Goal: Task Accomplishment & Management: Manage account settings

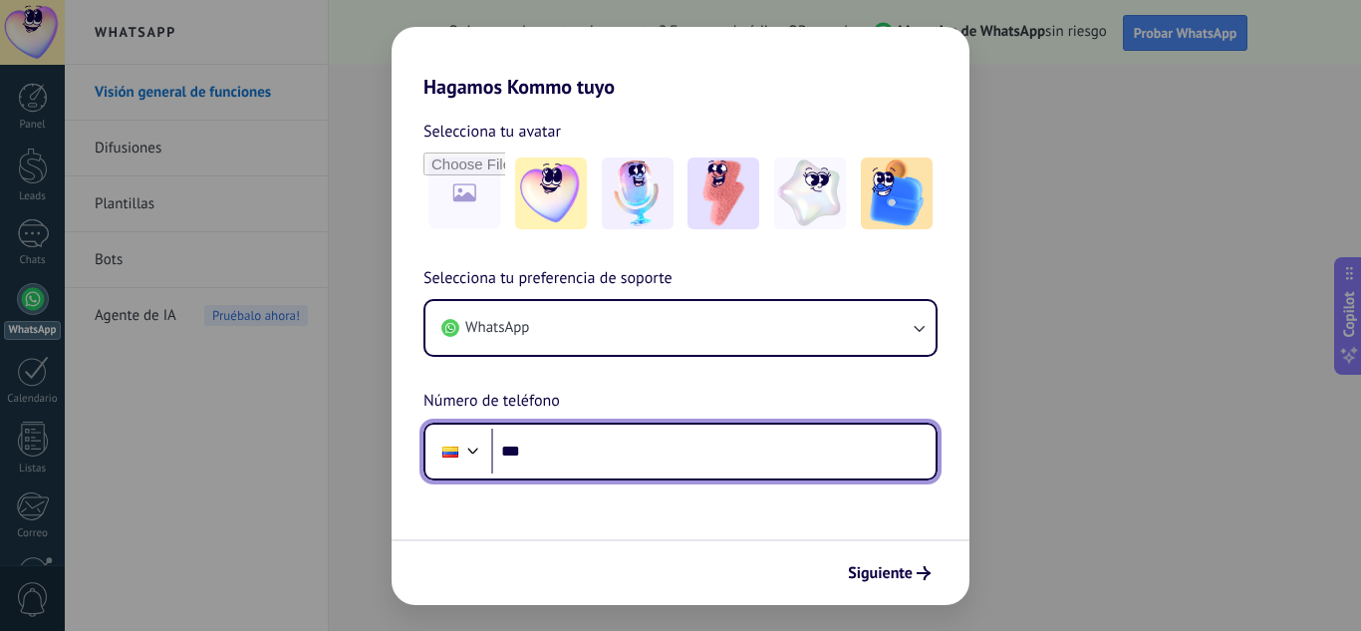
click at [648, 464] on input "***" at bounding box center [713, 452] width 444 height 46
type input "**********"
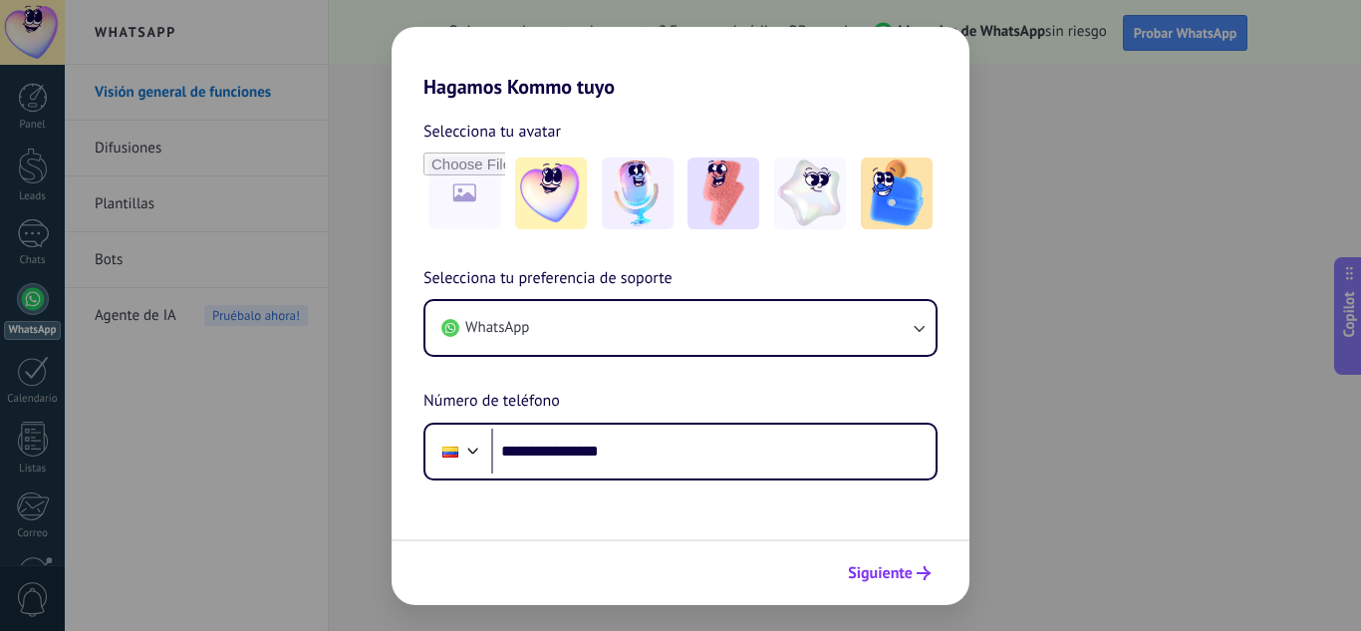
click at [870, 578] on span "Siguiente" at bounding box center [880, 573] width 65 height 14
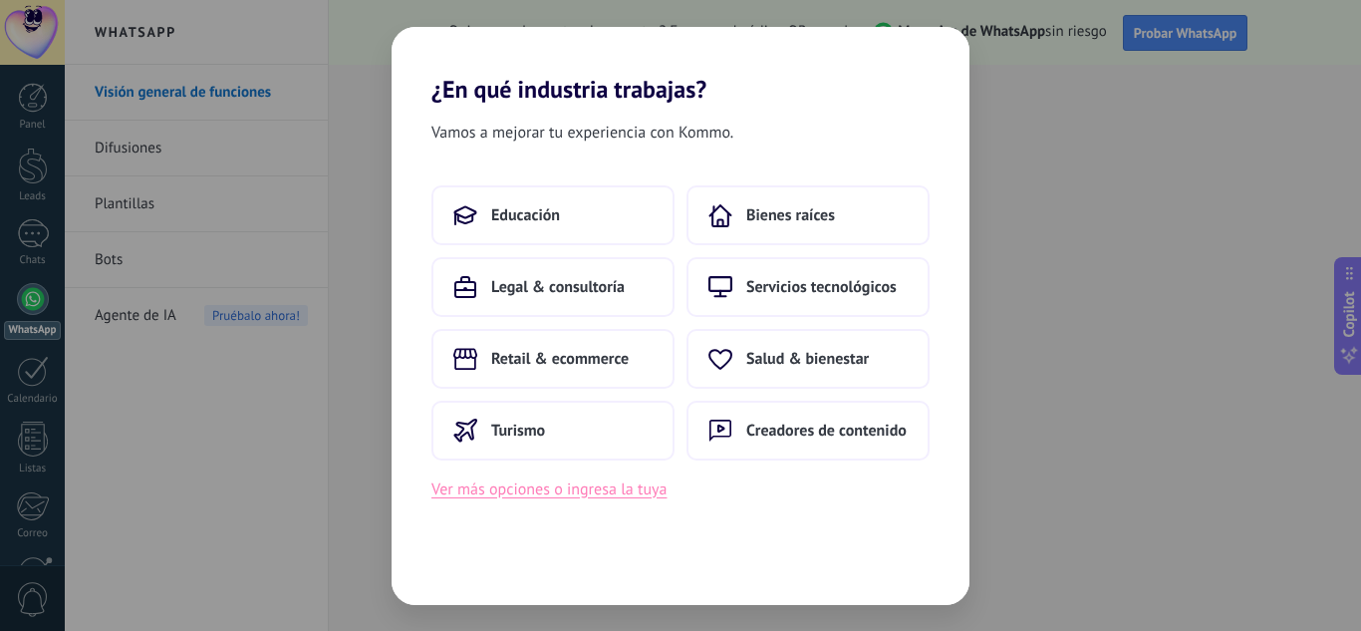
click at [603, 490] on button "Ver más opciones o ingresa la tuya" at bounding box center [548, 489] width 235 height 26
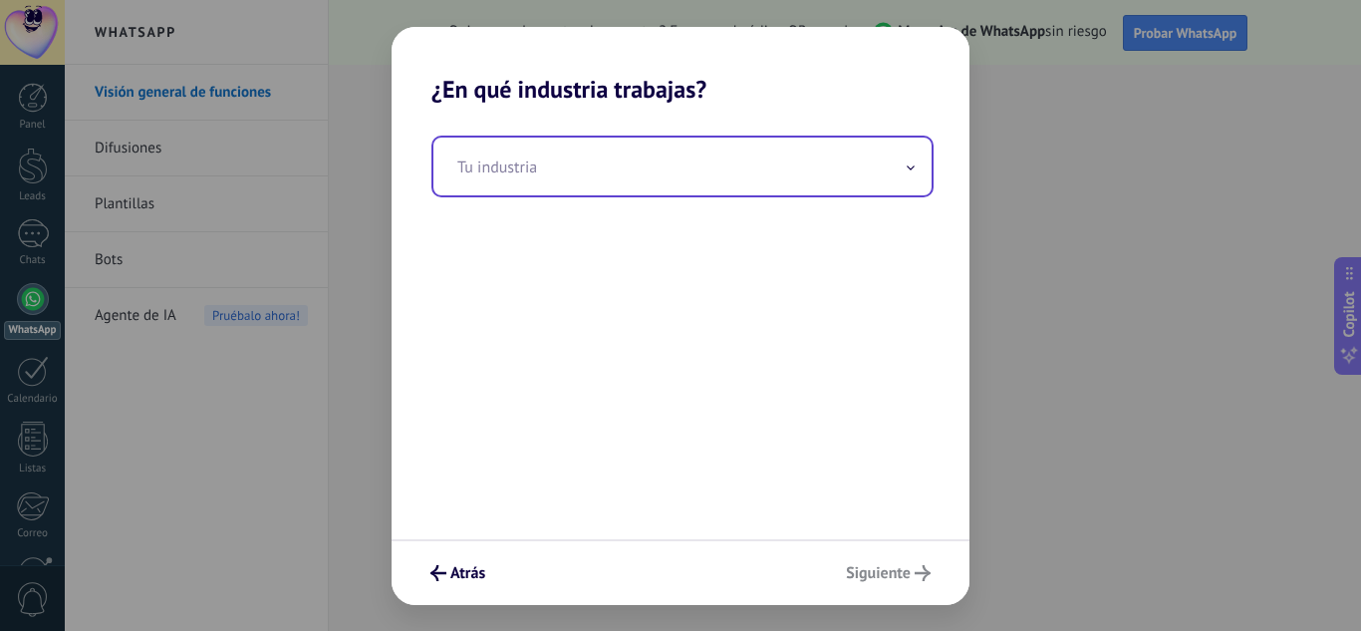
click at [686, 186] on input "text" at bounding box center [682, 167] width 498 height 58
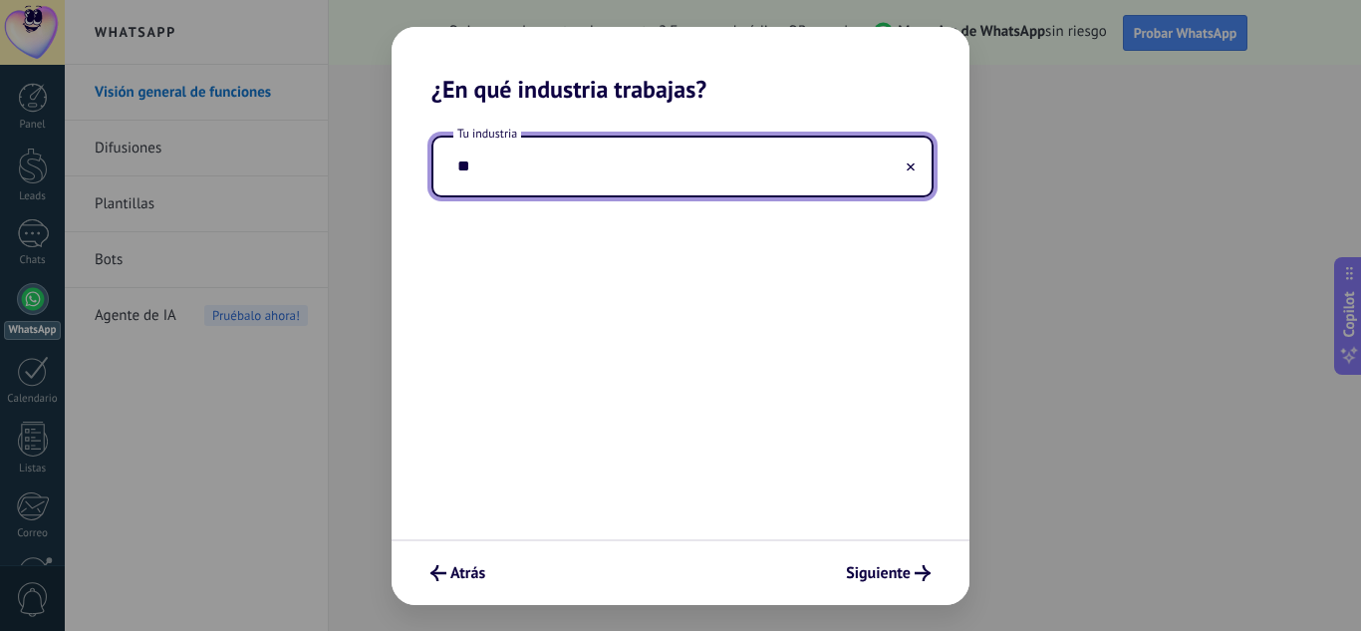
type input "*"
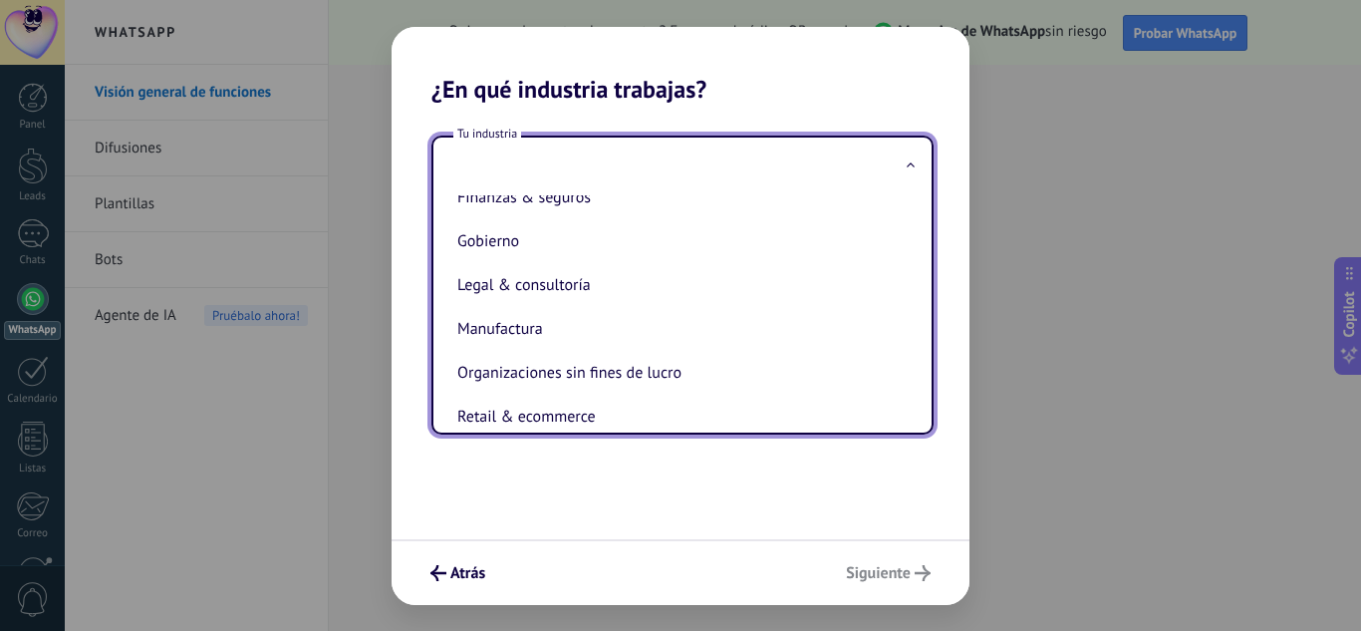
scroll to position [299, 0]
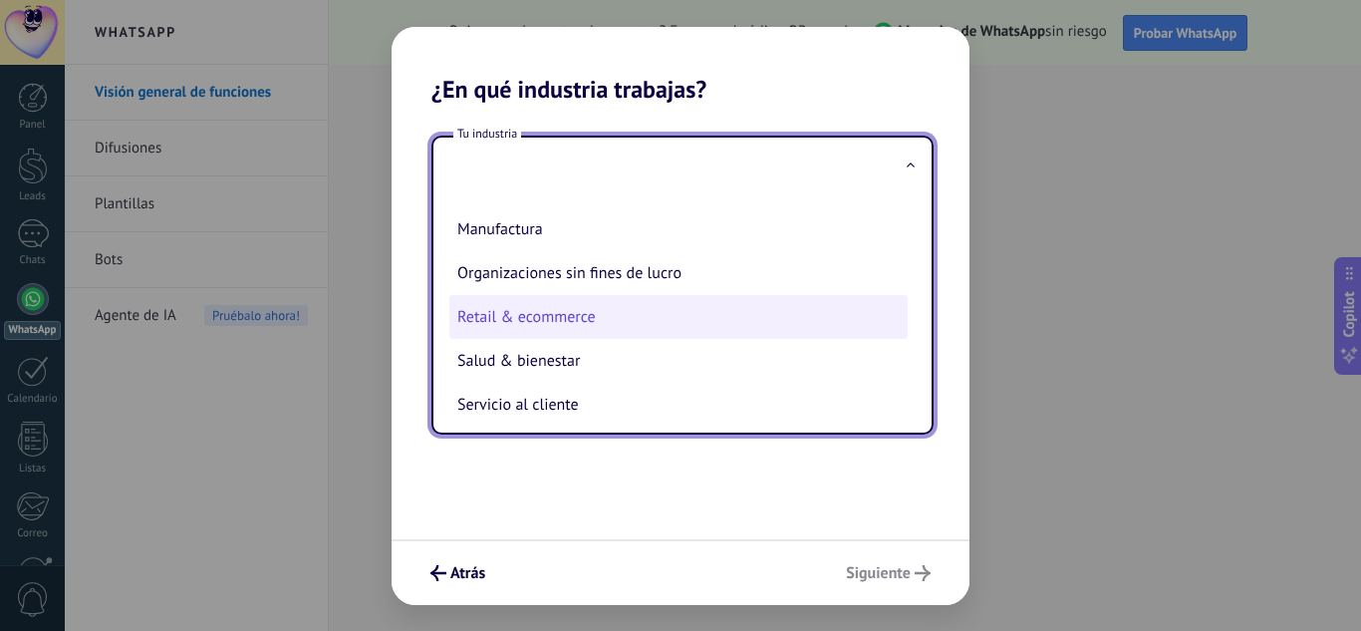
click at [566, 324] on li "Retail & ecommerce" at bounding box center [678, 317] width 458 height 44
type input "**********"
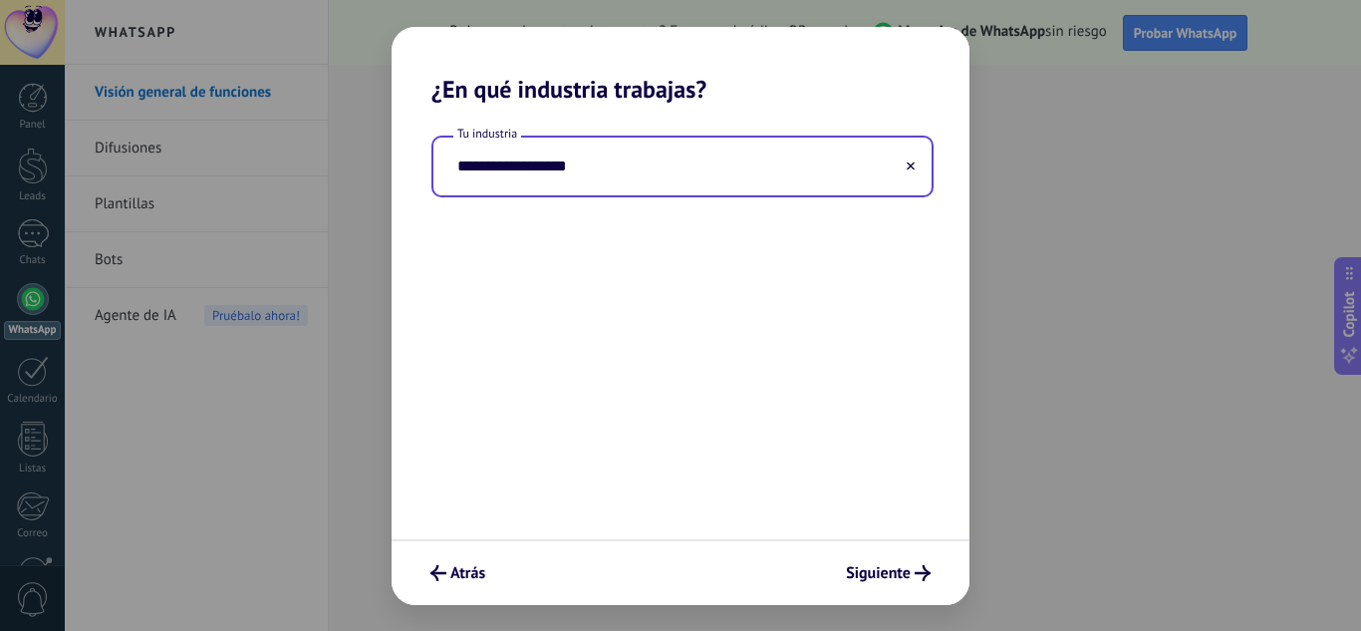
click at [686, 171] on input "**********" at bounding box center [682, 167] width 498 height 58
click at [906, 177] on input "**********" at bounding box center [682, 167] width 498 height 58
click at [915, 158] on button at bounding box center [911, 165] width 10 height 19
click at [907, 175] on input "text" at bounding box center [682, 167] width 498 height 58
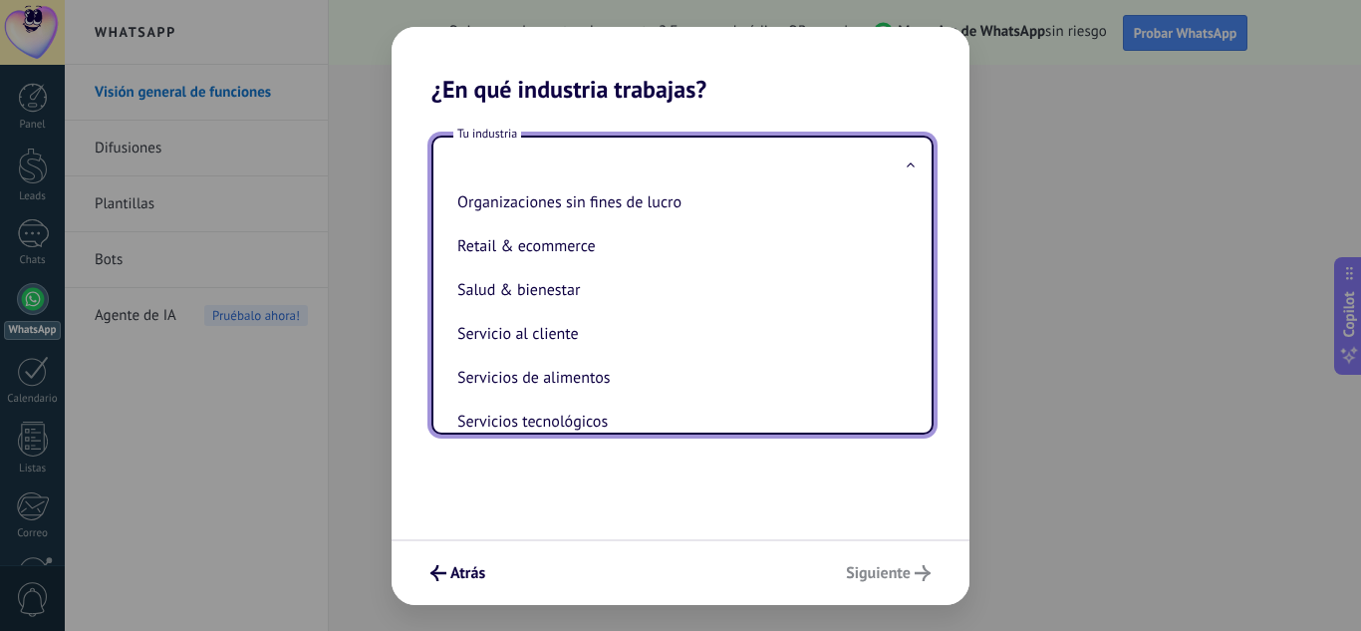
scroll to position [399, 0]
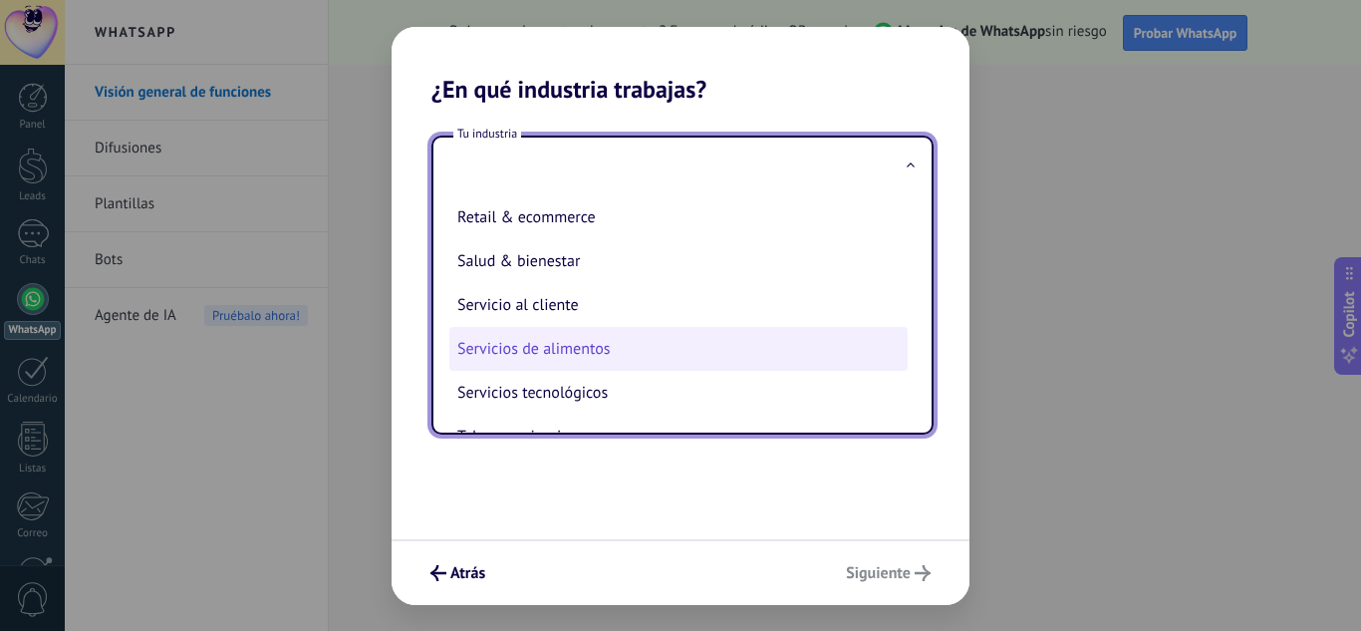
click at [618, 349] on li "Servicios de alimentos" at bounding box center [678, 349] width 458 height 44
type input "**********"
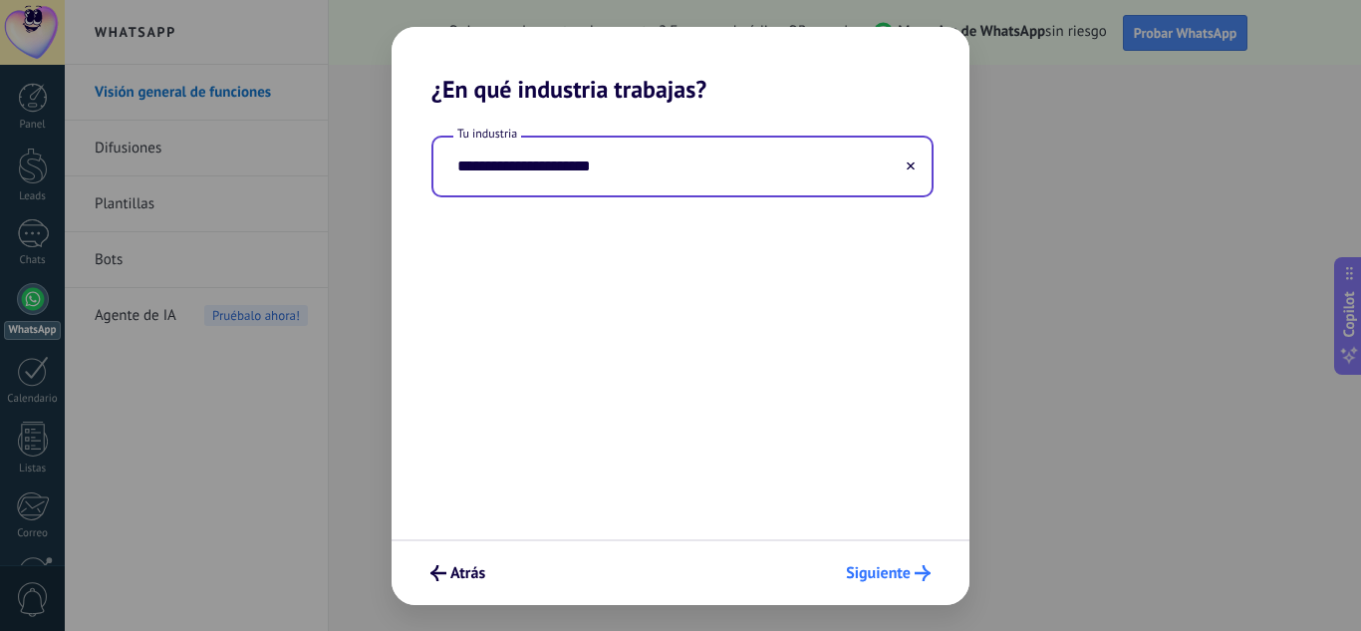
click at [917, 578] on icon "submit" at bounding box center [923, 573] width 16 height 16
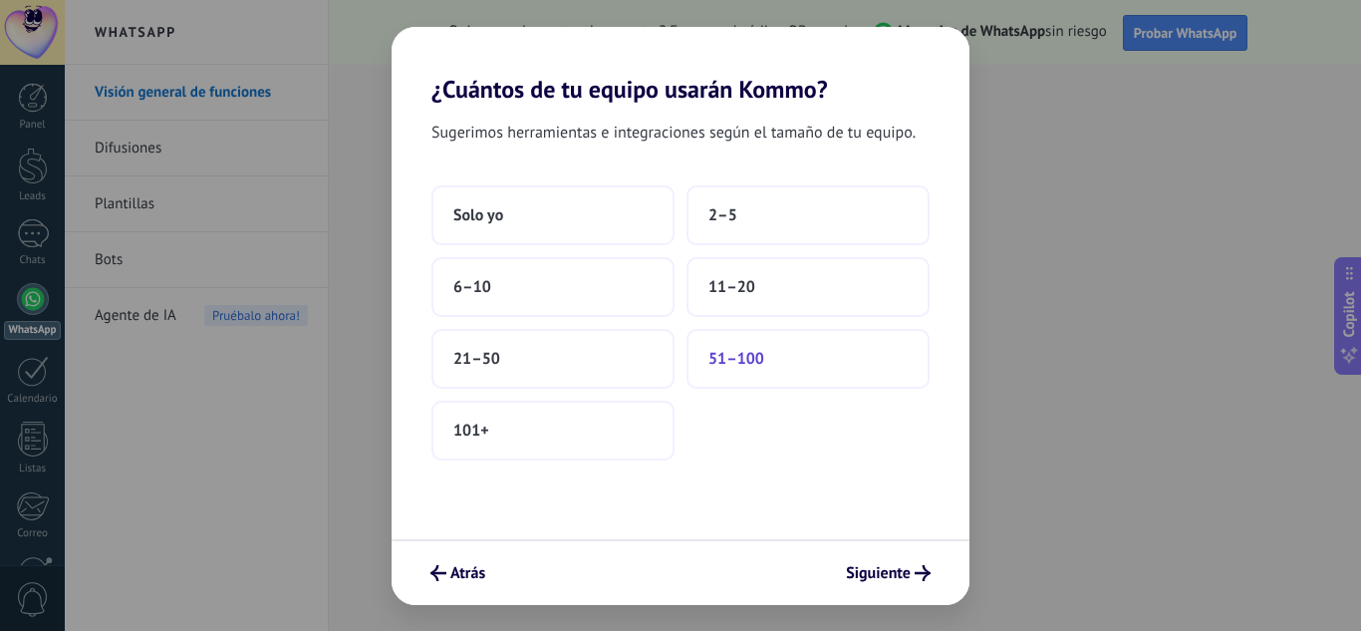
click at [728, 374] on button "51–100" at bounding box center [808, 359] width 243 height 60
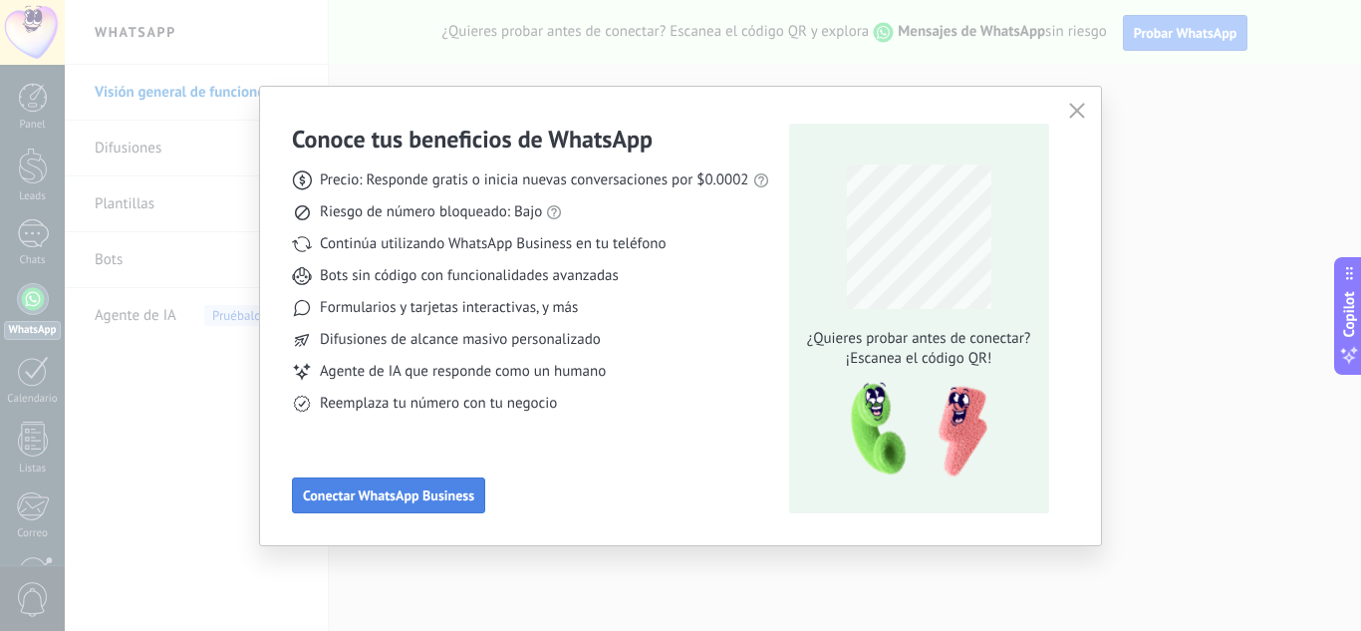
click at [382, 492] on span "Conectar WhatsApp Business" at bounding box center [388, 495] width 171 height 14
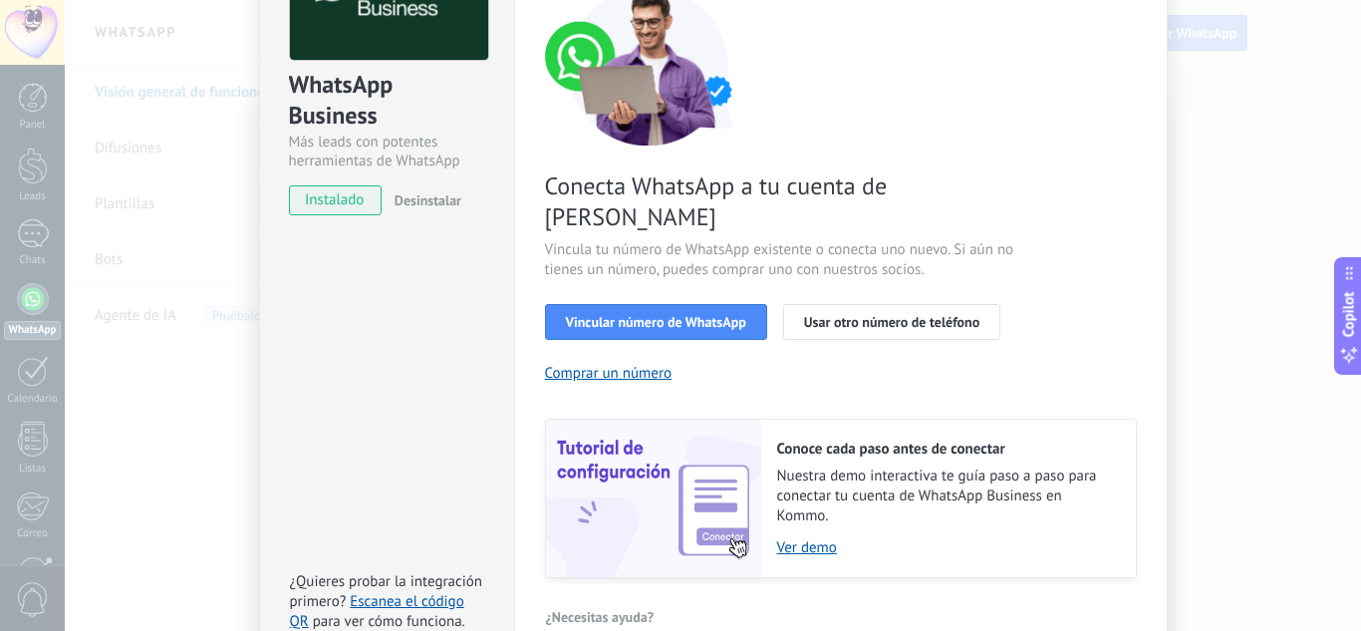
scroll to position [154, 0]
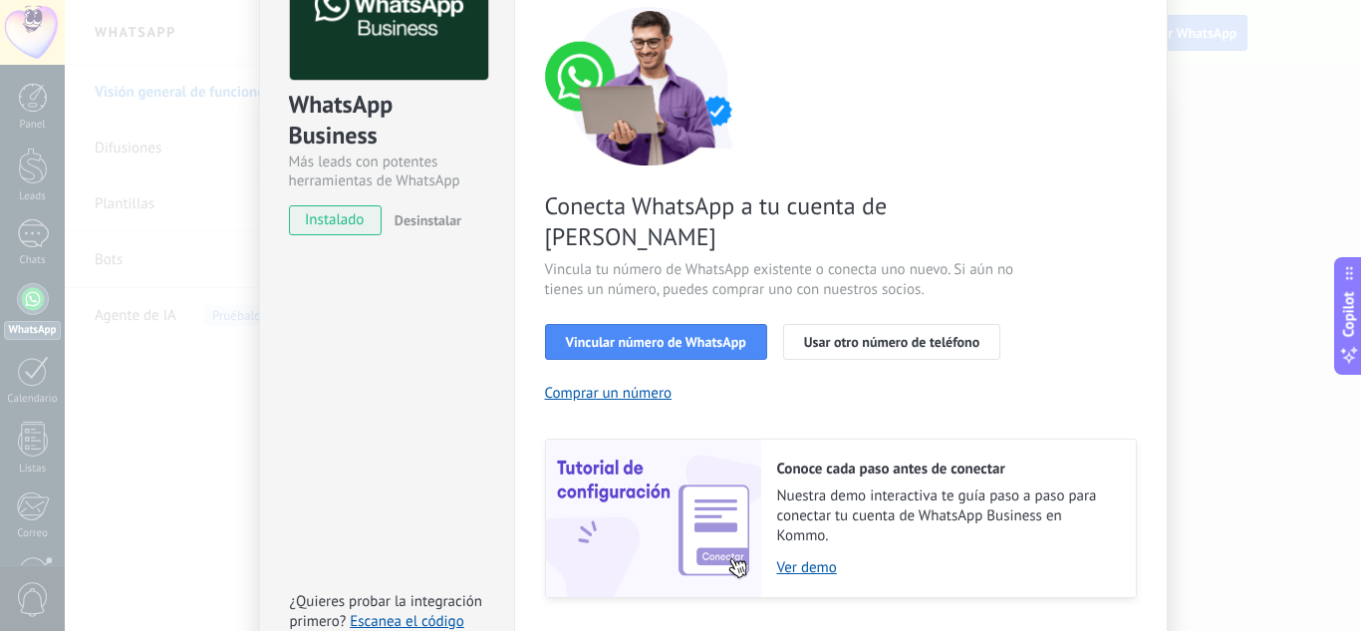
click at [556, 351] on div "Conecta WhatsApp a tu cuenta de Kommo Vincula tu número de WhatsApp existente o…" at bounding box center [841, 302] width 592 height 592
click at [556, 384] on button "Comprar un número" at bounding box center [609, 393] width 128 height 19
click at [855, 335] on span "Usar otro número de teléfono" at bounding box center [891, 342] width 175 height 14
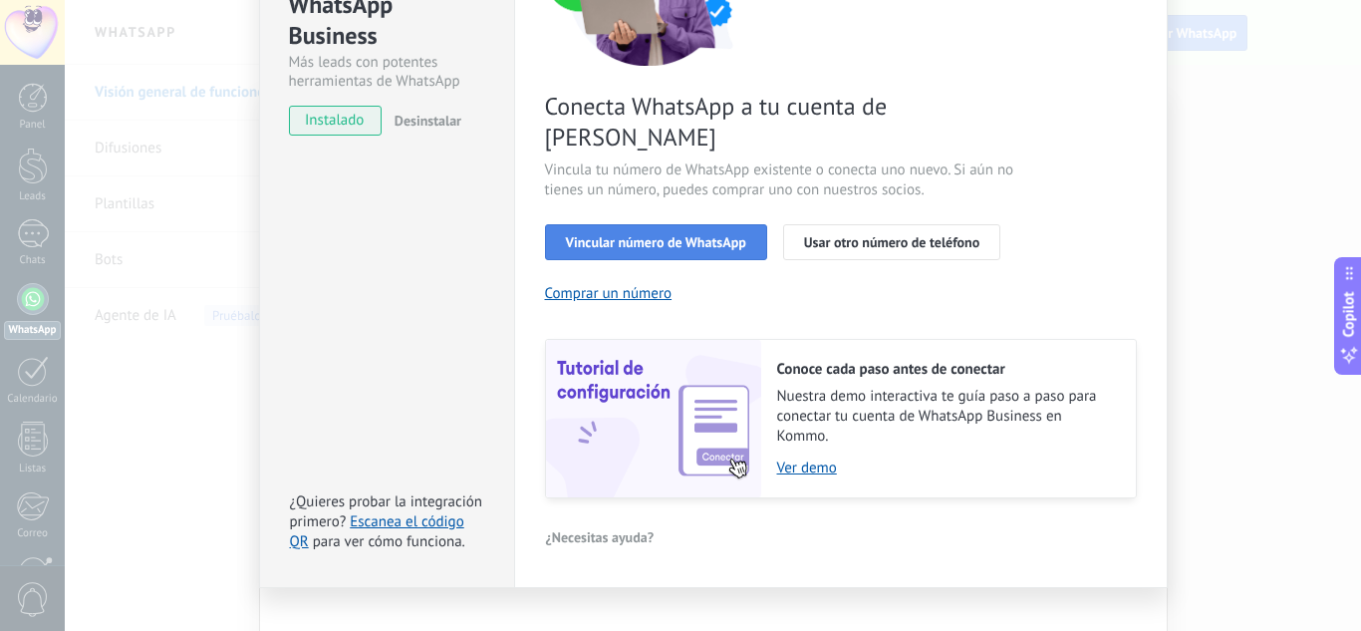
click at [624, 235] on span "Vincular número de WhatsApp" at bounding box center [656, 242] width 180 height 14
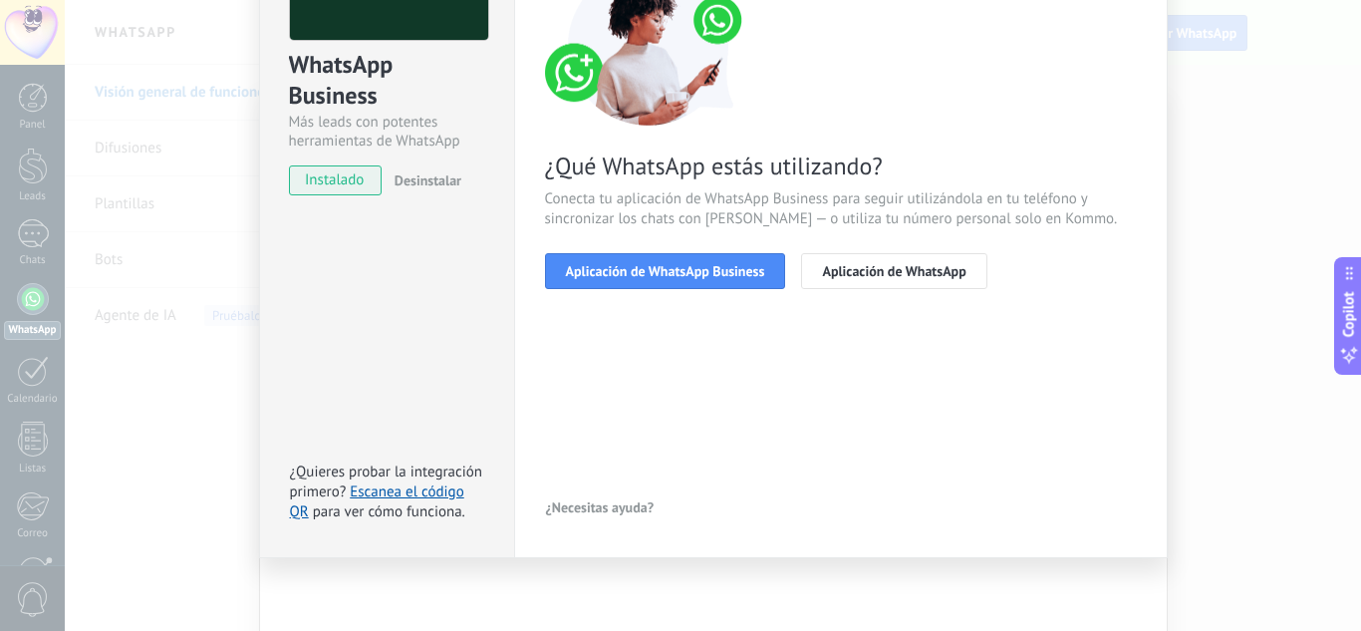
scroll to position [196, 0]
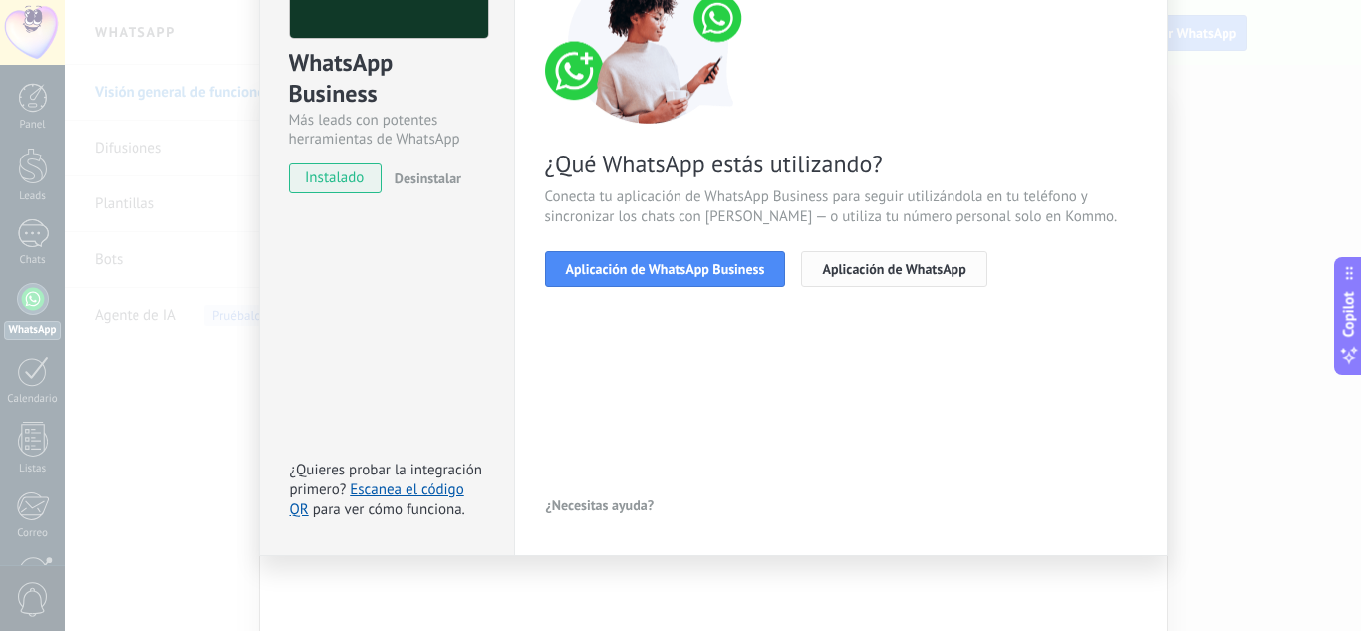
click at [866, 281] on button "Aplicación de WhatsApp" at bounding box center [893, 269] width 185 height 36
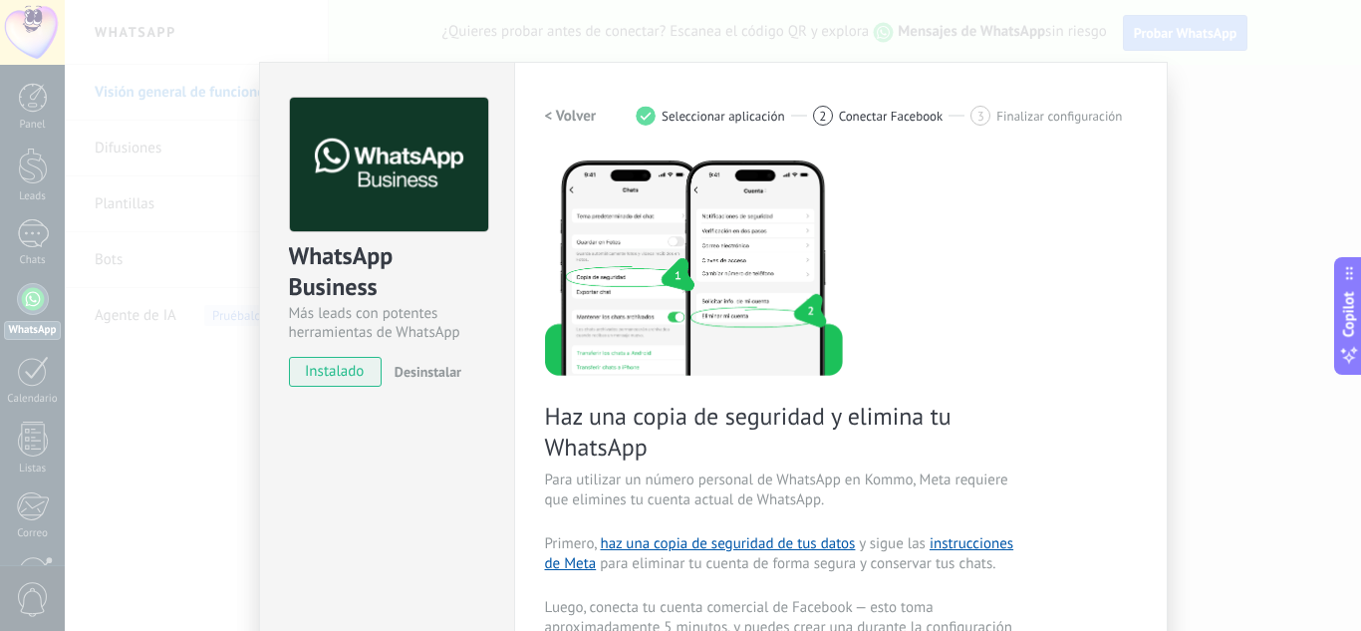
scroll to position [0, 0]
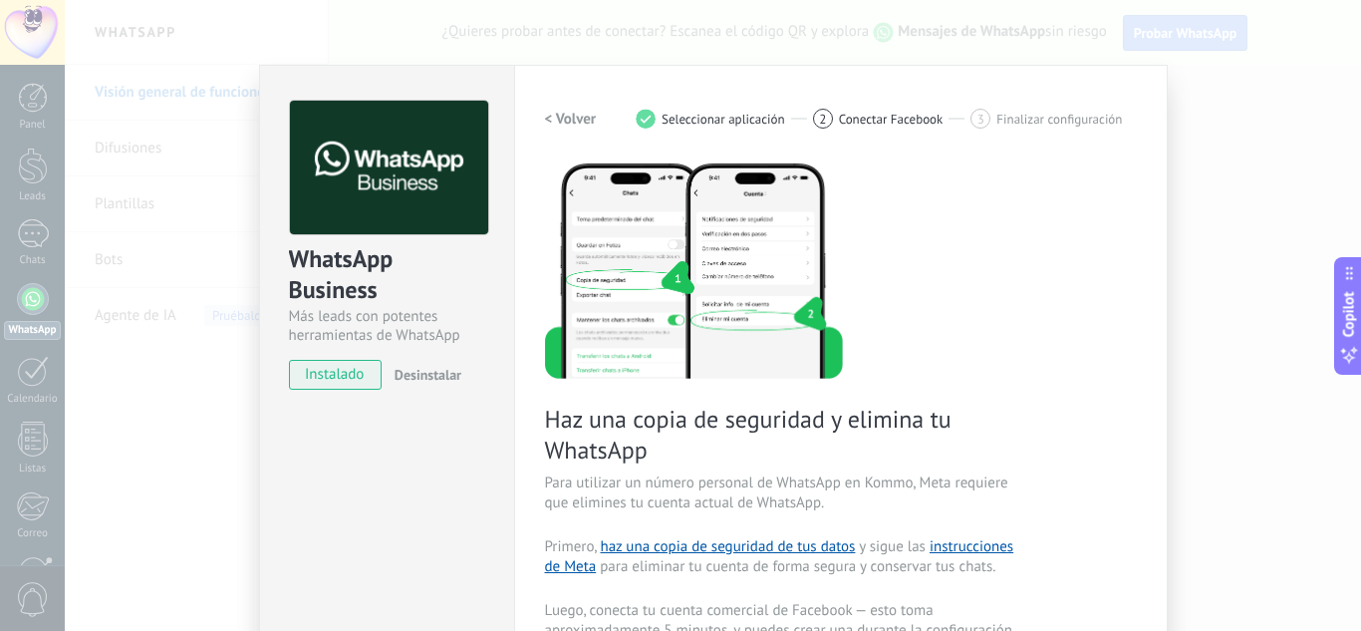
click at [1262, 272] on div "WhatsApp Business Más leads con potentes herramientas de WhatsApp instalado Des…" at bounding box center [713, 315] width 1296 height 631
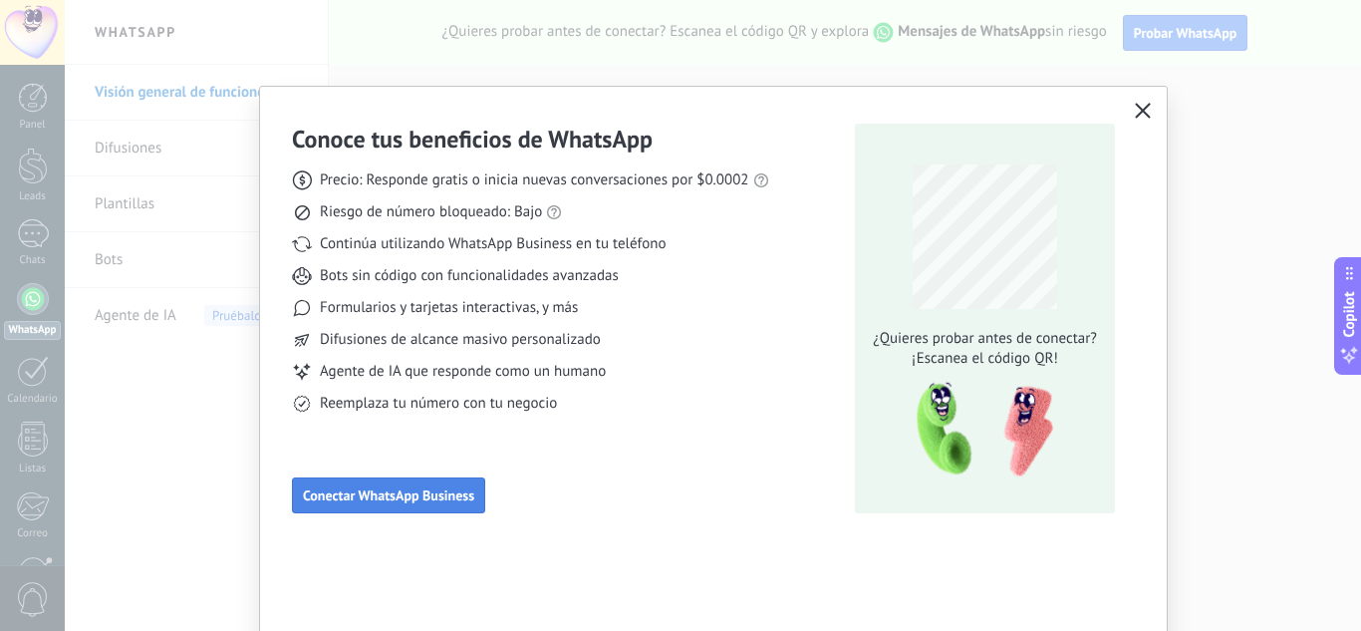
click at [386, 504] on button "Conectar WhatsApp Business" at bounding box center [388, 495] width 193 height 36
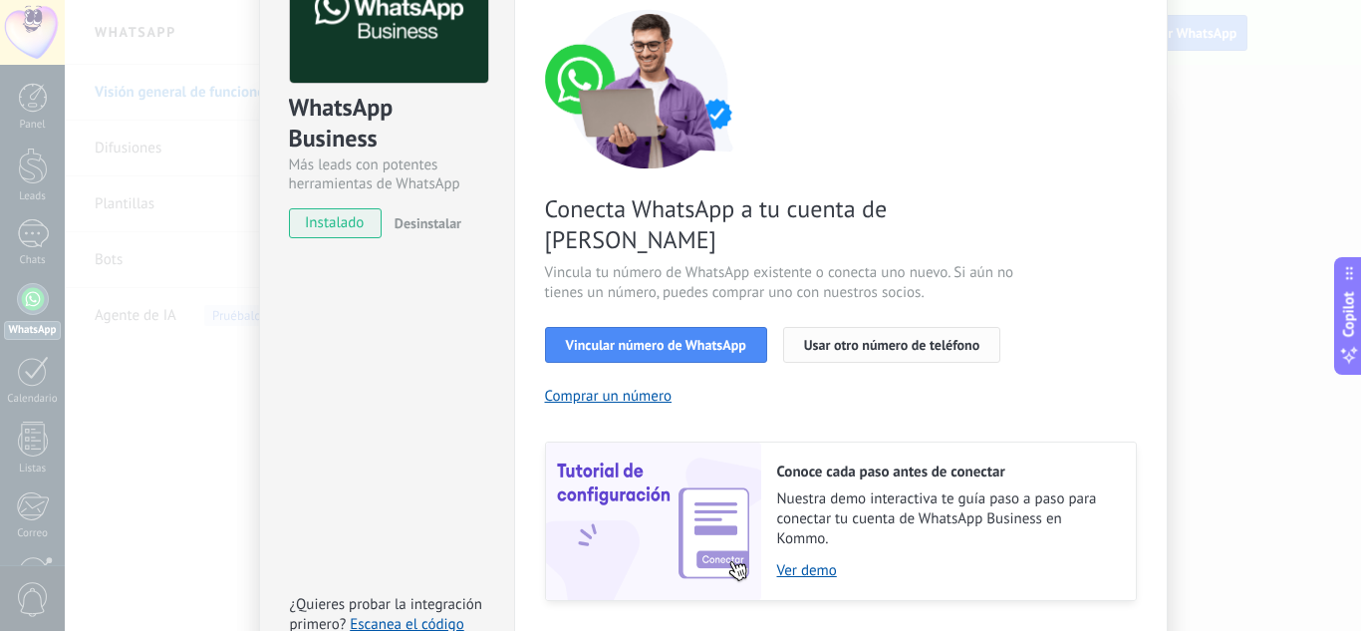
scroll to position [199, 0]
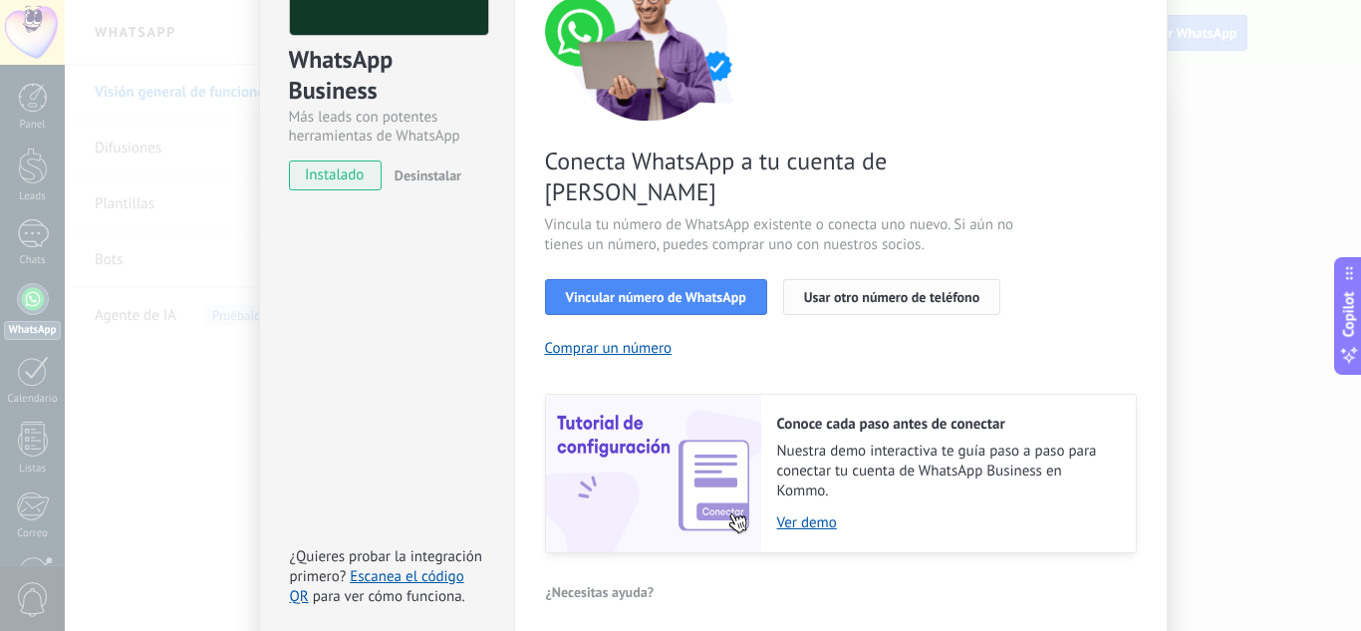
click at [822, 290] on span "Usar otro número de teléfono" at bounding box center [891, 297] width 175 height 14
click at [595, 339] on button "Comprar un número" at bounding box center [609, 348] width 128 height 19
click at [835, 290] on span "Usar otro número de teléfono" at bounding box center [891, 297] width 175 height 14
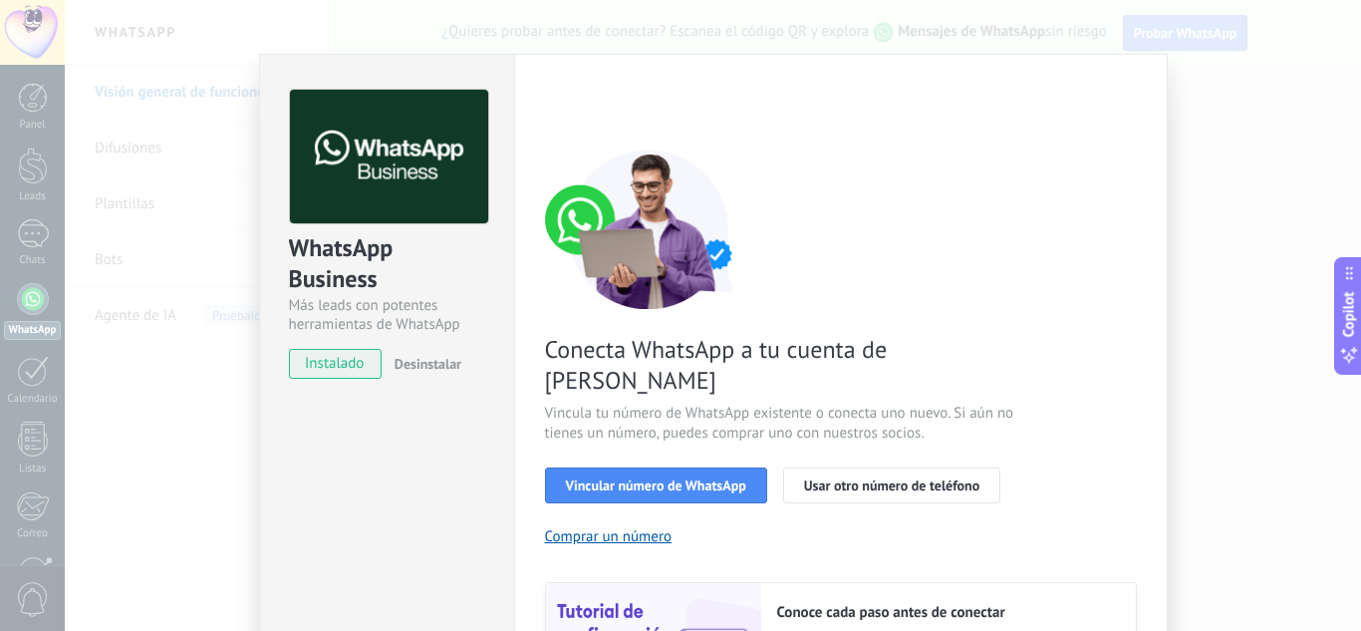
scroll to position [0, 0]
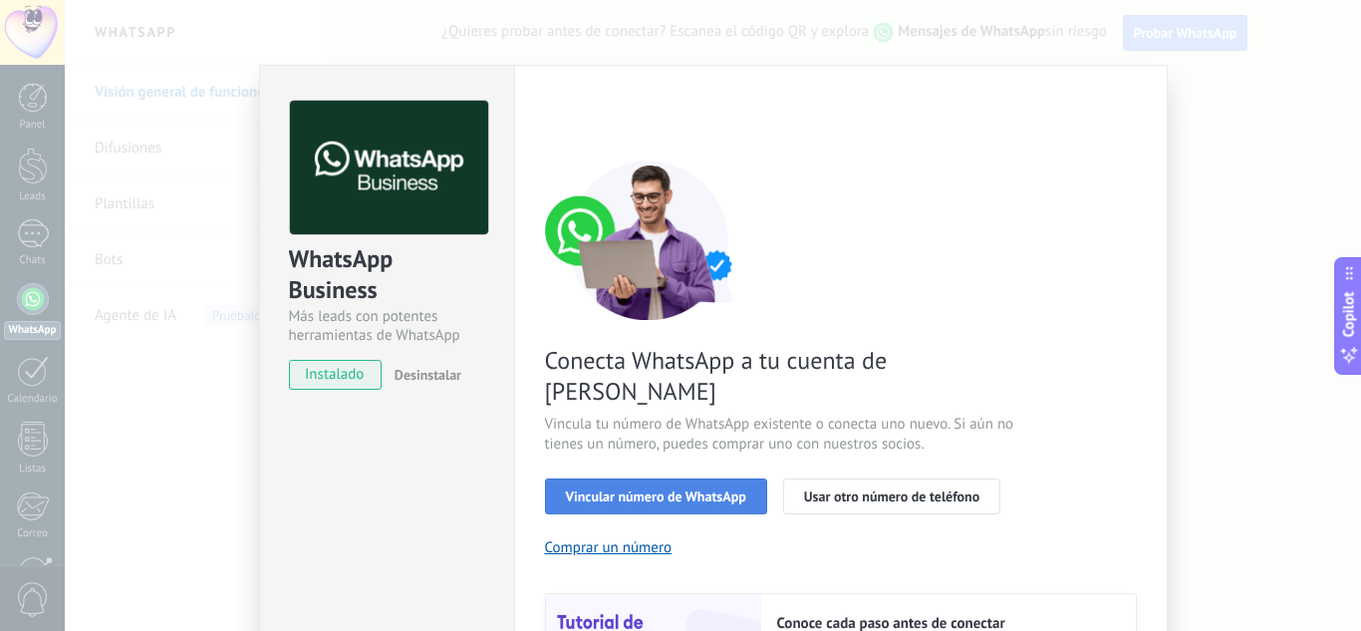
click at [622, 489] on span "Vincular número de WhatsApp" at bounding box center [656, 496] width 180 height 14
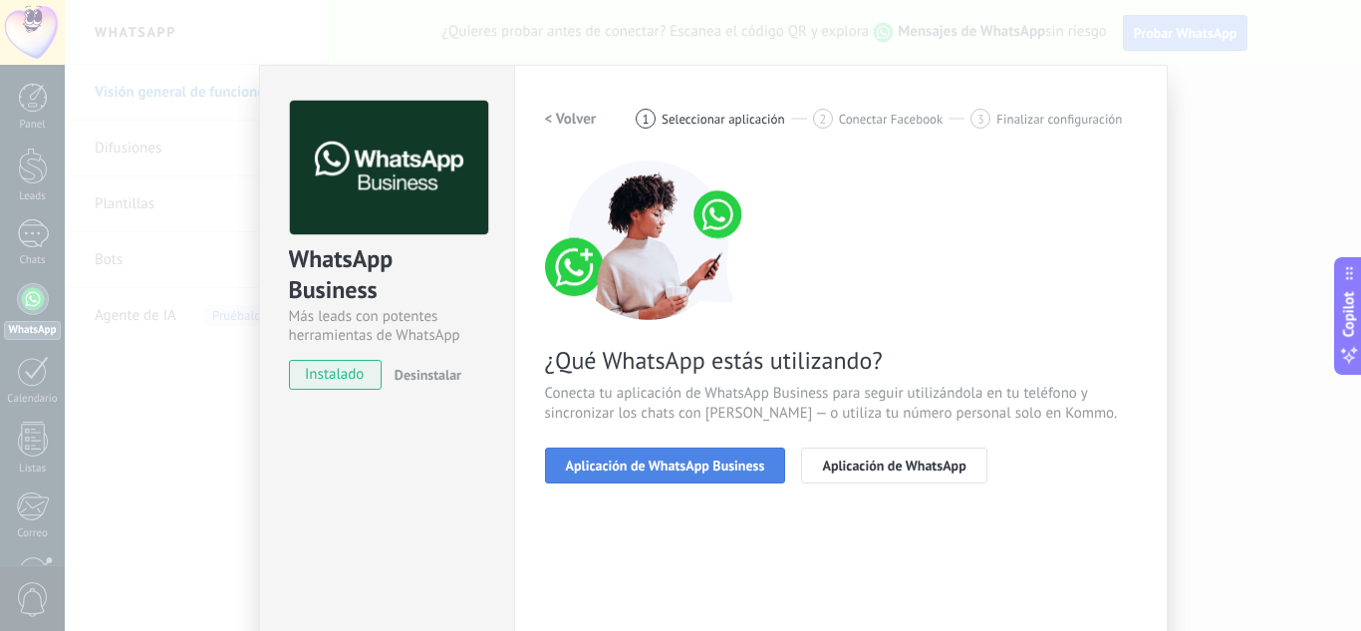
click at [650, 474] on button "Aplicación de WhatsApp Business" at bounding box center [665, 465] width 241 height 36
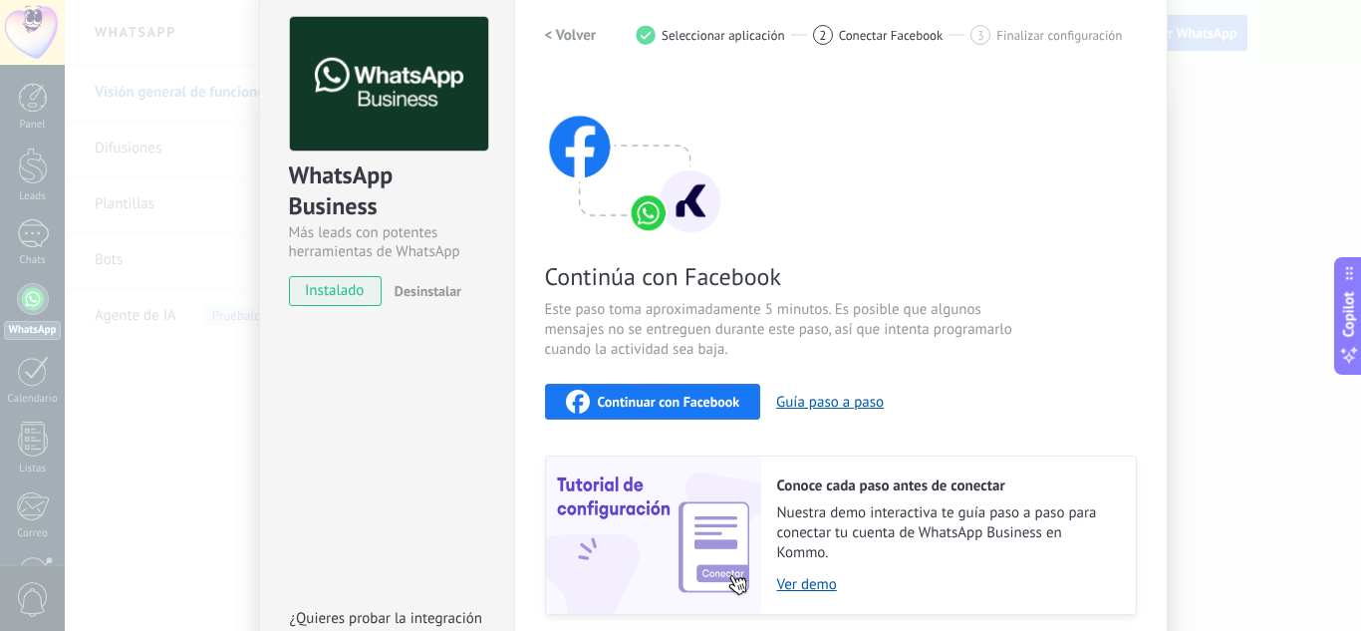
scroll to position [32, 0]
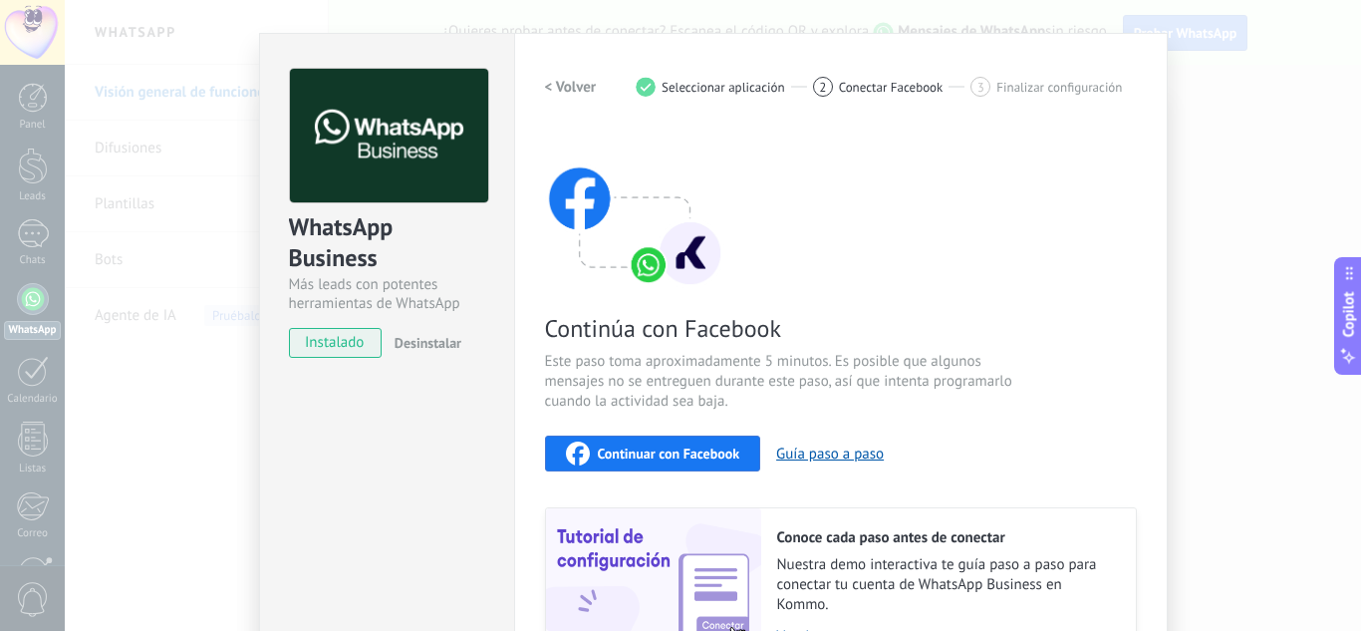
click at [650, 463] on div "Continuar con Facebook" at bounding box center [653, 453] width 174 height 24
click at [567, 83] on h2 "< Volver" at bounding box center [571, 87] width 52 height 19
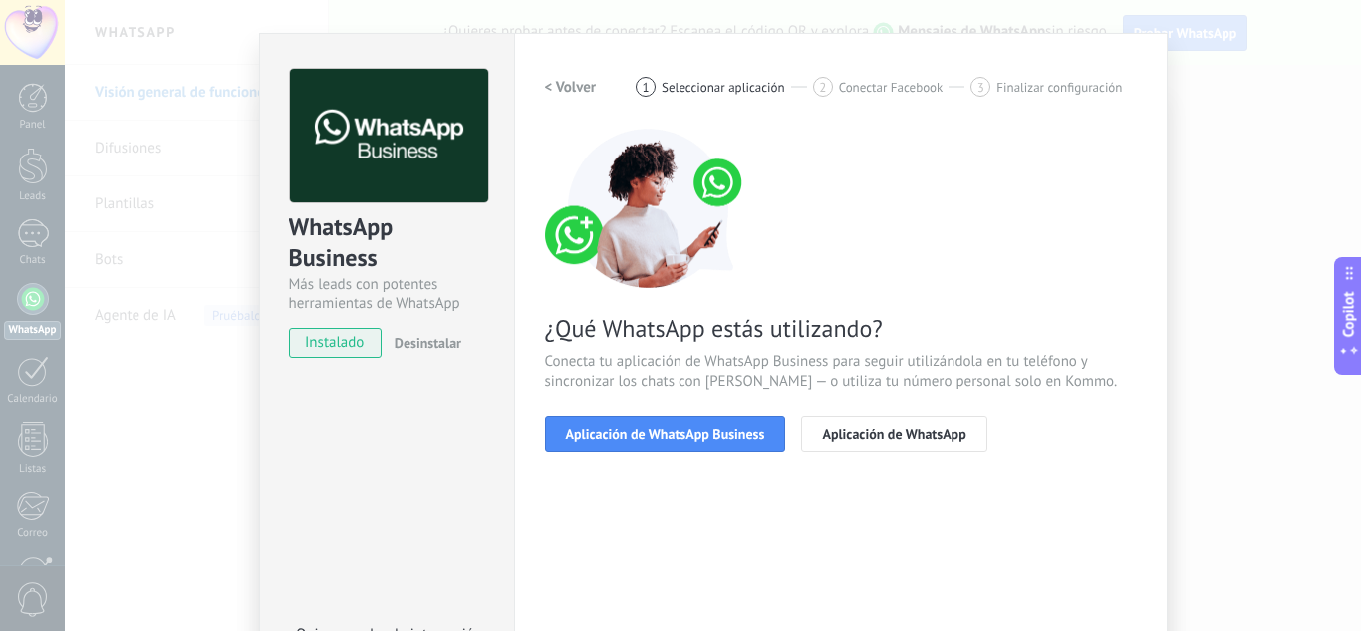
click at [552, 68] on div "Configuraciones Autorizaciones This tab logs the users who have granted integra…" at bounding box center [841, 377] width 654 height 688
click at [563, 81] on h2 "< Volver" at bounding box center [571, 87] width 52 height 19
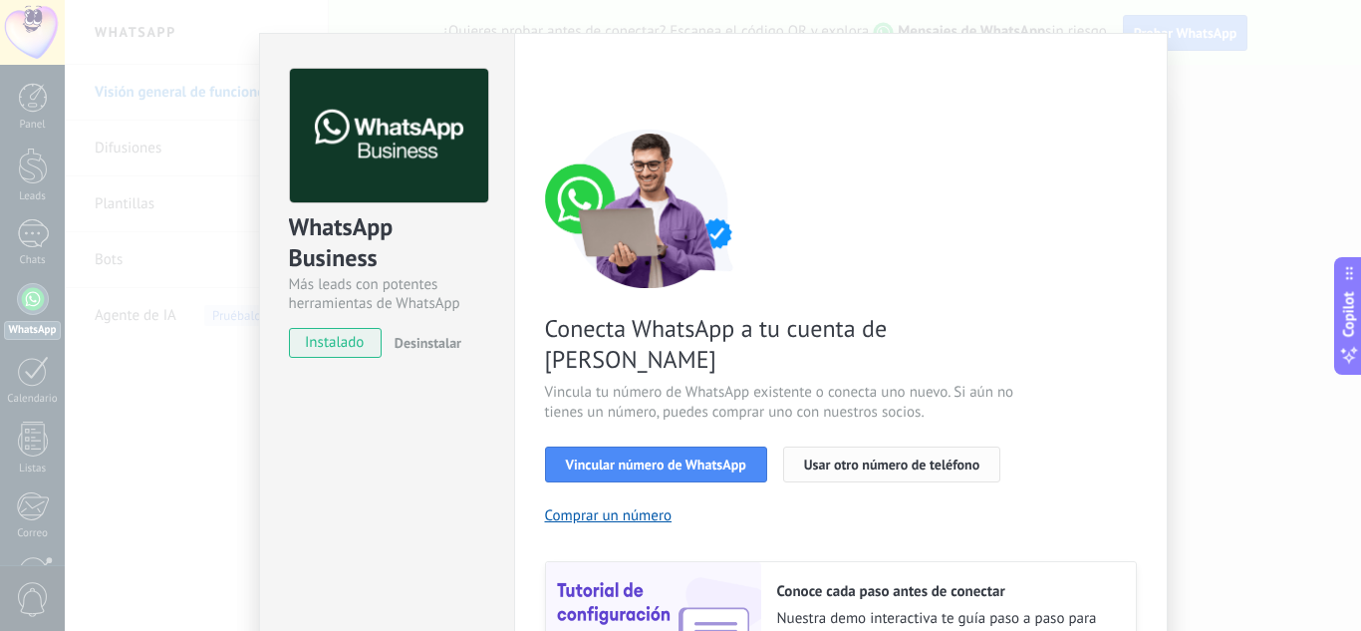
click at [866, 457] on span "Usar otro número de teléfono" at bounding box center [891, 464] width 175 height 14
click at [844, 457] on span "Usar otro número de teléfono" at bounding box center [891, 464] width 175 height 14
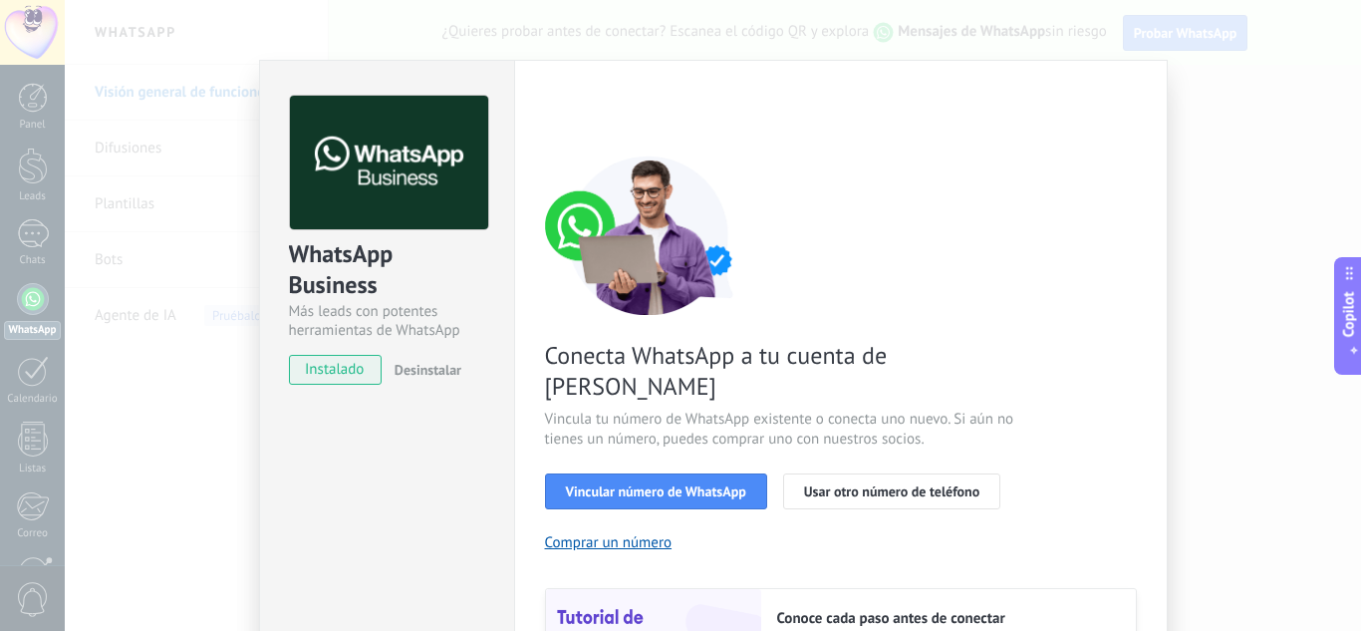
scroll to position [0, 0]
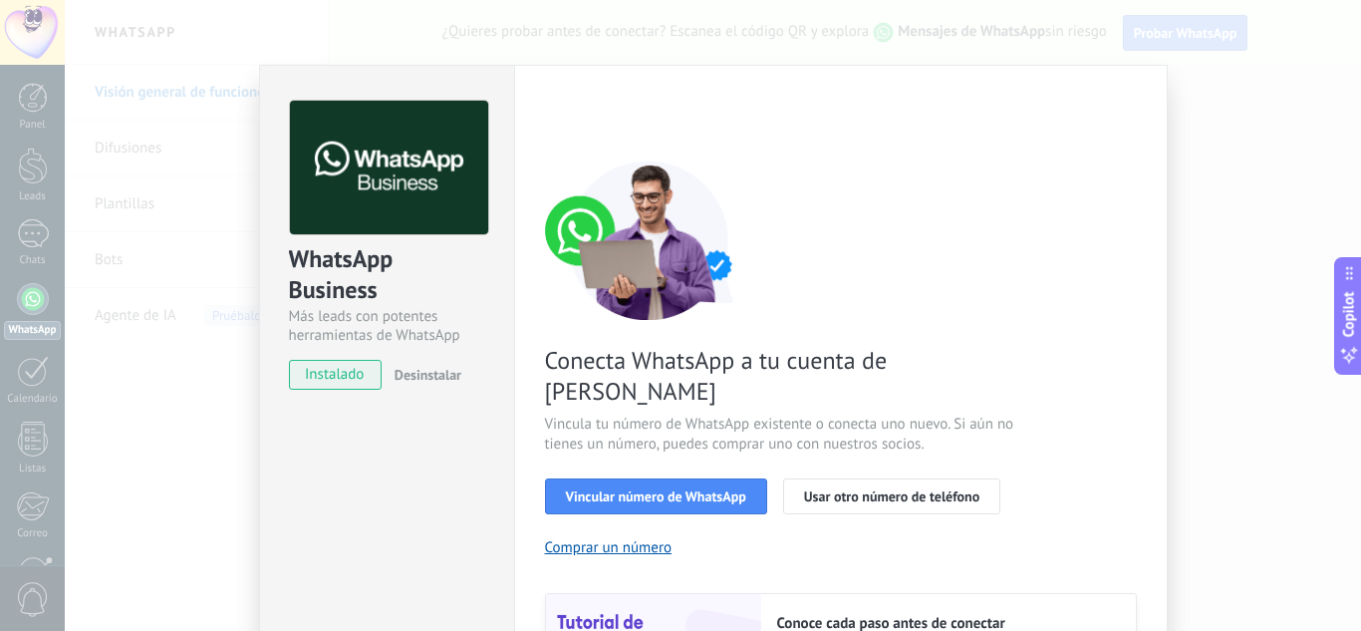
click at [114, 331] on div "WhatsApp Business Más leads con potentes herramientas de WhatsApp instalado Des…" at bounding box center [713, 315] width 1296 height 631
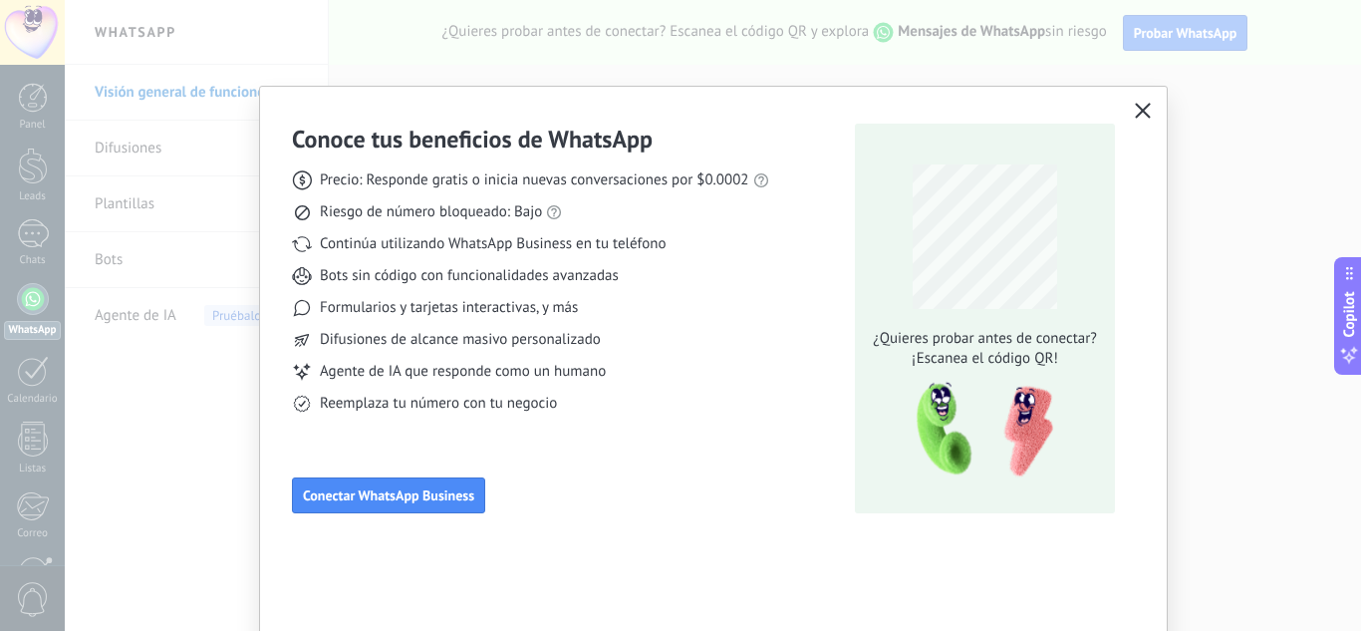
click at [165, 412] on div "Conoce tus beneficios de WhatsApp Precio: Responde gratis o inicia nuevas conve…" at bounding box center [680, 315] width 1361 height 631
click at [1141, 110] on use "button" at bounding box center [1143, 110] width 15 height 15
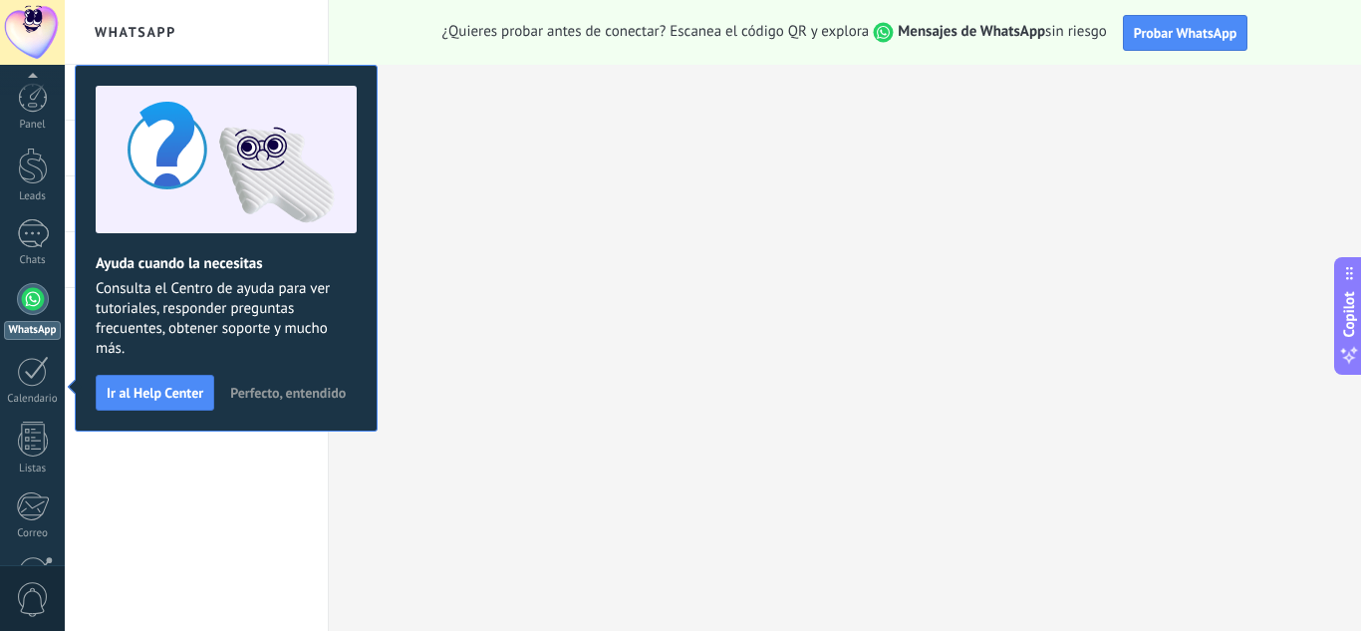
scroll to position [198, 0]
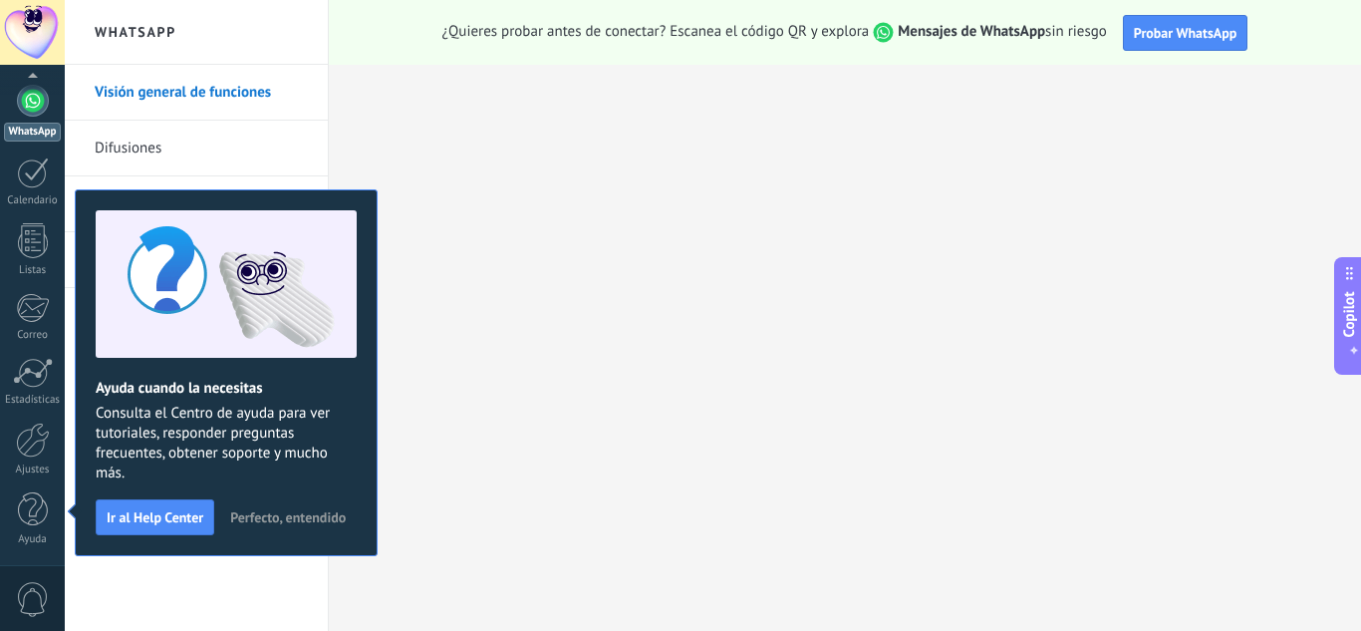
click at [243, 516] on span "Perfecto, entendido" at bounding box center [288, 517] width 116 height 14
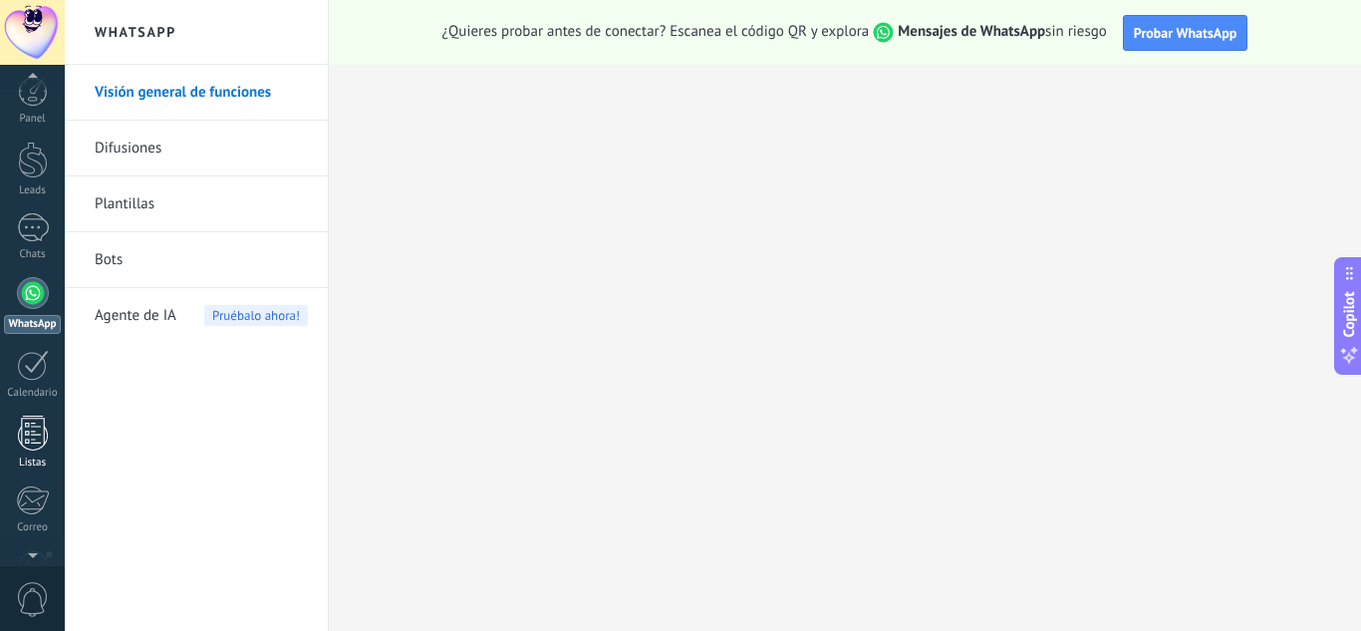
scroll to position [0, 0]
click at [48, 295] on div at bounding box center [33, 299] width 32 height 32
click at [1151, 36] on span "Probar WhatsApp" at bounding box center [1186, 33] width 104 height 18
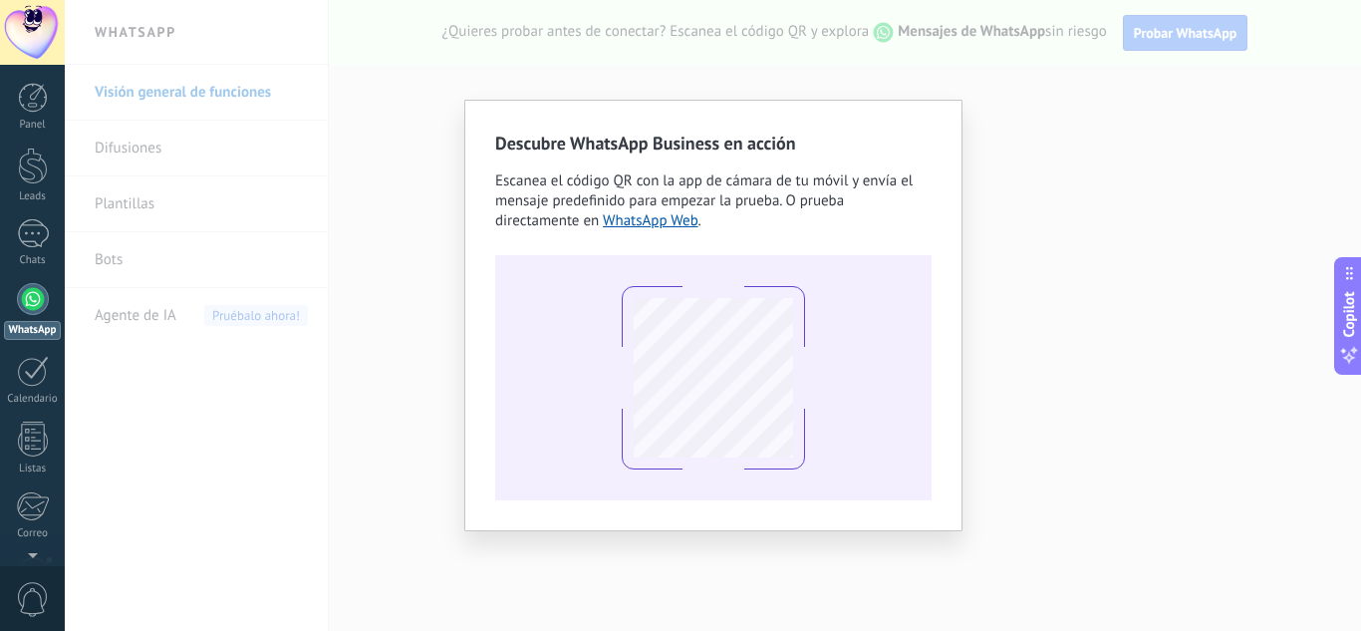
click at [1036, 178] on div "Descubre WhatsApp Business en acción Escanea el código QR con la app [PERSON_NA…" at bounding box center [713, 315] width 1296 height 631
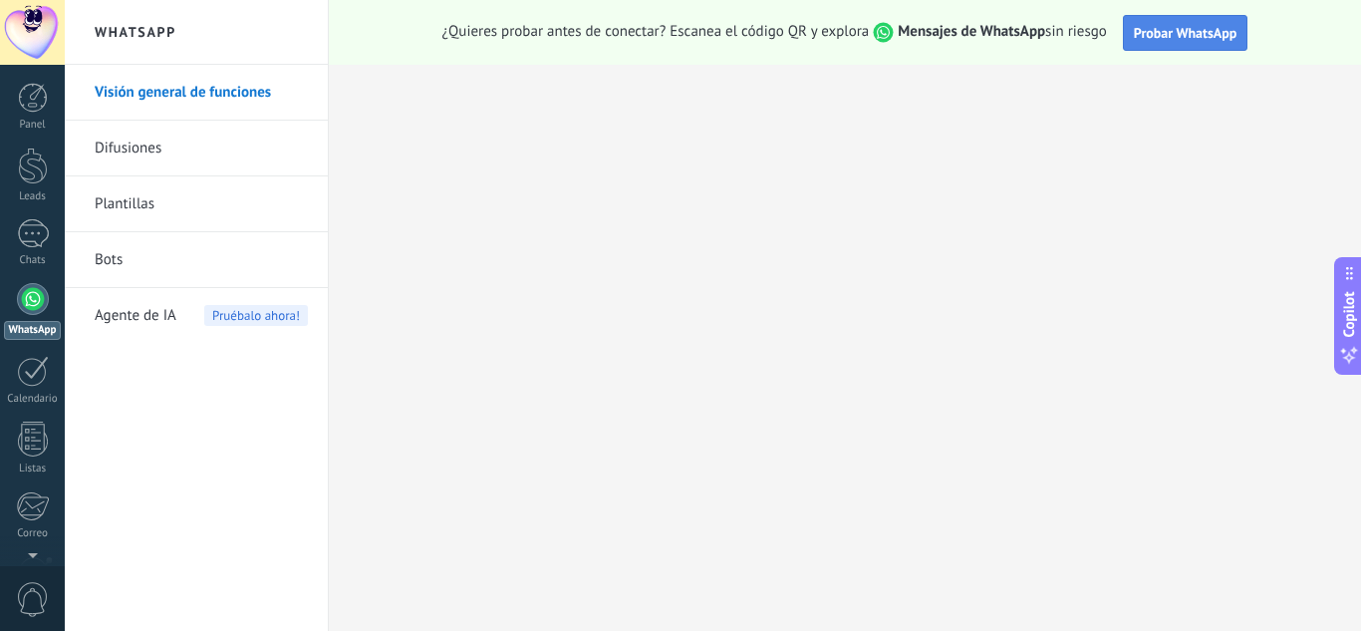
click at [1175, 27] on span "Probar WhatsApp" at bounding box center [1186, 33] width 104 height 18
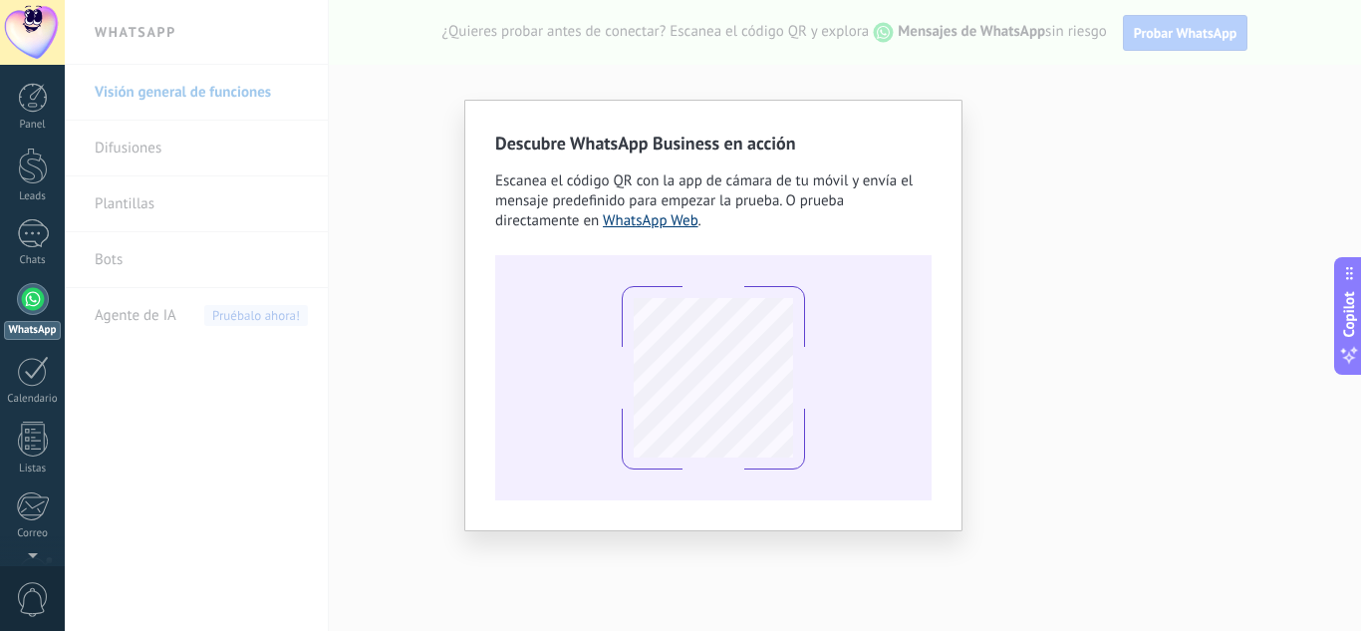
click at [610, 217] on link "WhatsApp Web" at bounding box center [651, 220] width 96 height 19
click at [1099, 281] on div "Descubre WhatsApp Business en acción Escanea el código QR con la app [PERSON_NA…" at bounding box center [713, 315] width 1296 height 631
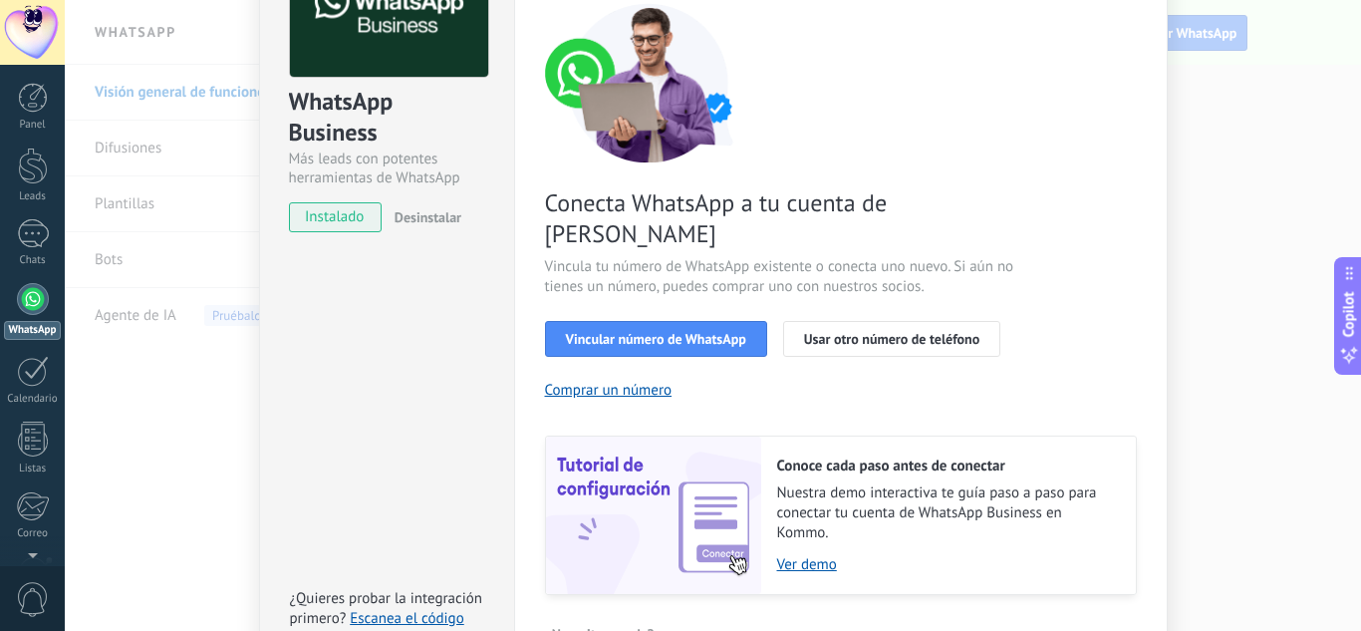
scroll to position [199, 0]
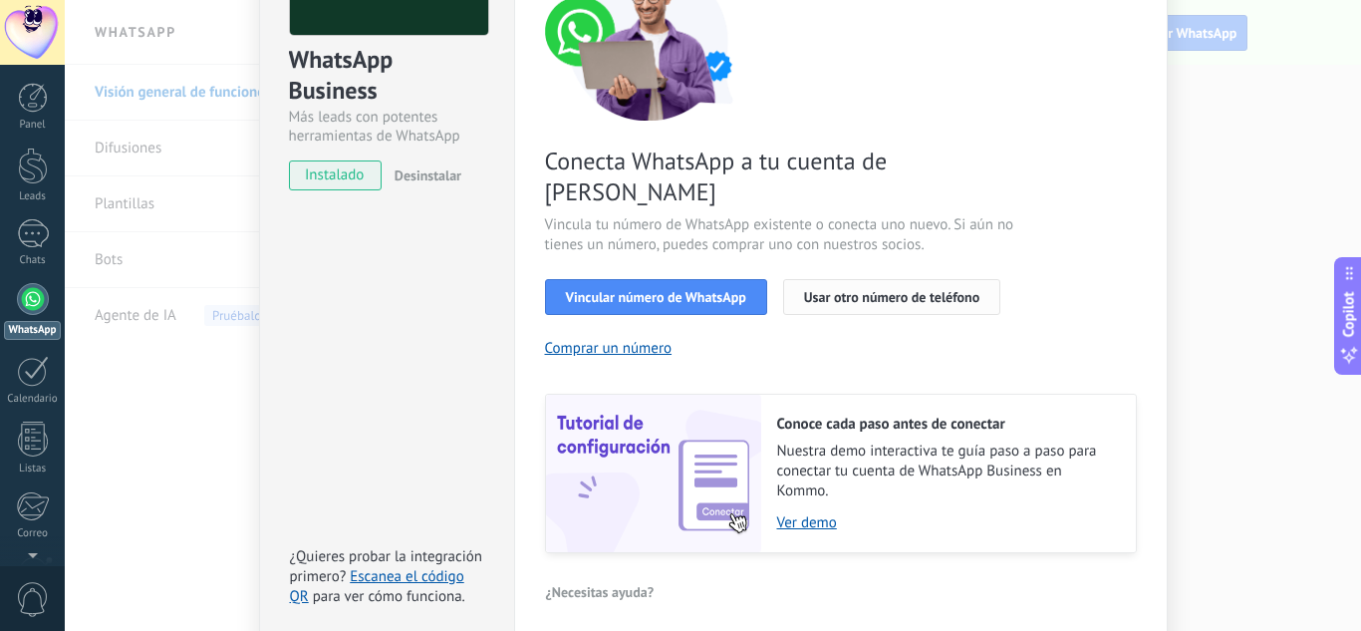
click at [950, 279] on button "Usar otro número de teléfono" at bounding box center [891, 297] width 217 height 36
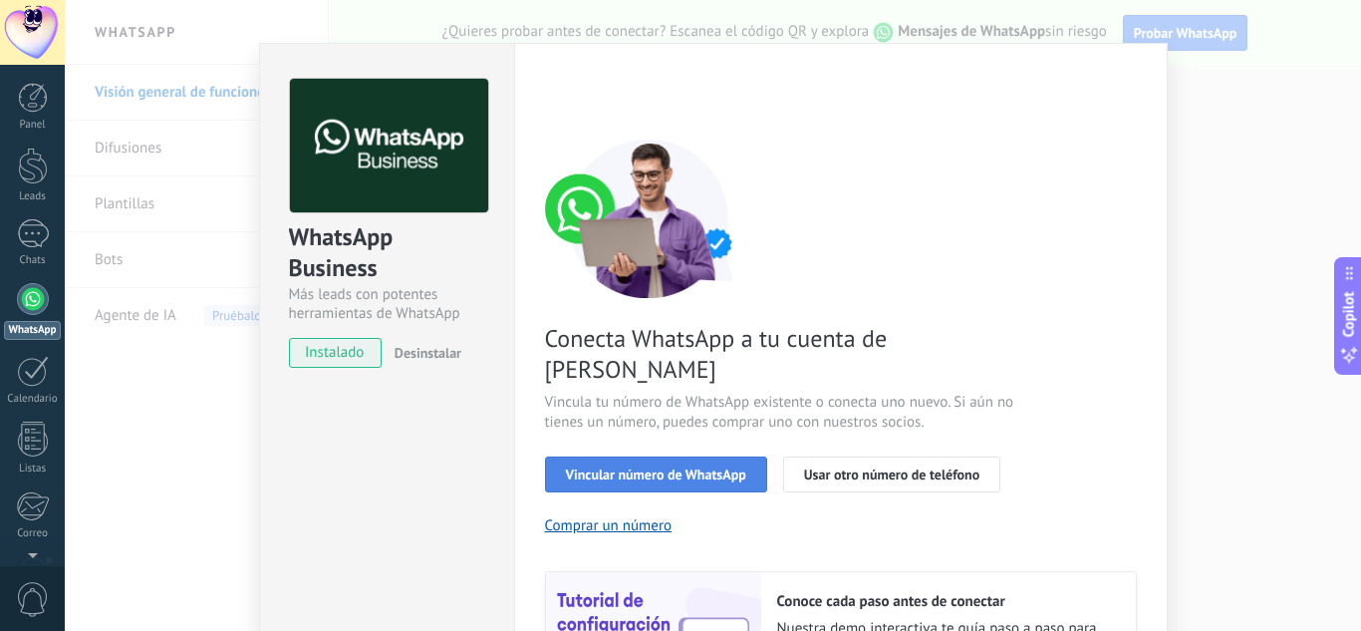
scroll to position [0, 0]
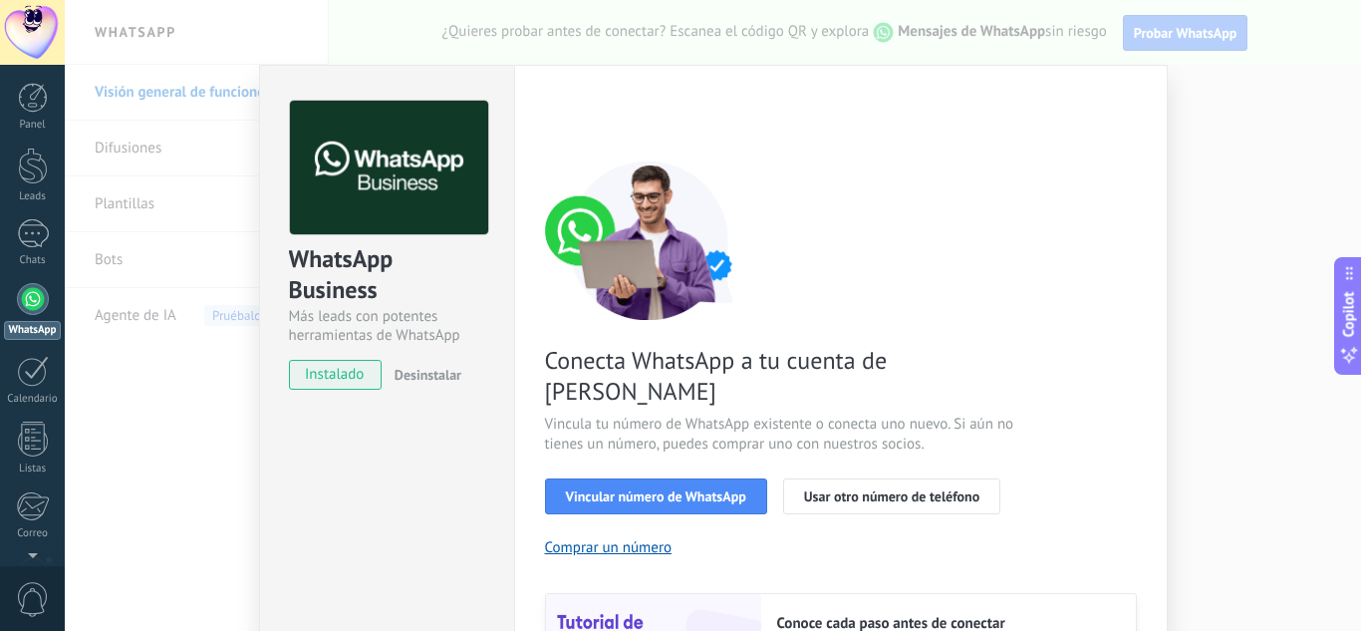
click at [408, 364] on button "Desinstalar" at bounding box center [424, 375] width 75 height 30
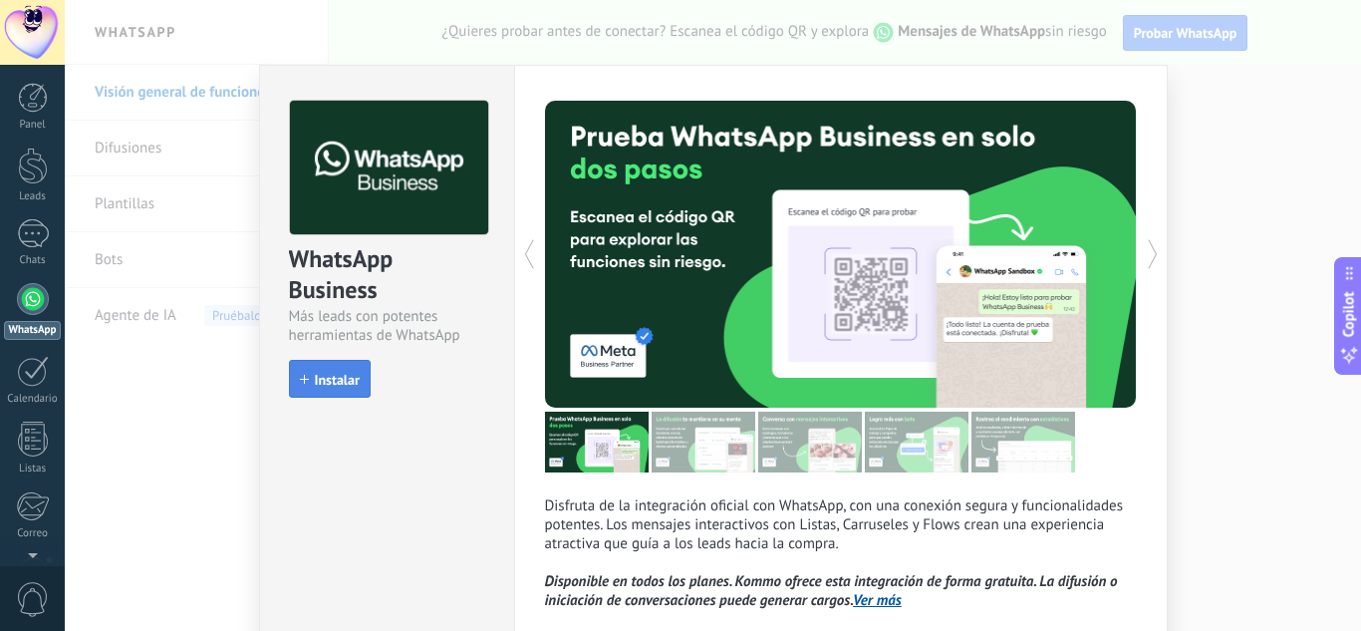
click at [342, 369] on button "Instalar" at bounding box center [330, 379] width 82 height 38
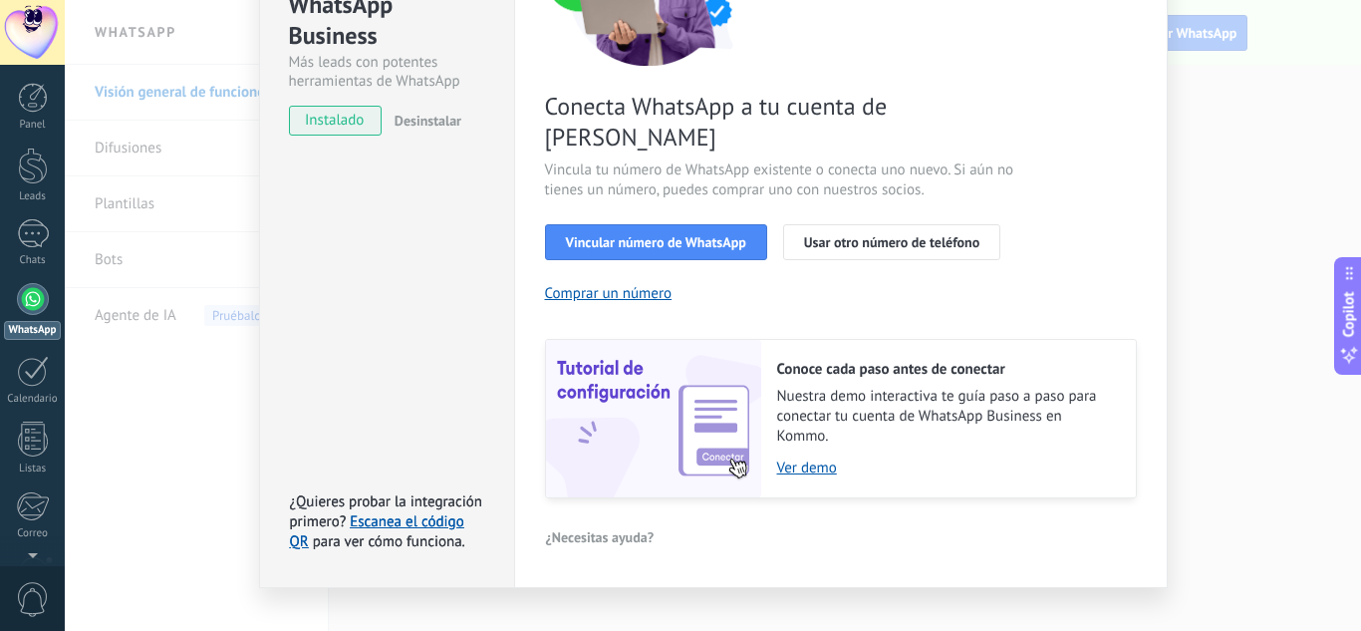
scroll to position [55, 0]
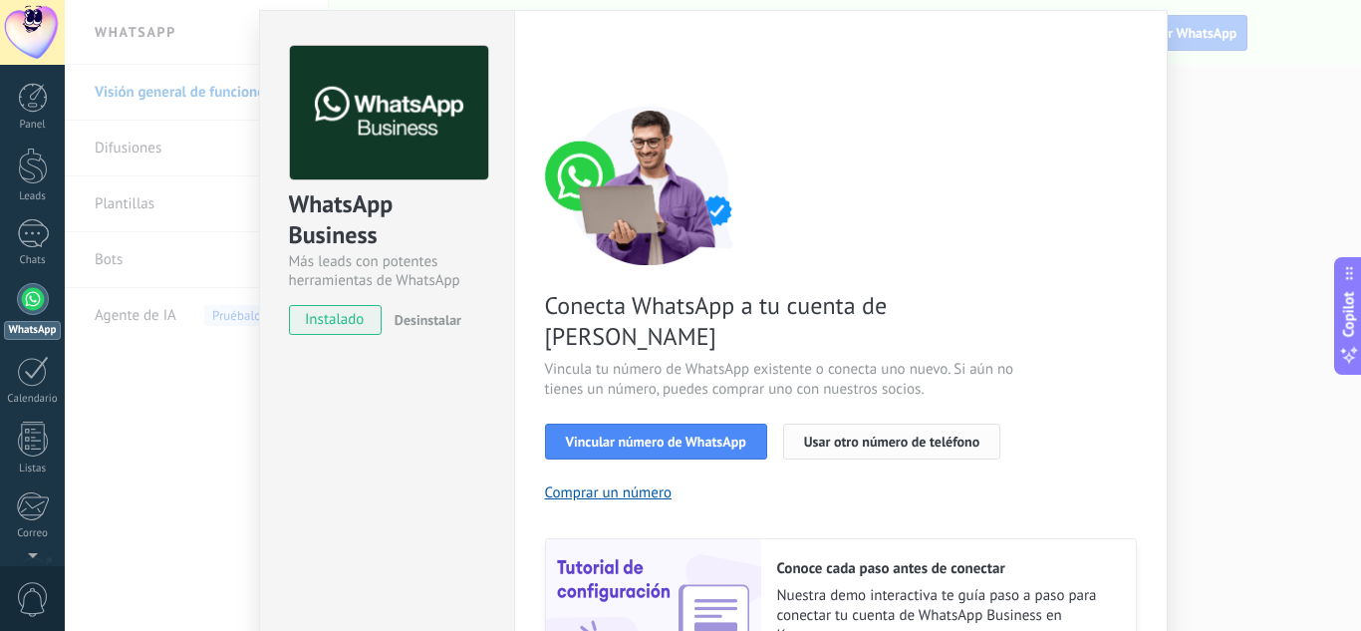
click at [858, 424] on button "Usar otro número de teléfono" at bounding box center [891, 442] width 217 height 36
click at [843, 434] on span "Usar otro número de teléfono" at bounding box center [891, 441] width 175 height 14
click at [849, 434] on span "Usar otro número de teléfono" at bounding box center [891, 441] width 175 height 14
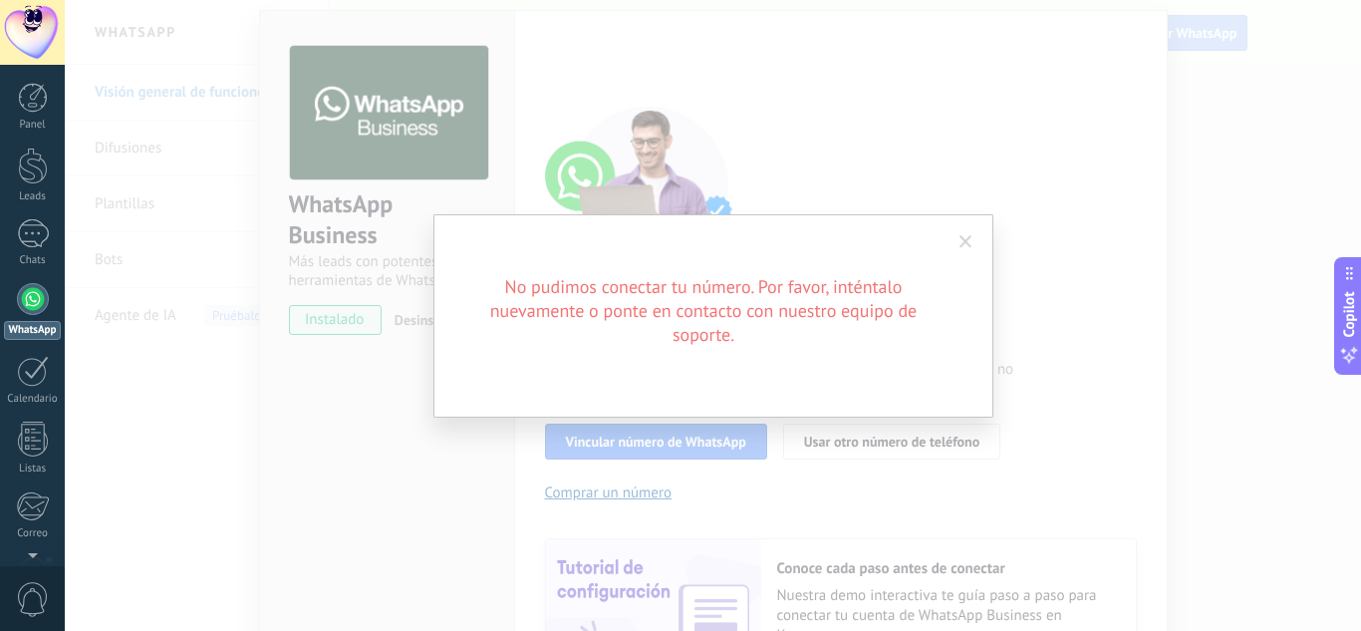
click at [981, 241] on span at bounding box center [966, 242] width 33 height 34
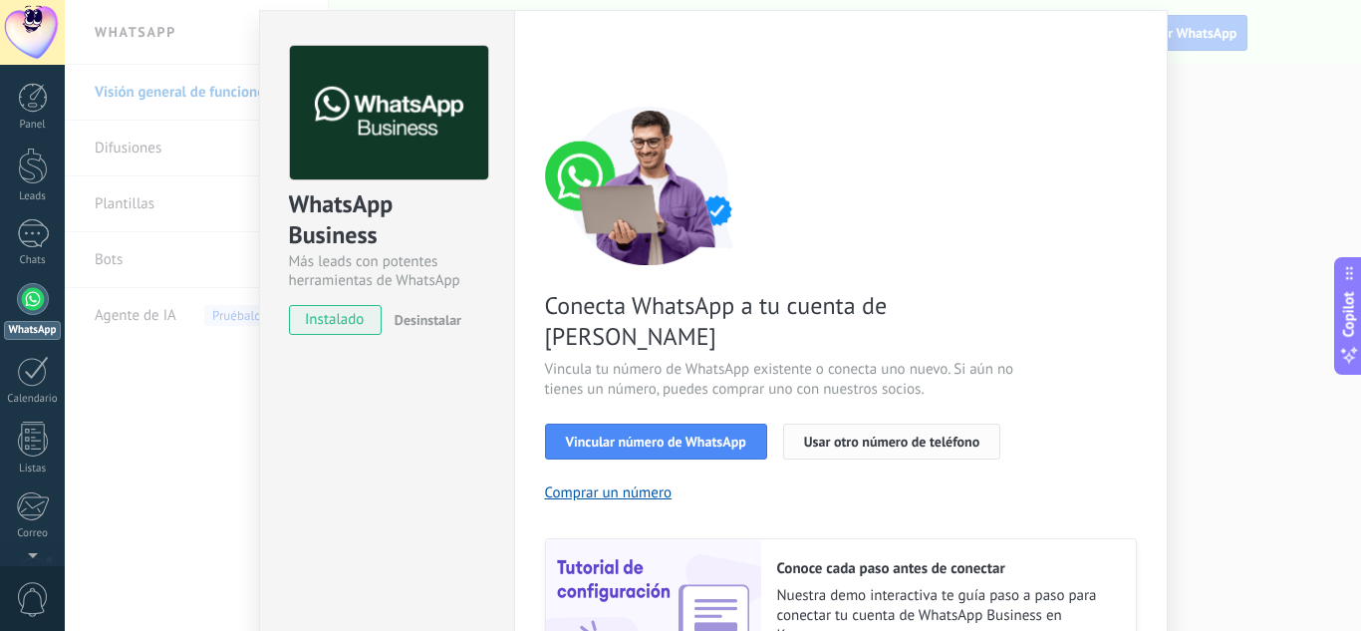
click at [876, 434] on span "Usar otro número de teléfono" at bounding box center [891, 441] width 175 height 14
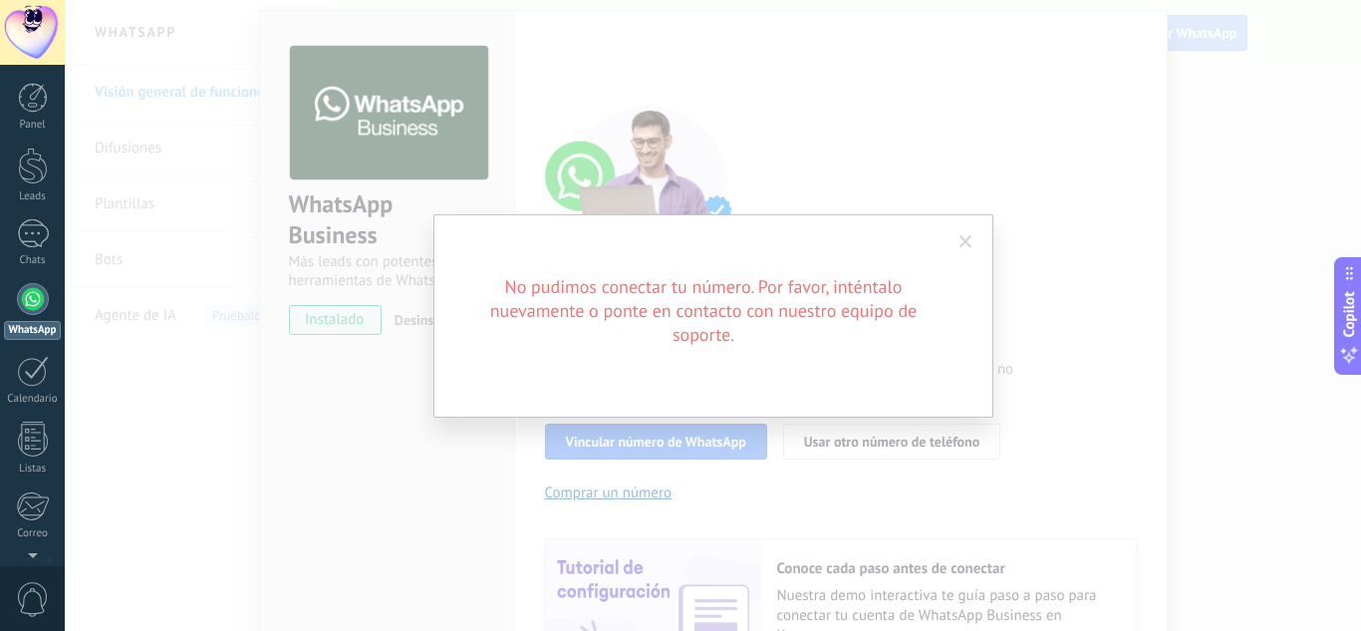
click at [964, 241] on span at bounding box center [966, 242] width 13 height 14
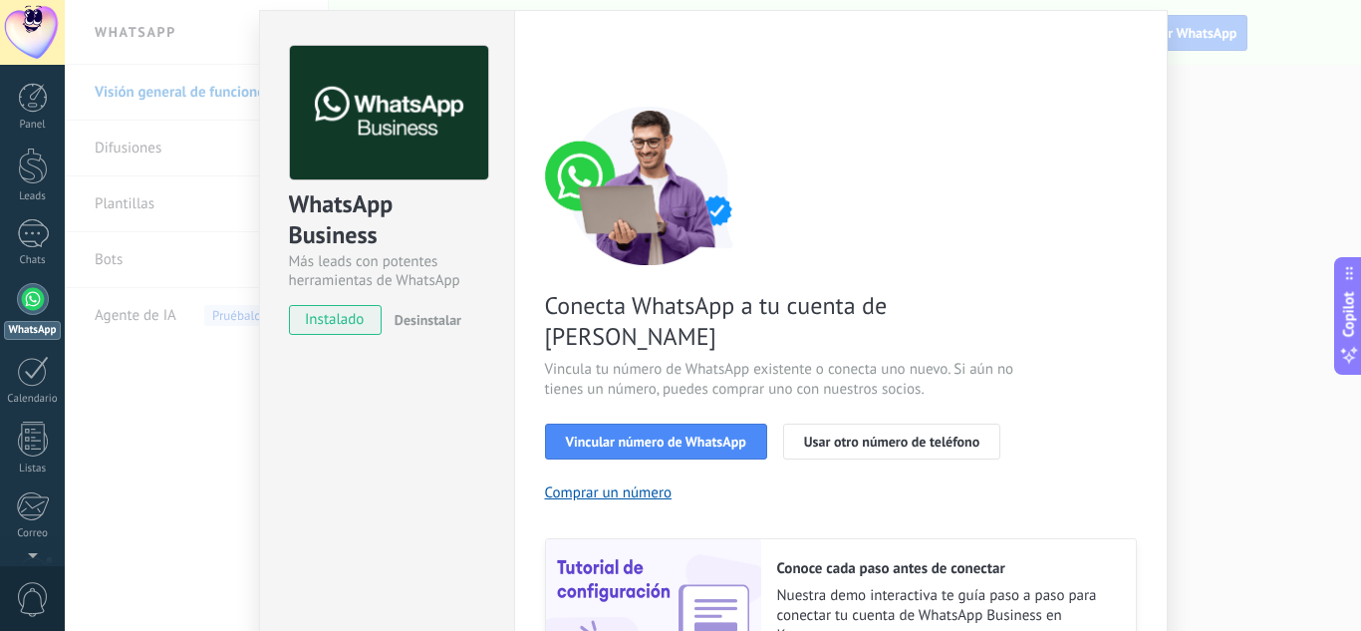
click at [1219, 239] on div "WhatsApp Business Más leads con potentes herramientas de WhatsApp instalado Des…" at bounding box center [713, 315] width 1296 height 631
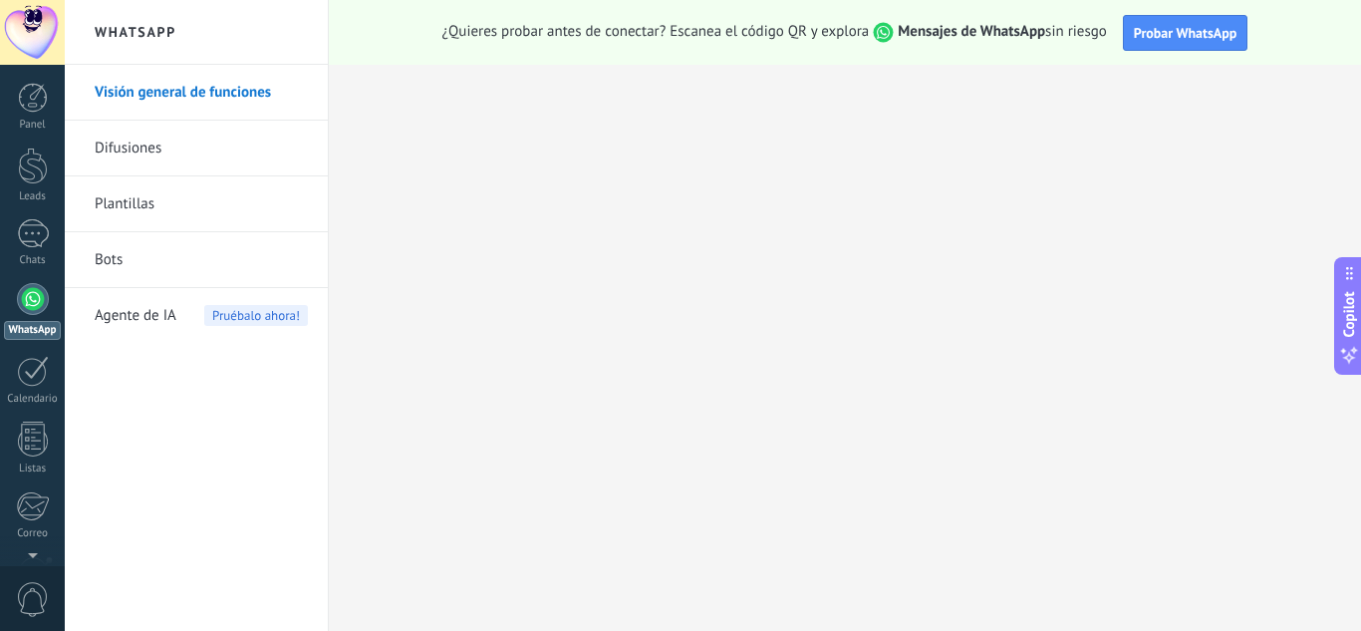
scroll to position [0, 0]
click at [35, 245] on div at bounding box center [33, 233] width 32 height 29
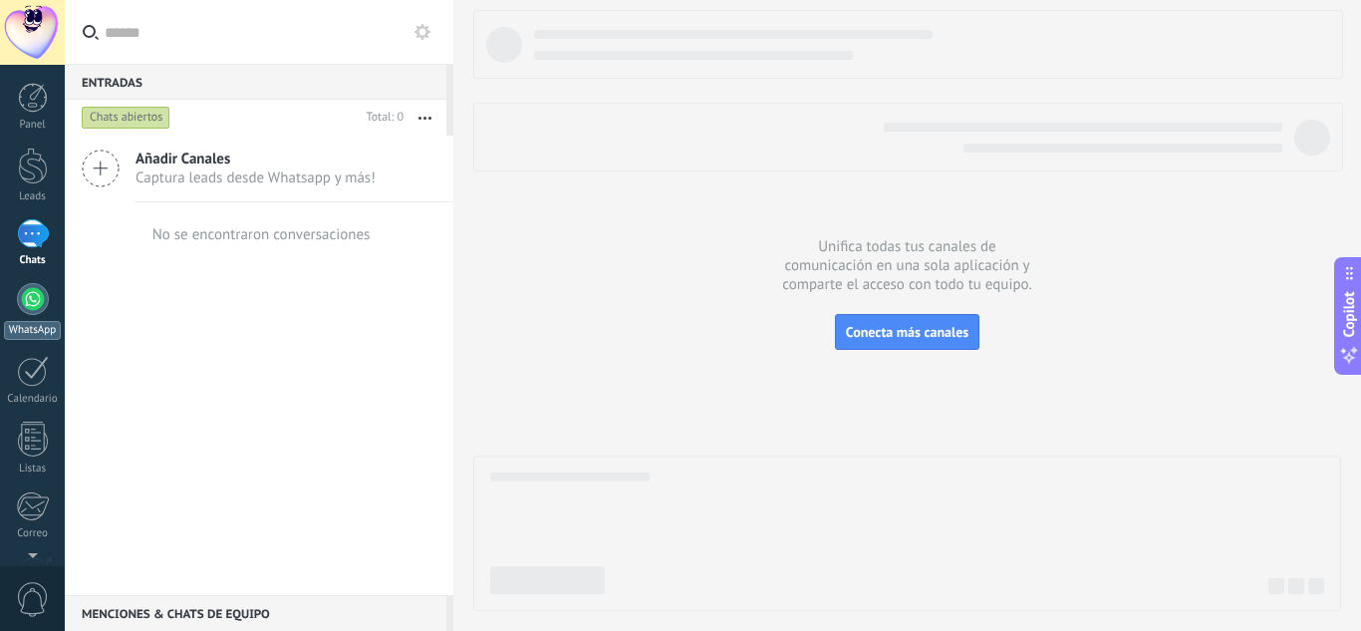
click at [40, 313] on div at bounding box center [33, 299] width 32 height 32
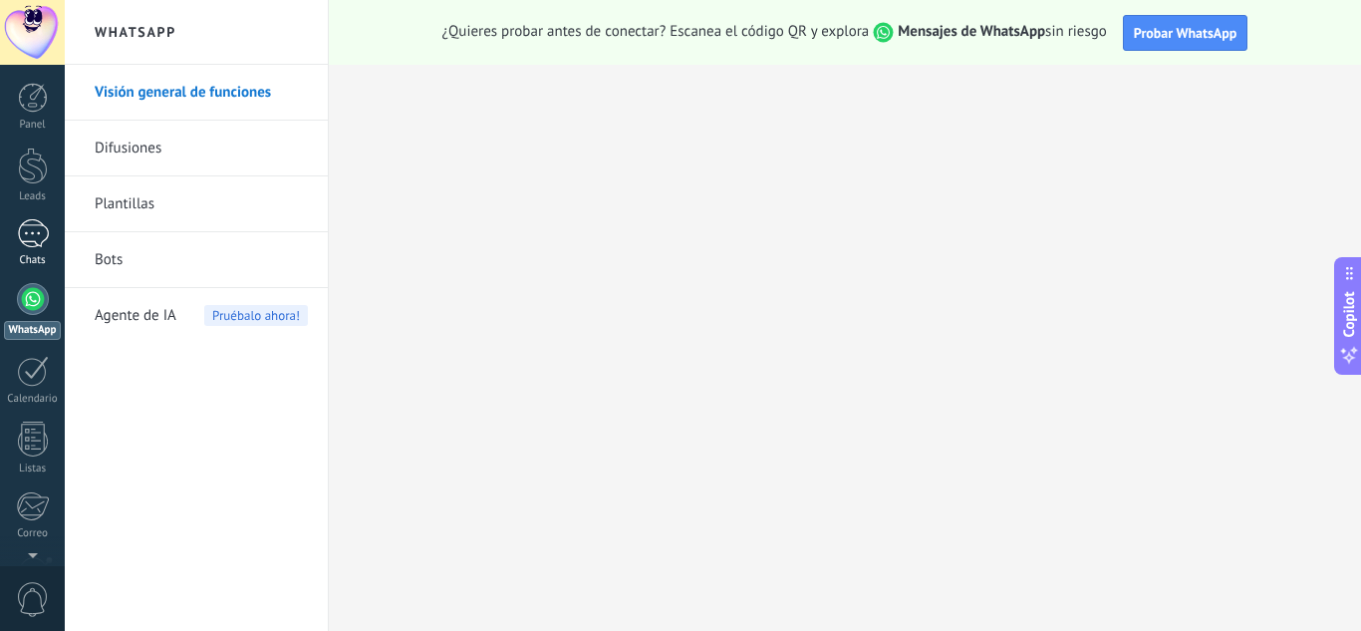
click at [17, 224] on div at bounding box center [33, 233] width 32 height 29
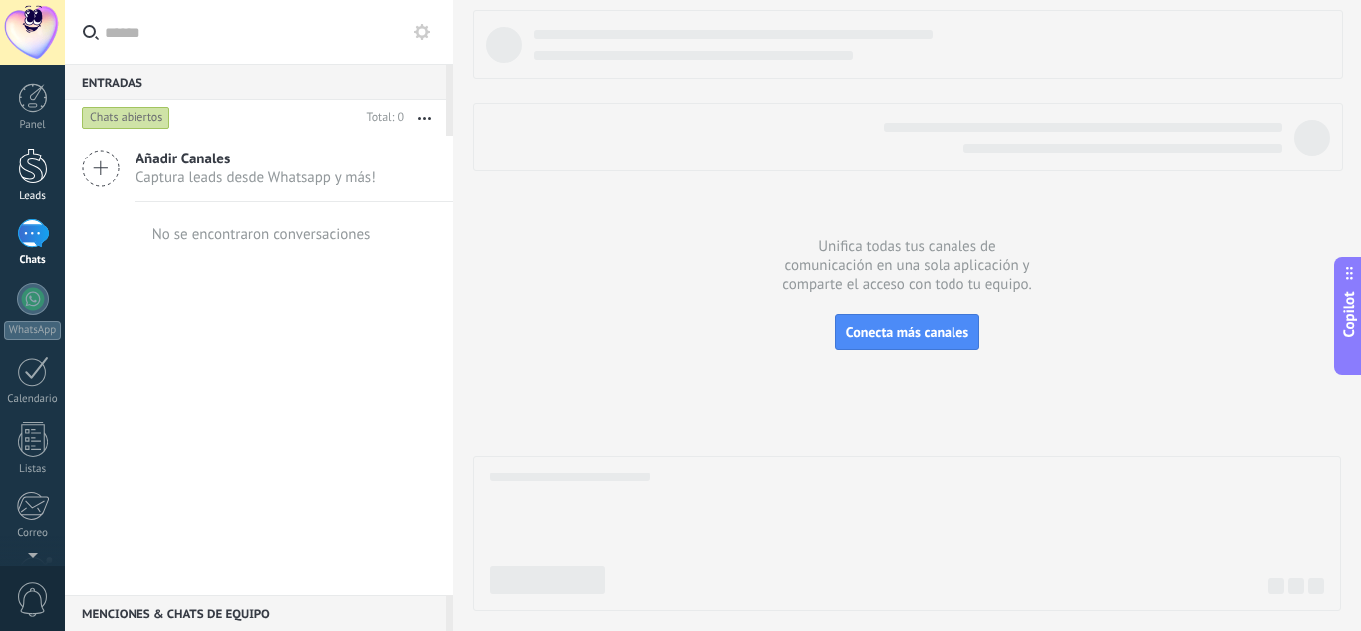
click at [48, 177] on link "Leads" at bounding box center [32, 175] width 65 height 56
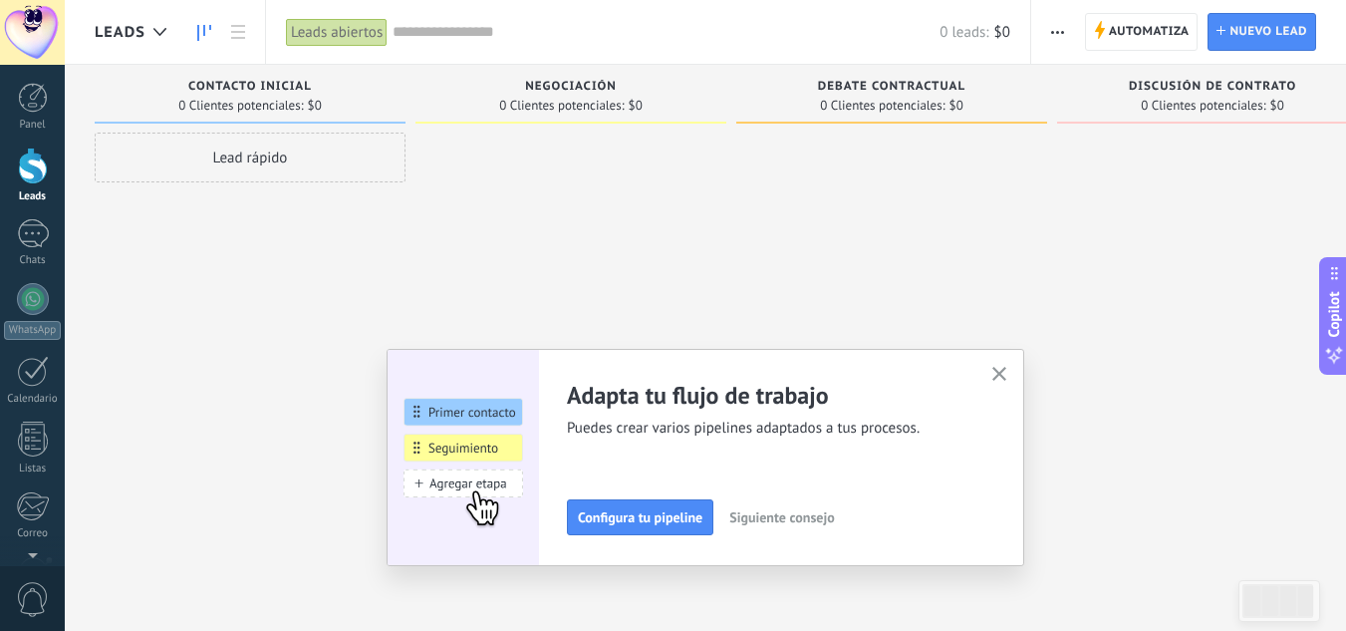
click at [999, 370] on button "button" at bounding box center [1000, 375] width 25 height 27
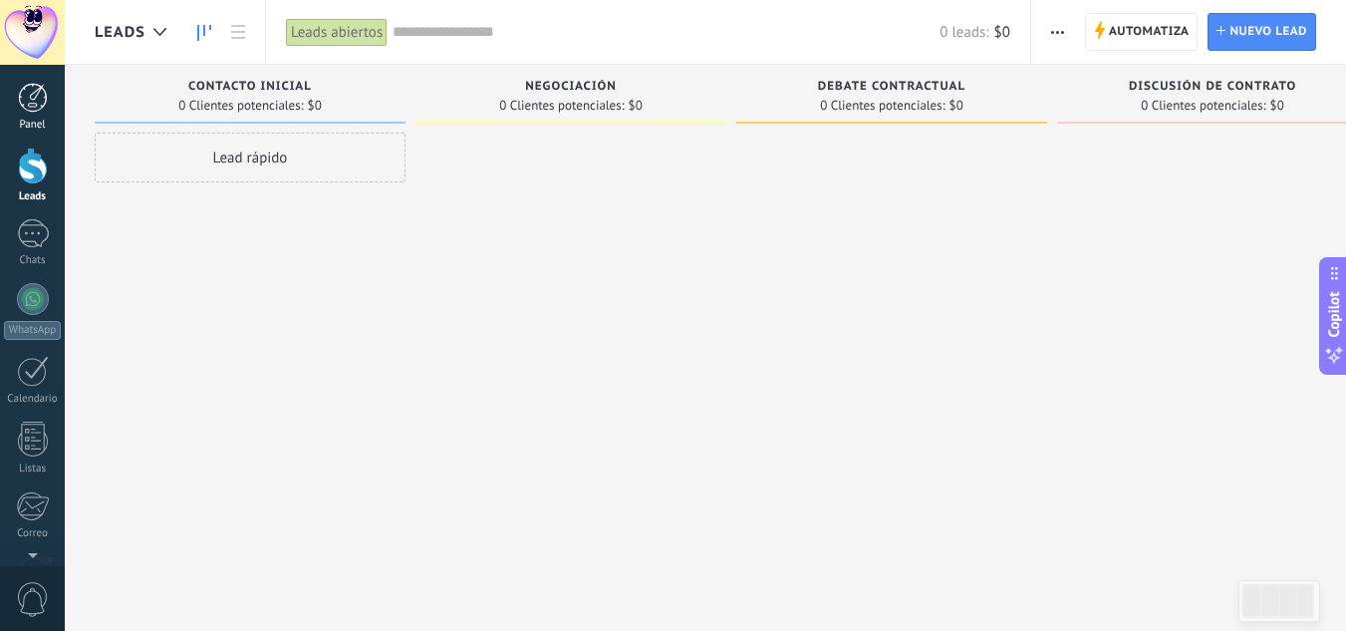
click at [23, 115] on link "Panel" at bounding box center [32, 107] width 65 height 49
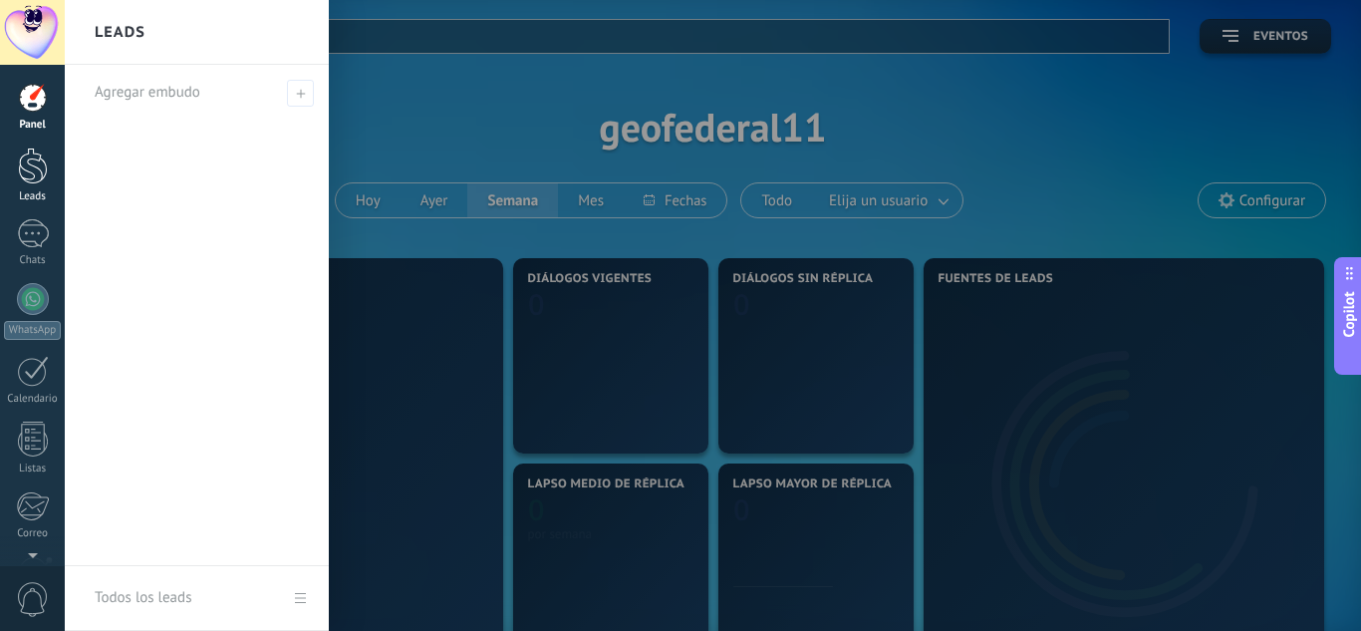
click at [22, 162] on div at bounding box center [33, 165] width 30 height 37
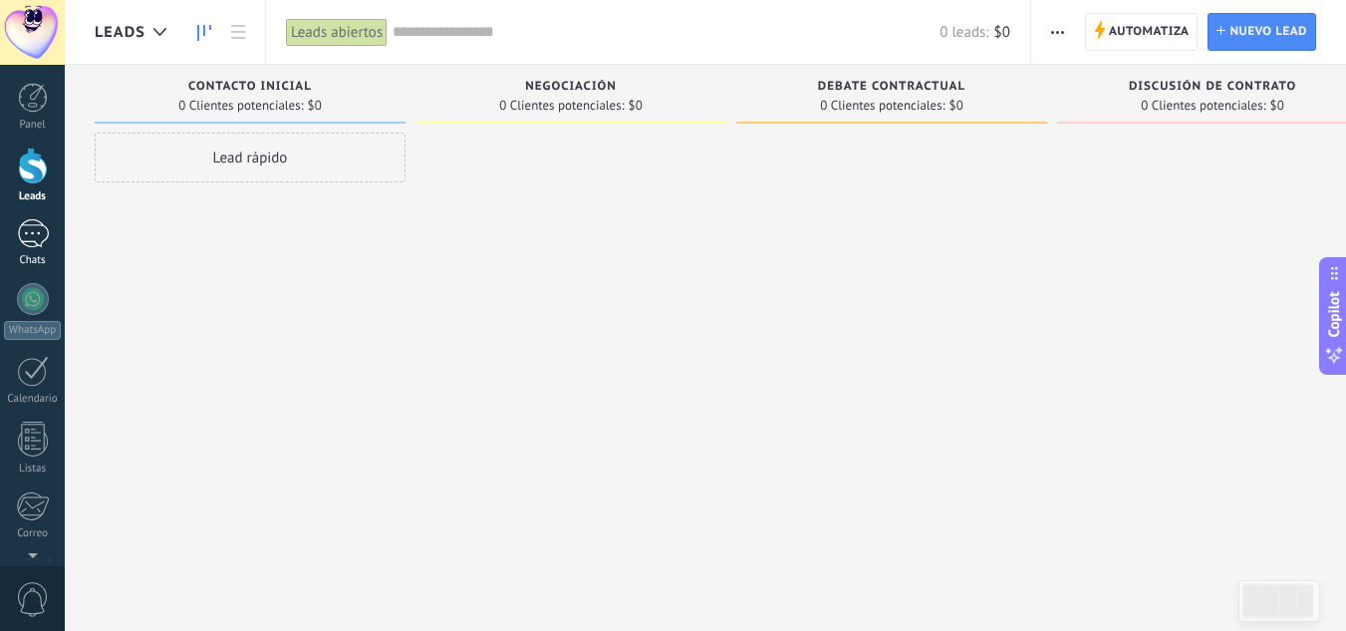
click at [24, 223] on div at bounding box center [33, 233] width 32 height 29
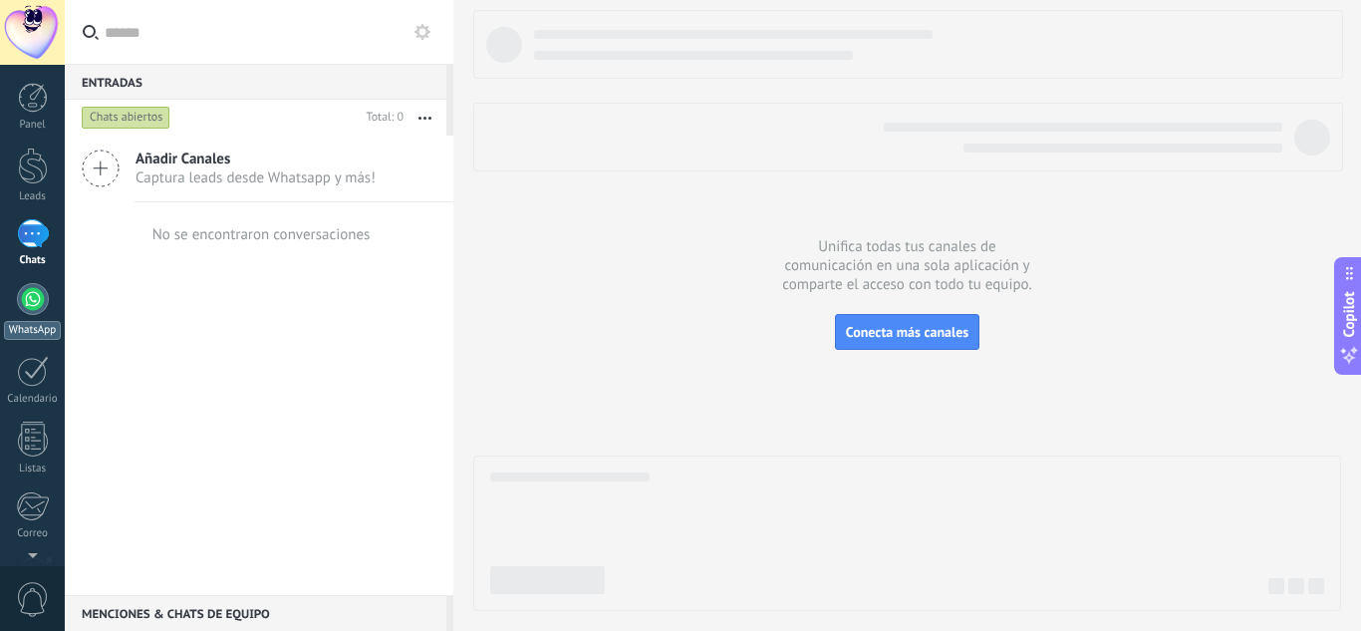
click at [36, 285] on div at bounding box center [33, 299] width 32 height 32
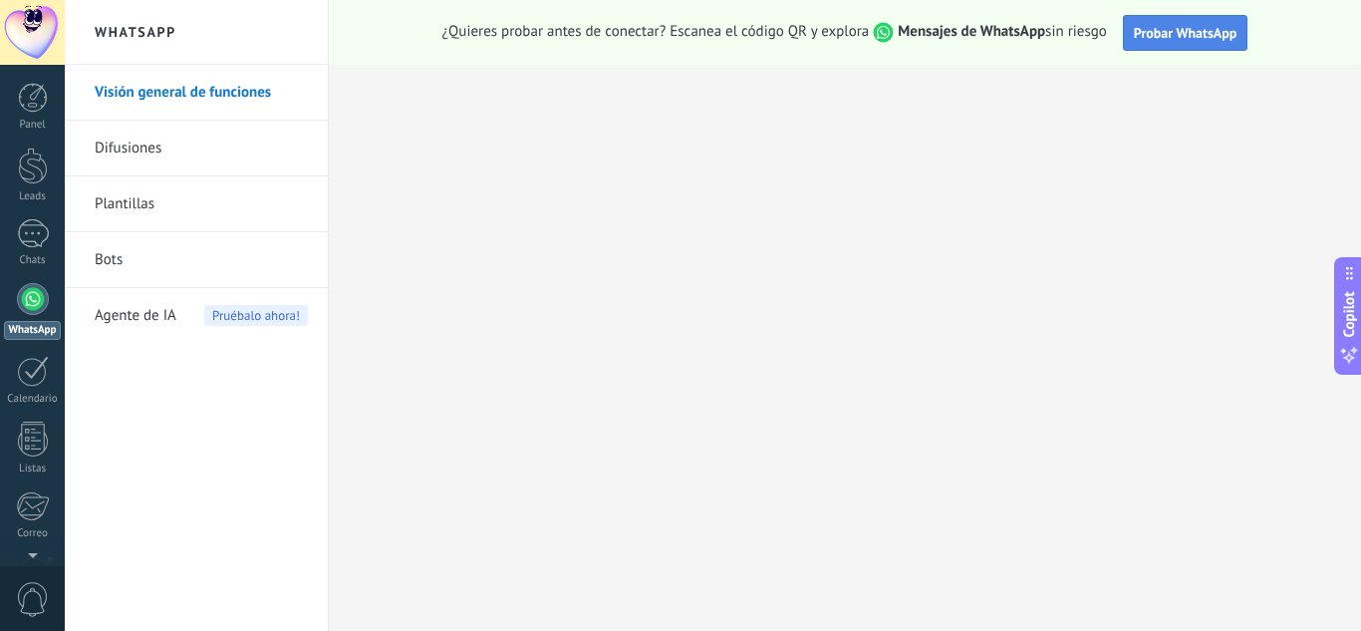
click at [1154, 39] on span "Probar WhatsApp" at bounding box center [1186, 33] width 104 height 18
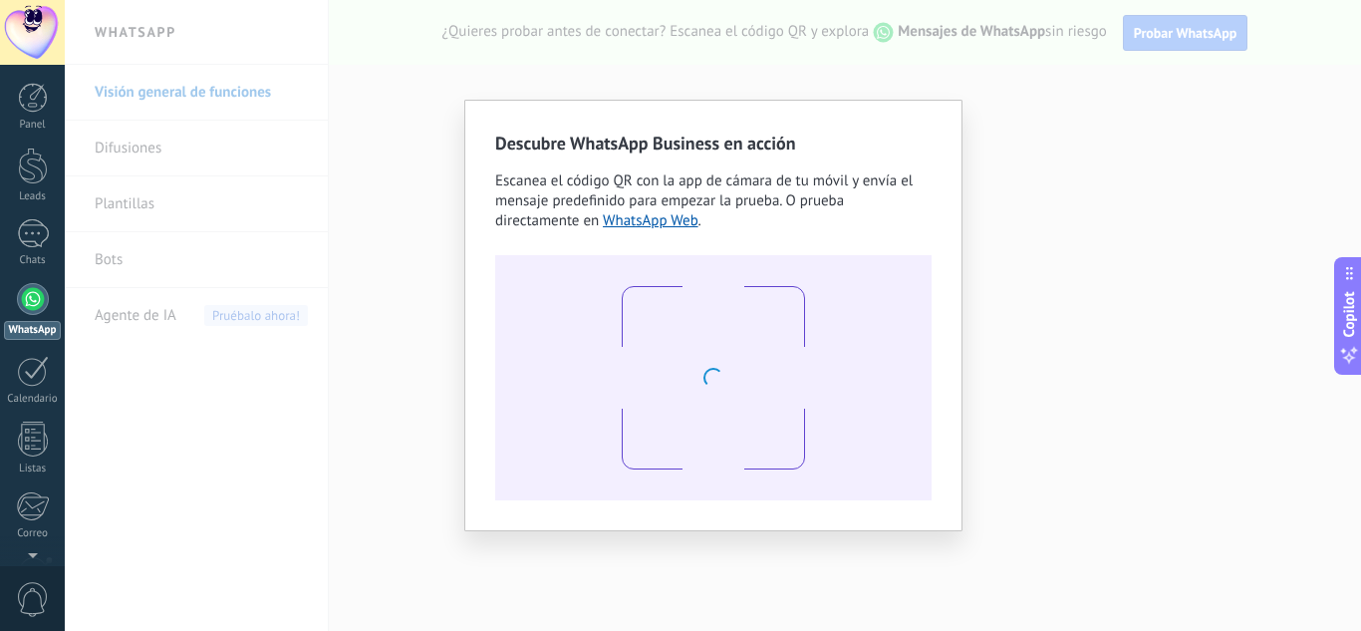
click at [975, 205] on div "Descubre WhatsApp Business en acción Escanea el código QR con la app [PERSON_NA…" at bounding box center [713, 315] width 1296 height 631
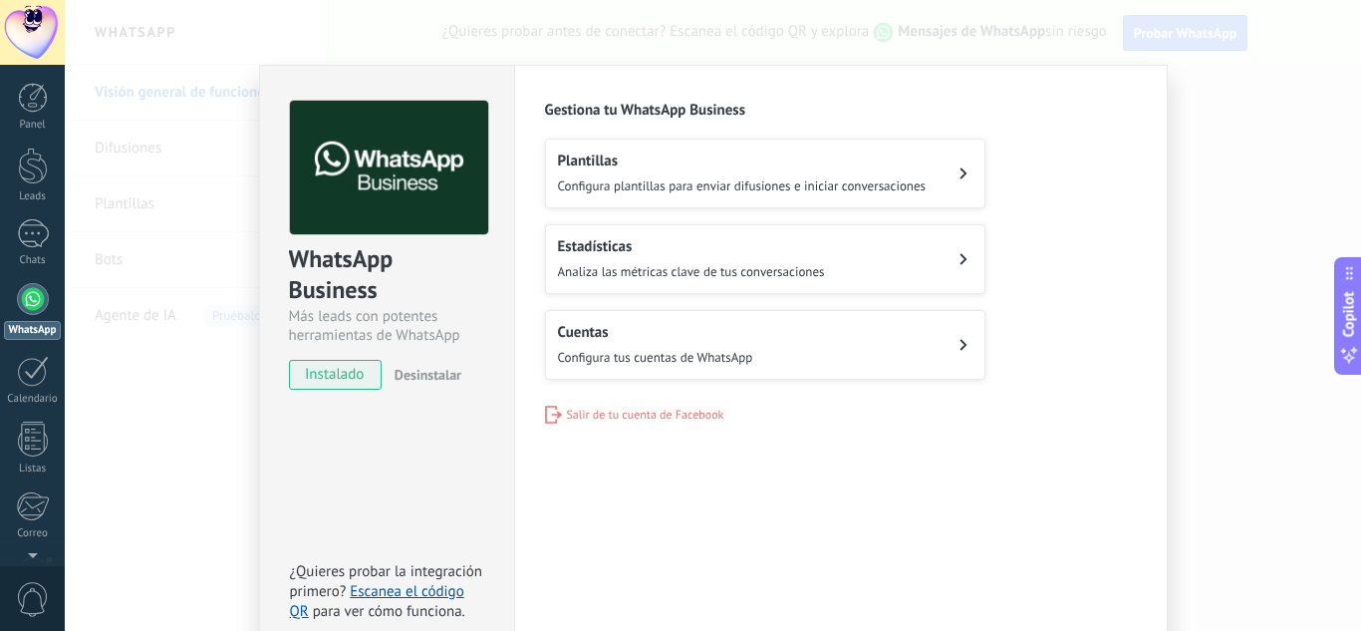
click at [789, 343] on button "Cuentas Configura tus cuentas de WhatsApp" at bounding box center [765, 345] width 440 height 70
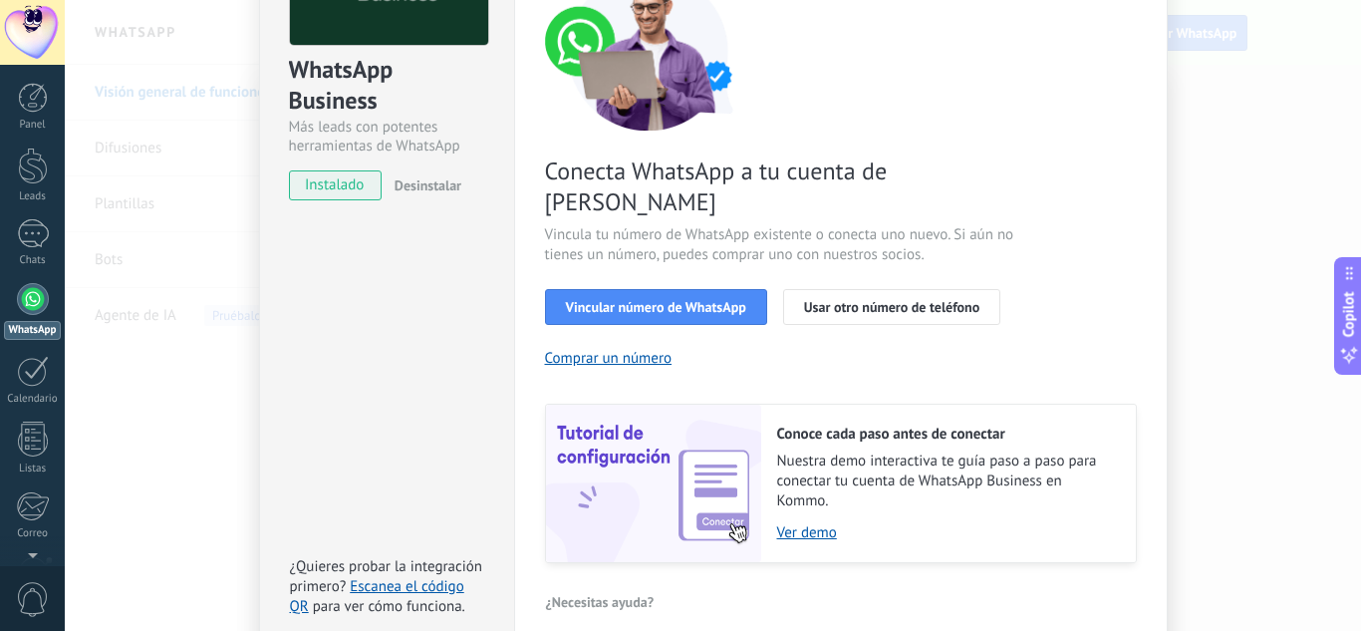
scroll to position [254, 0]
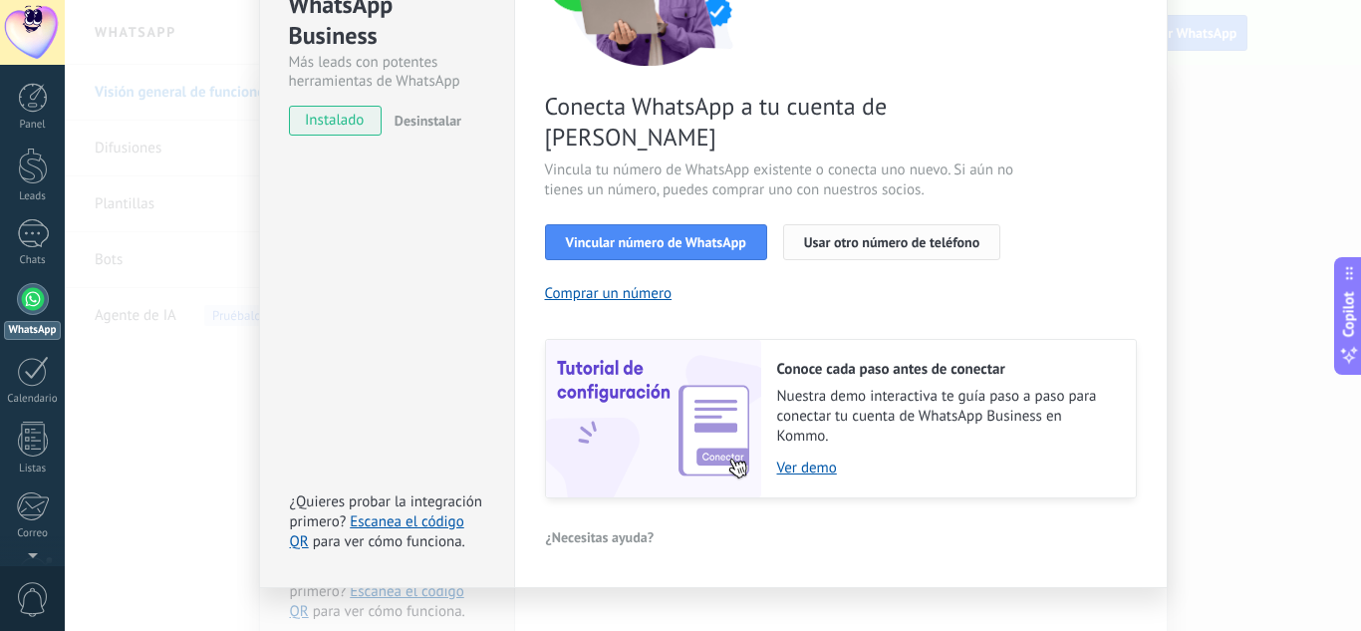
click at [840, 235] on span "Usar otro número de teléfono" at bounding box center [891, 242] width 175 height 14
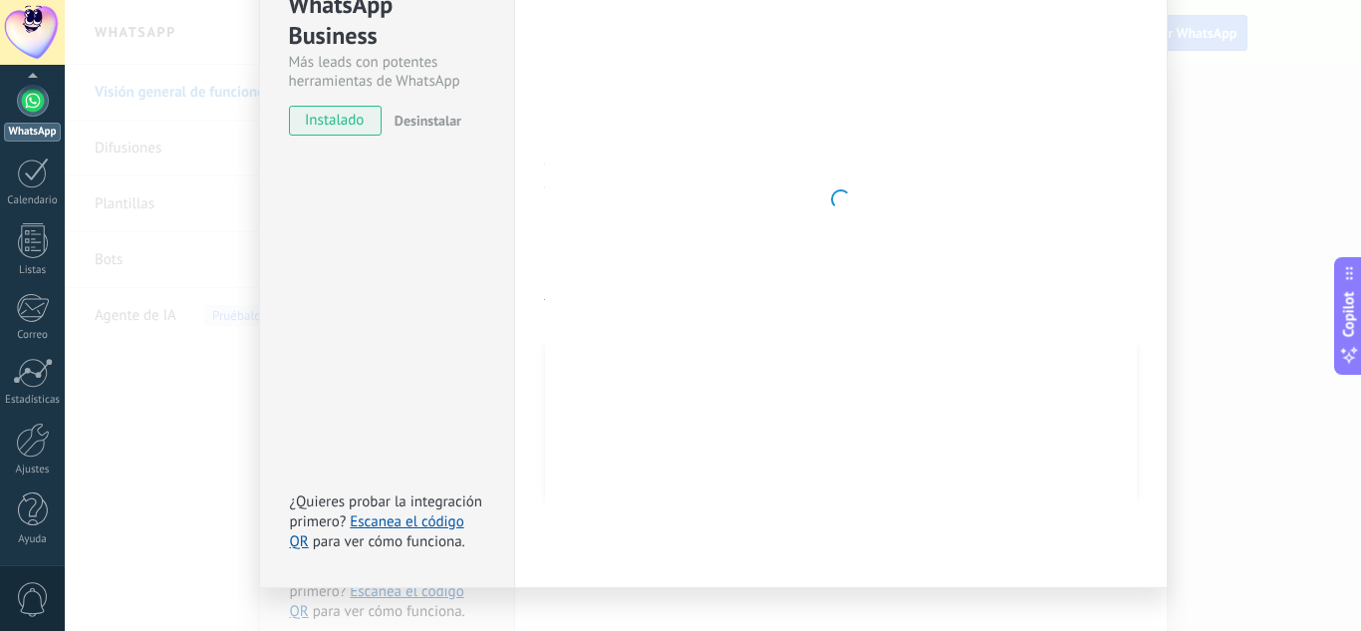
scroll to position [0, 0]
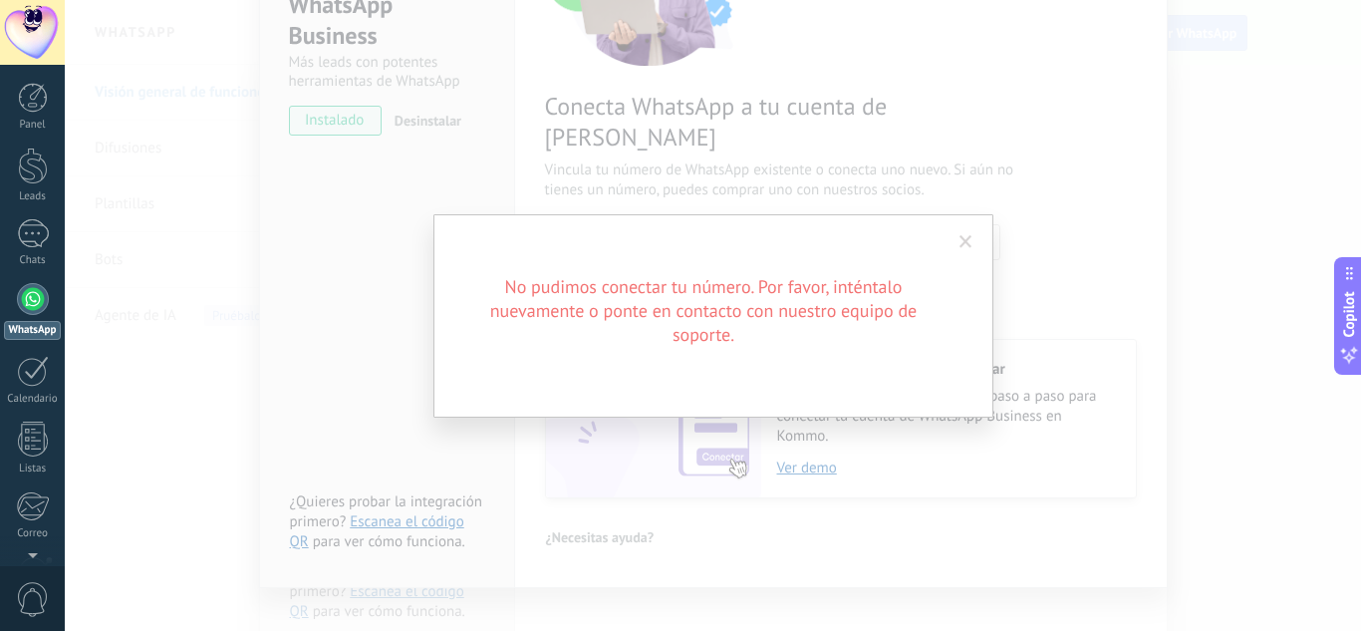
click at [965, 246] on span at bounding box center [966, 242] width 13 height 14
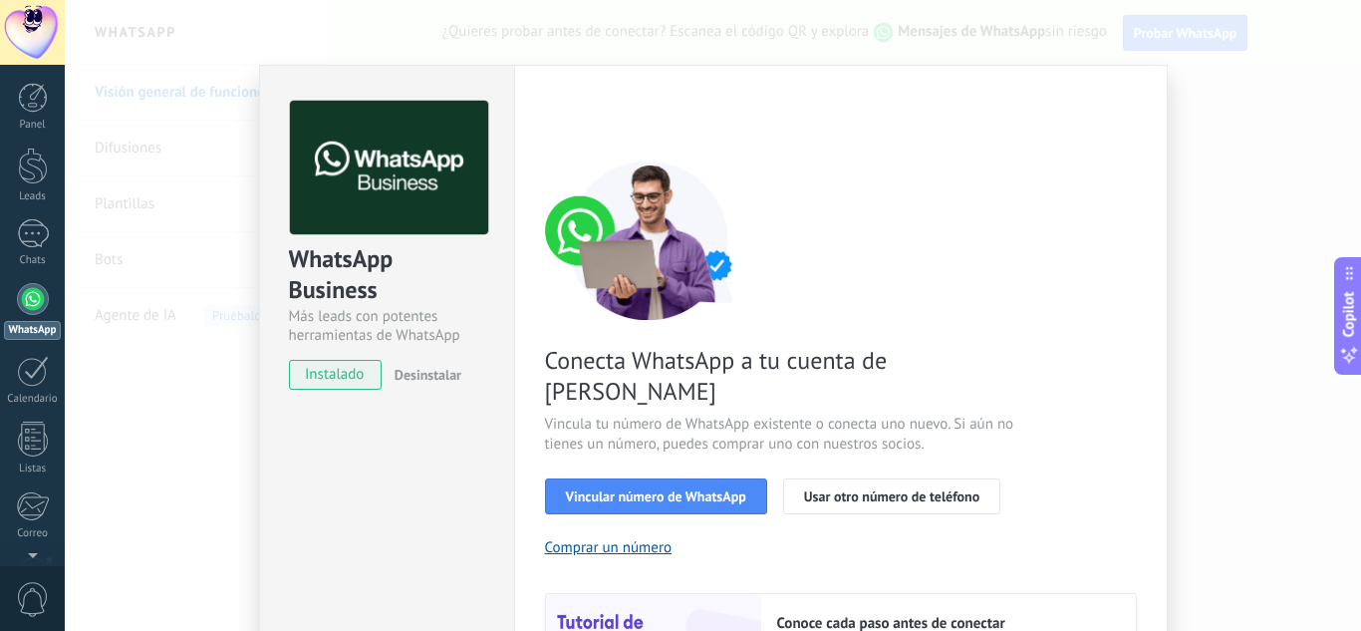
click at [1210, 279] on div "WhatsApp Business Más leads con potentes herramientas de WhatsApp instalado Des…" at bounding box center [713, 315] width 1296 height 631
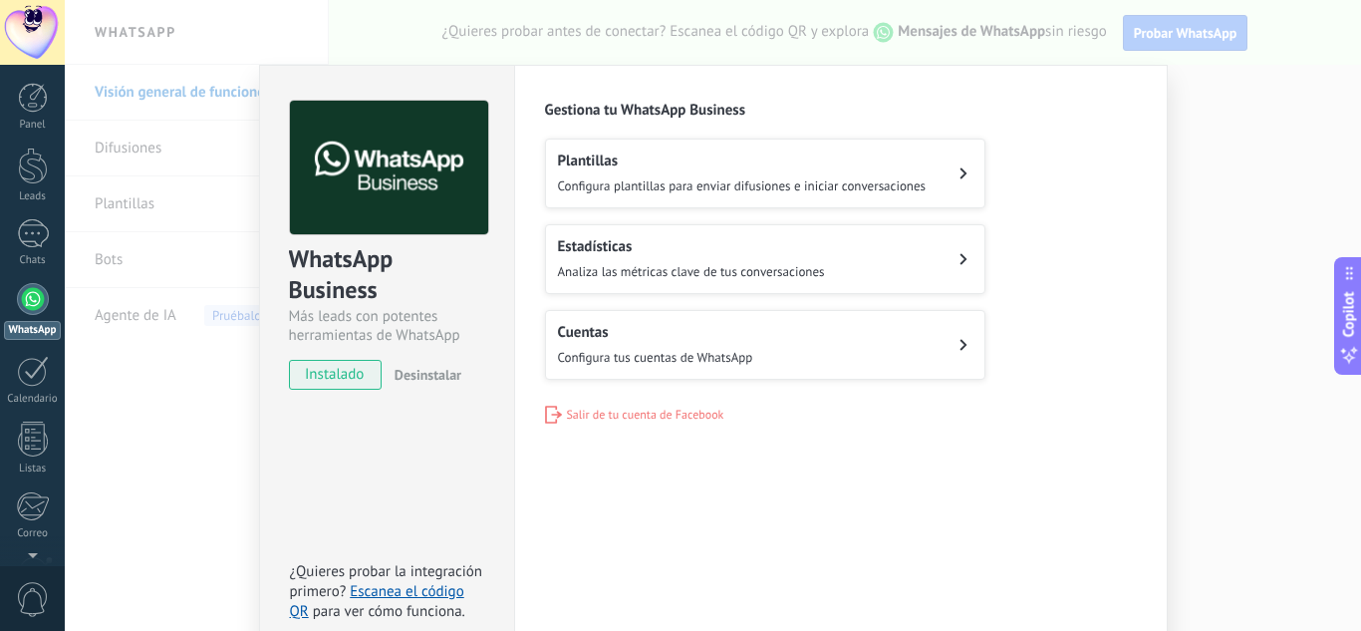
click at [1210, 279] on div "WhatsApp Business Más leads con potentes herramientas de WhatsApp instalado Des…" at bounding box center [713, 315] width 1296 height 631
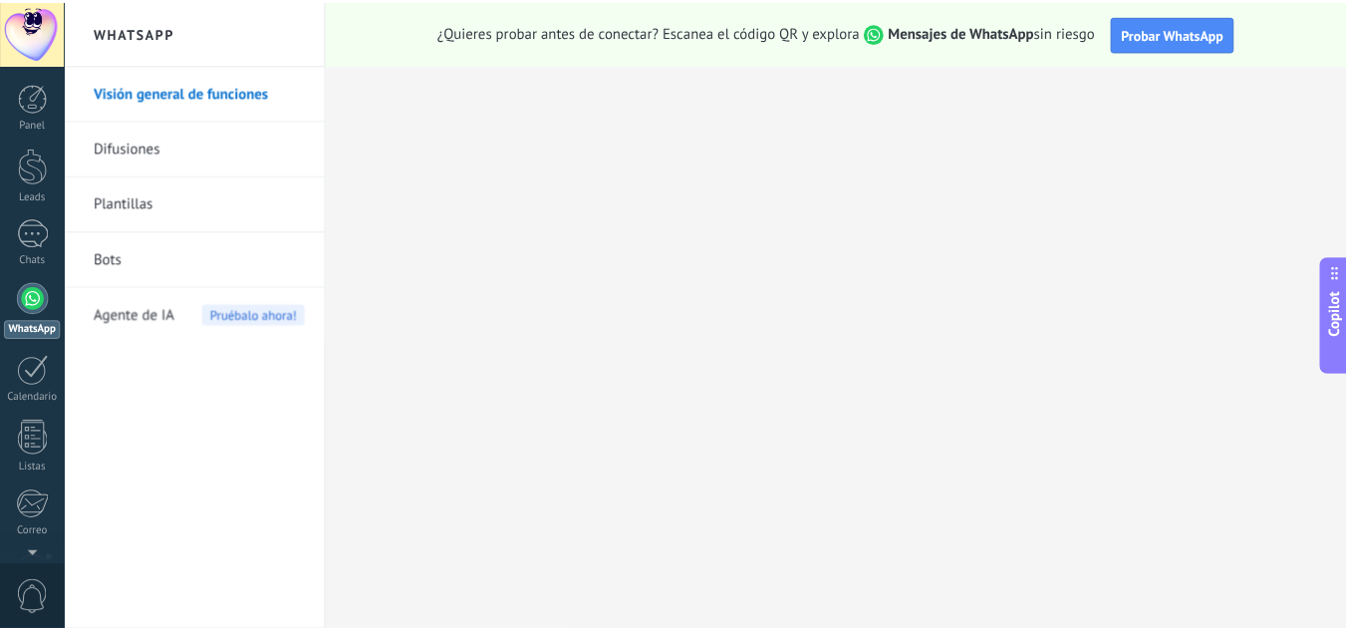
scroll to position [198, 0]
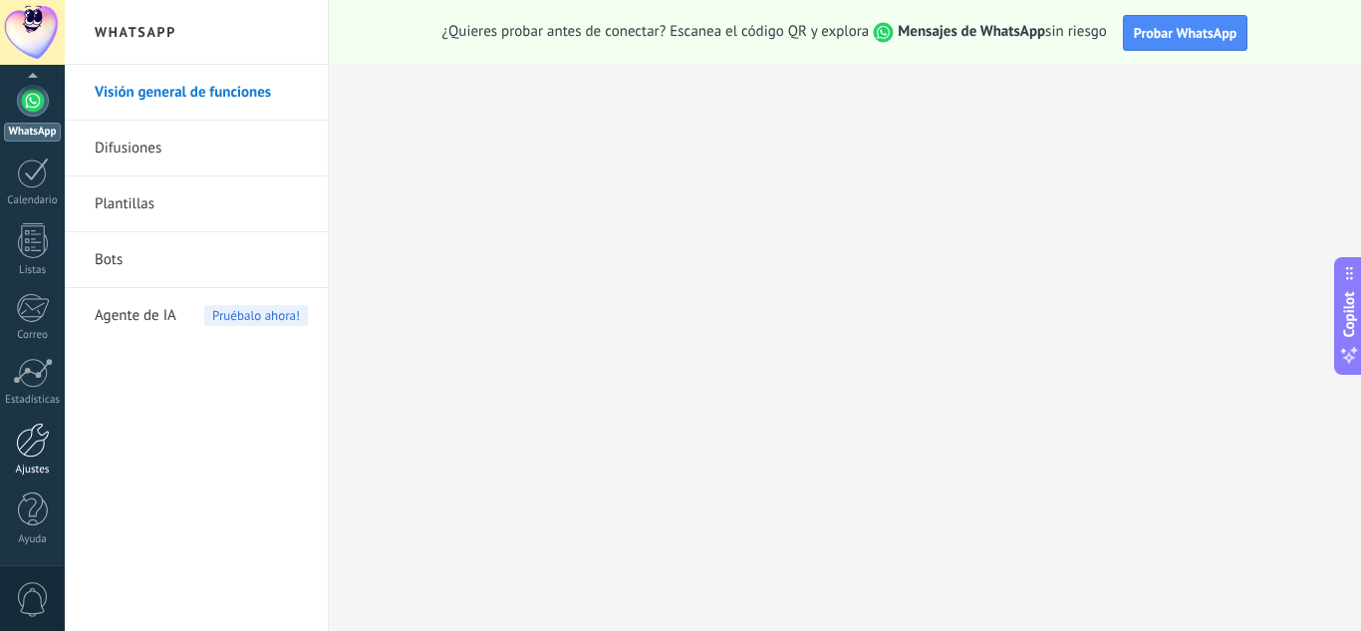
click at [40, 434] on div at bounding box center [33, 440] width 34 height 35
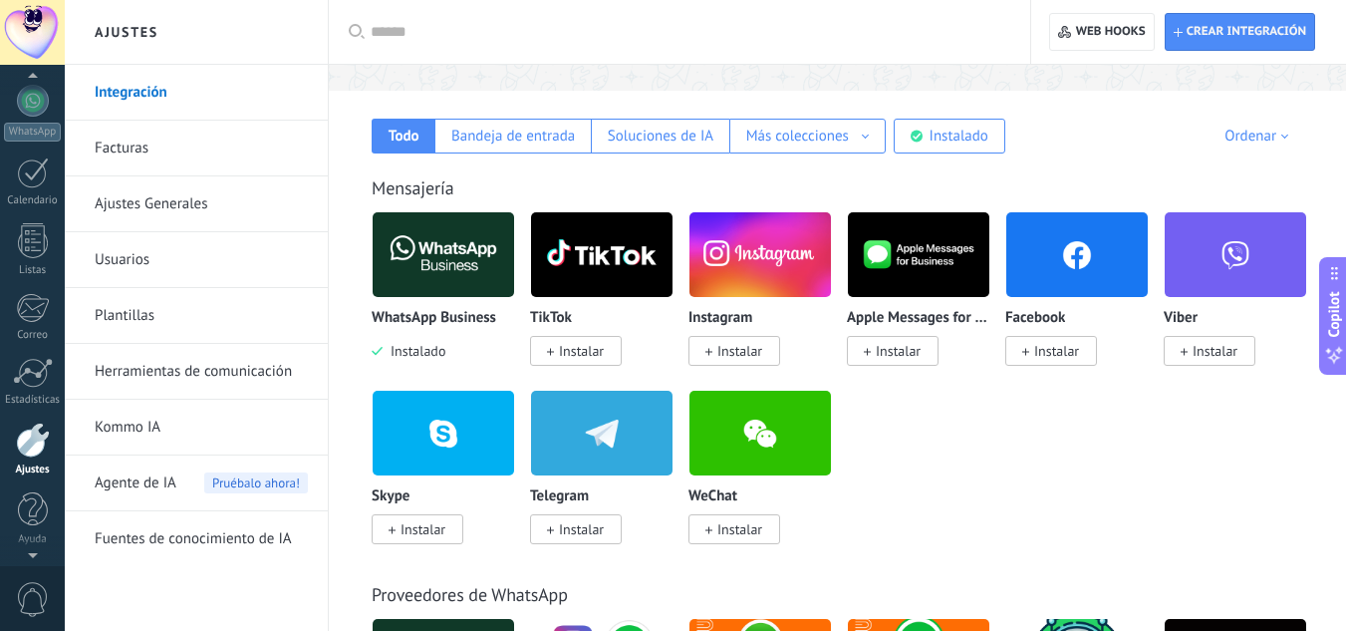
scroll to position [99, 0]
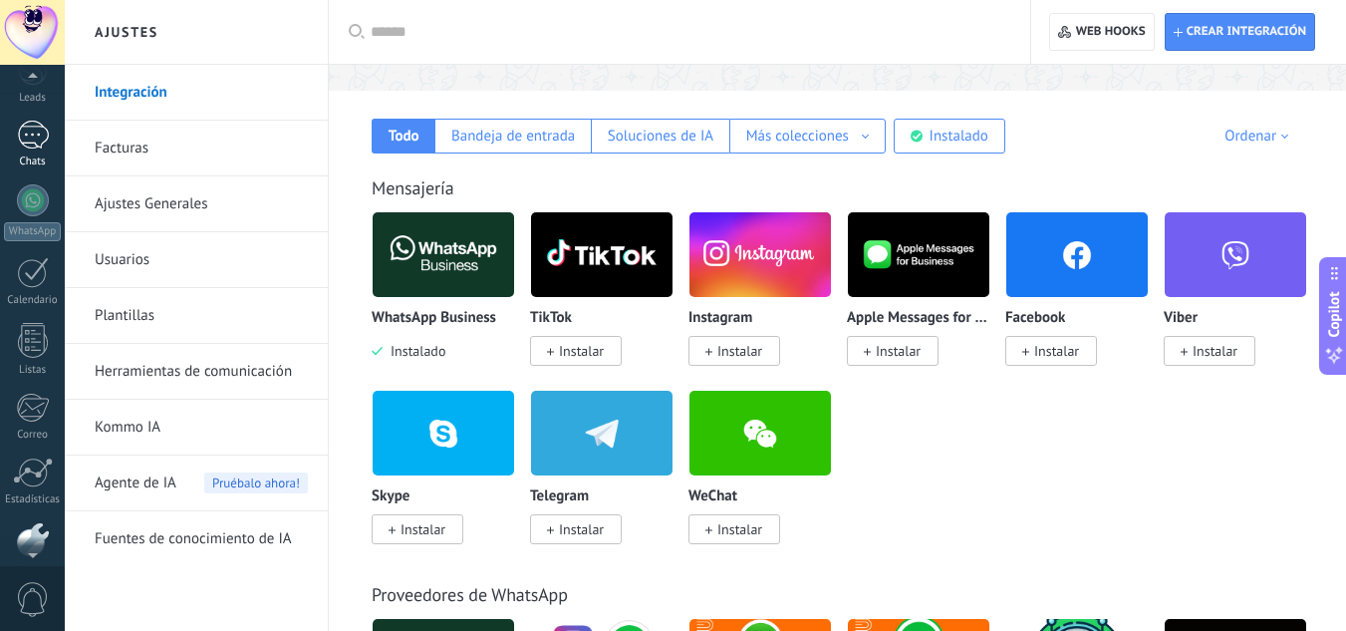
click at [22, 161] on div "Chats" at bounding box center [33, 161] width 58 height 13
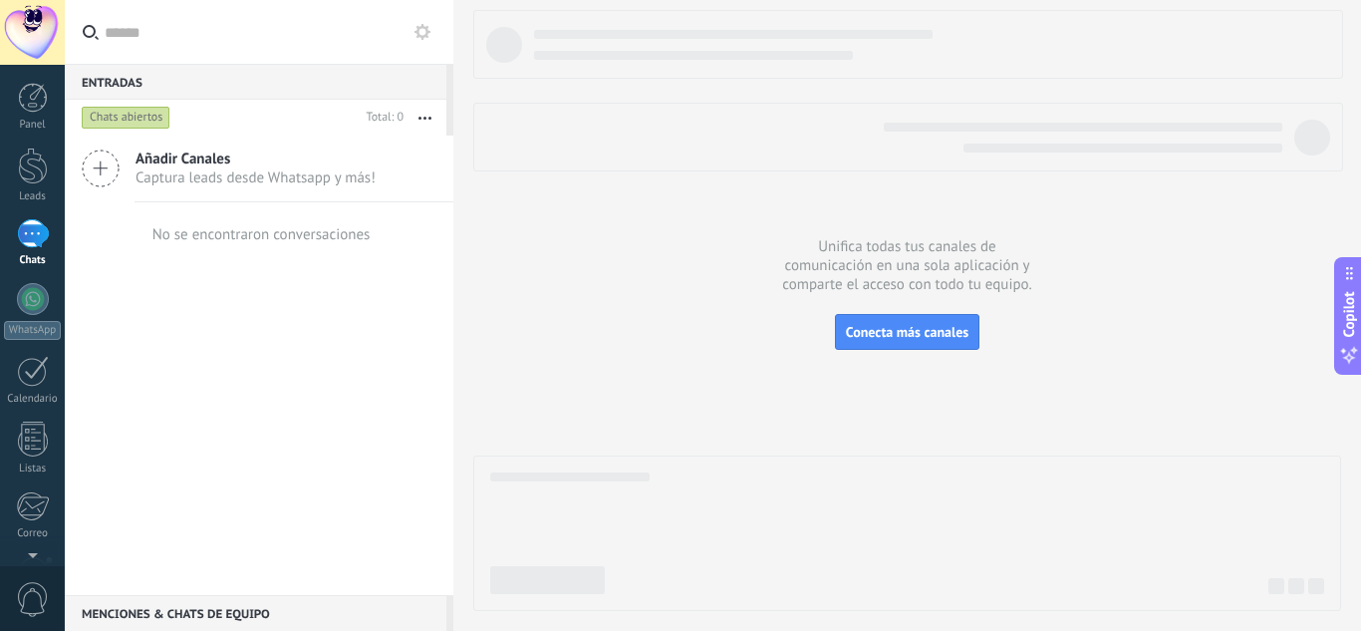
click at [172, 159] on span "Añadir Canales" at bounding box center [256, 158] width 240 height 19
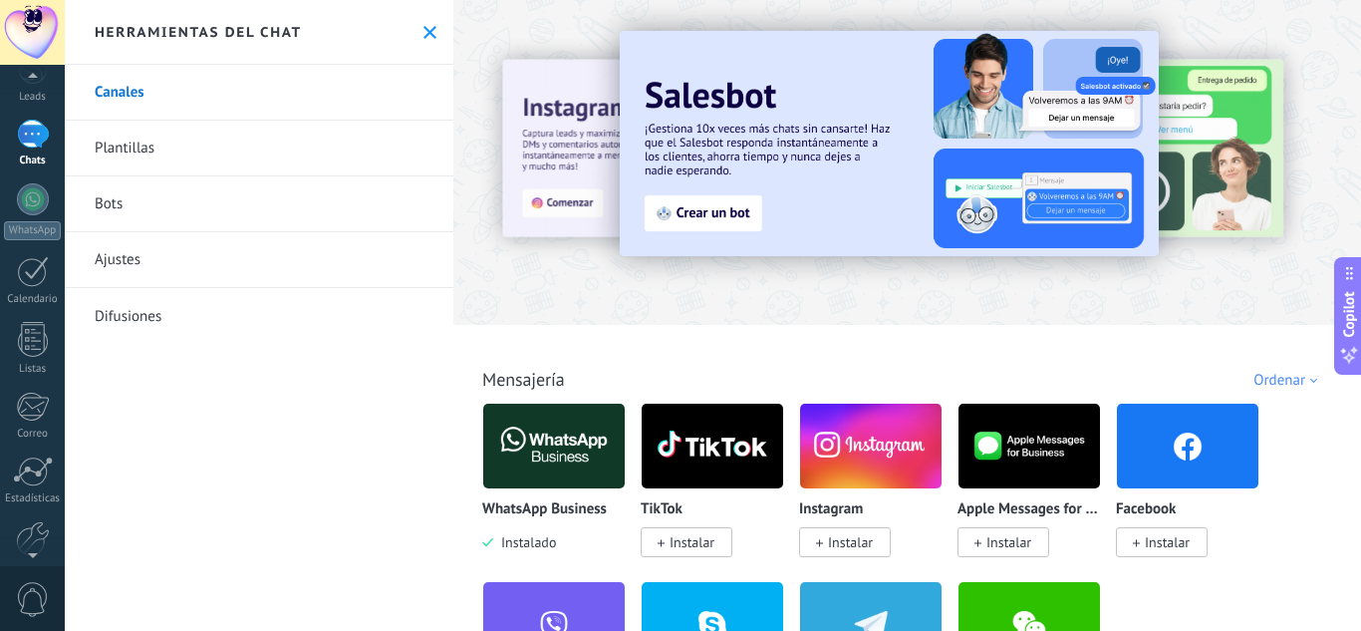
scroll to position [198, 0]
click at [37, 442] on div at bounding box center [33, 440] width 34 height 35
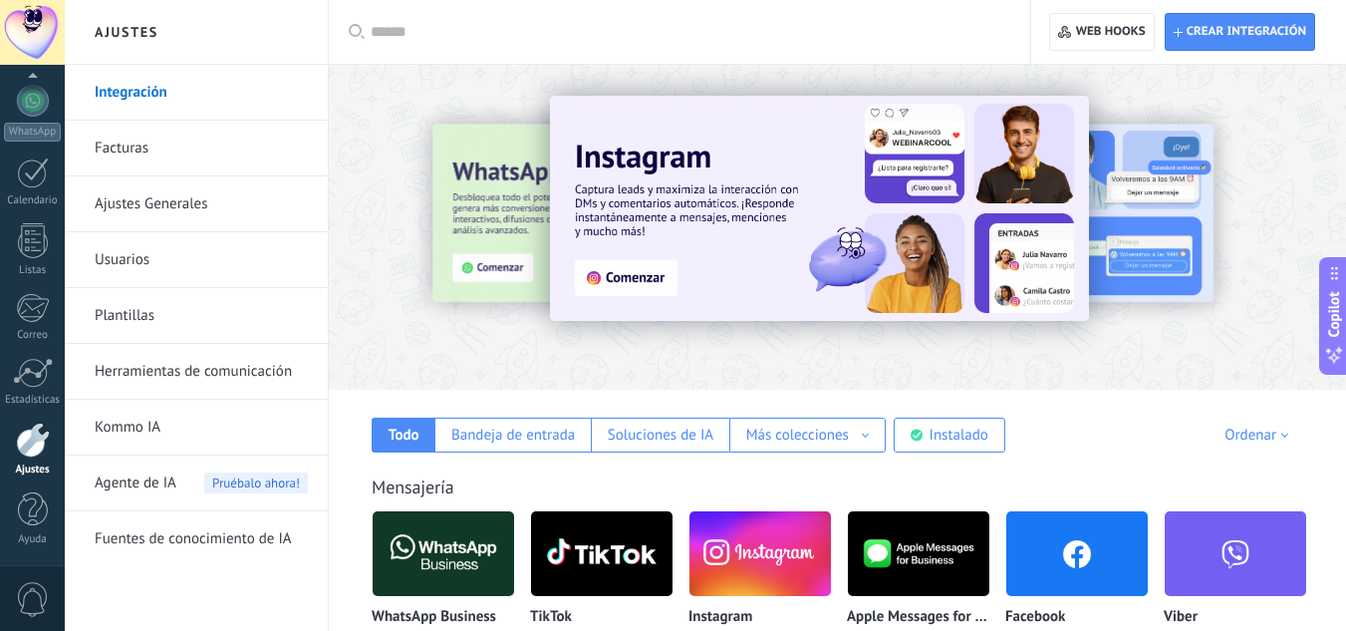
click at [124, 271] on link "Usuarios" at bounding box center [201, 260] width 213 height 56
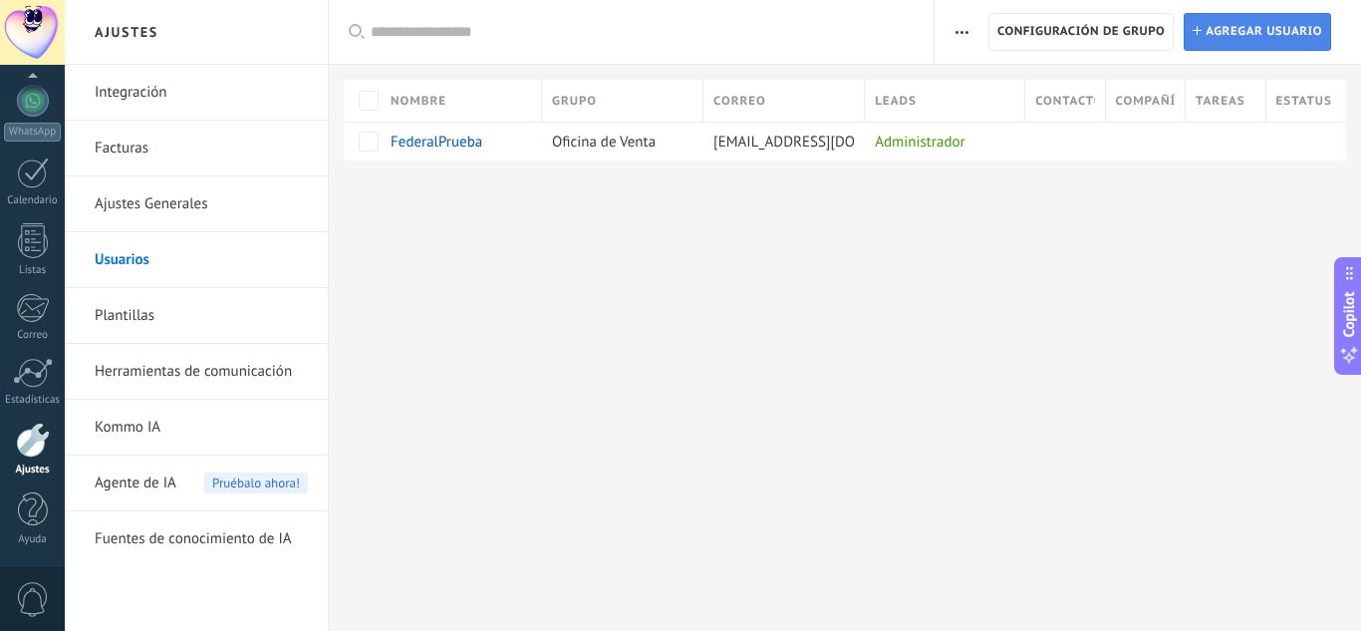
click at [1217, 46] on span "Agregar usuario" at bounding box center [1264, 32] width 117 height 36
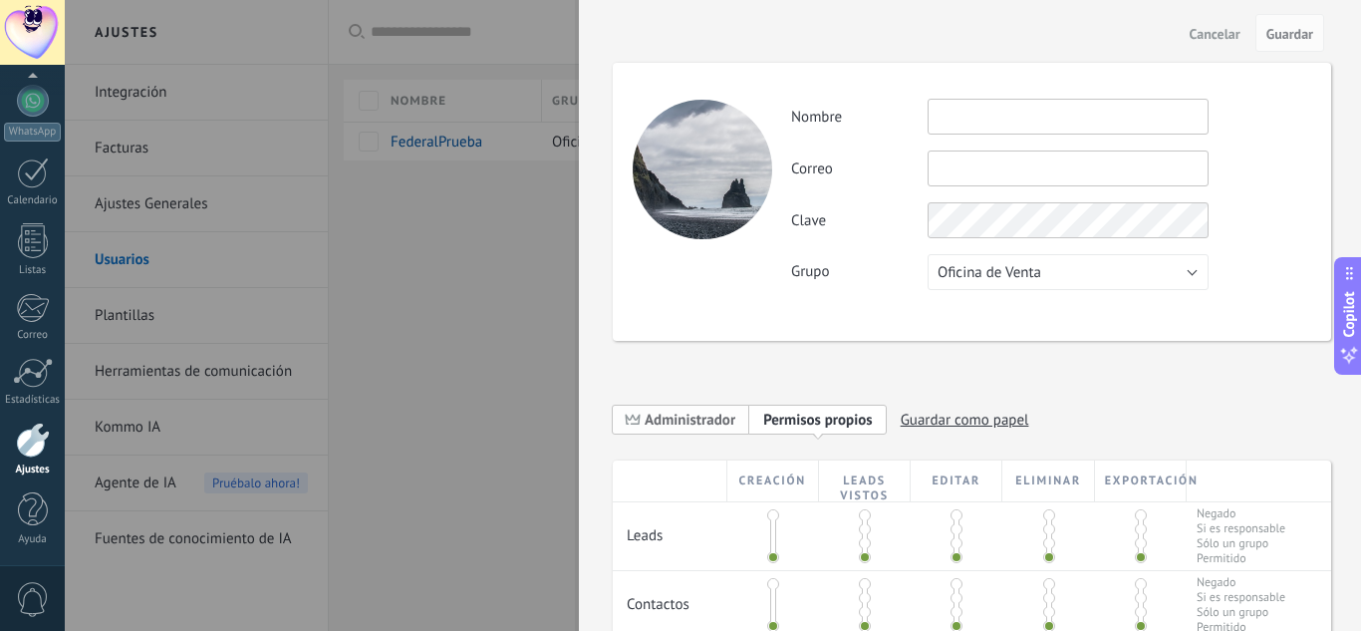
click at [716, 416] on span "Administrador" at bounding box center [690, 420] width 91 height 19
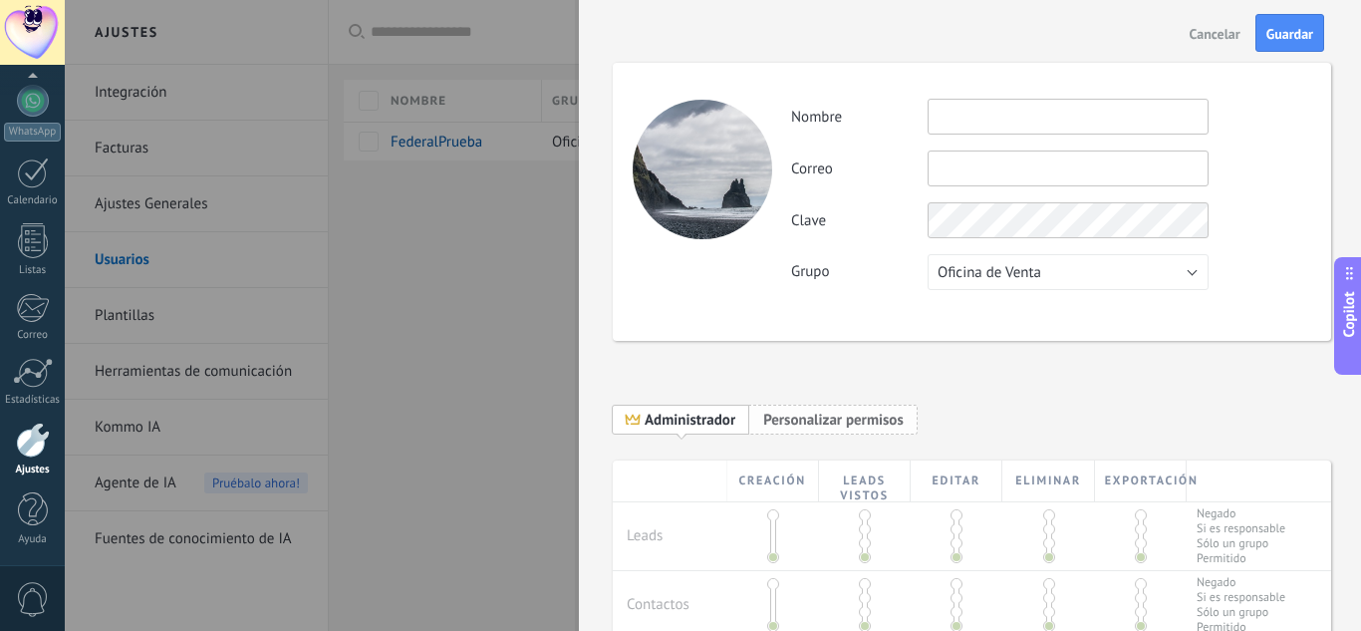
click at [765, 419] on span "Personalizar permisos" at bounding box center [833, 420] width 141 height 19
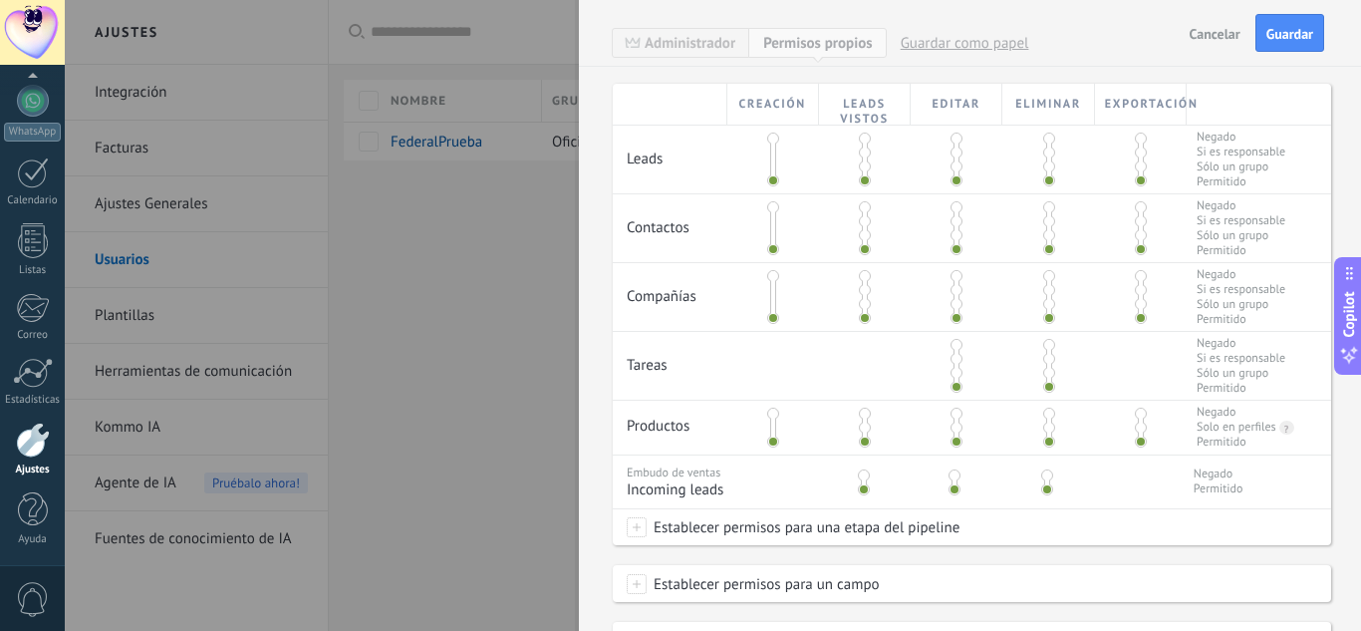
scroll to position [252, 0]
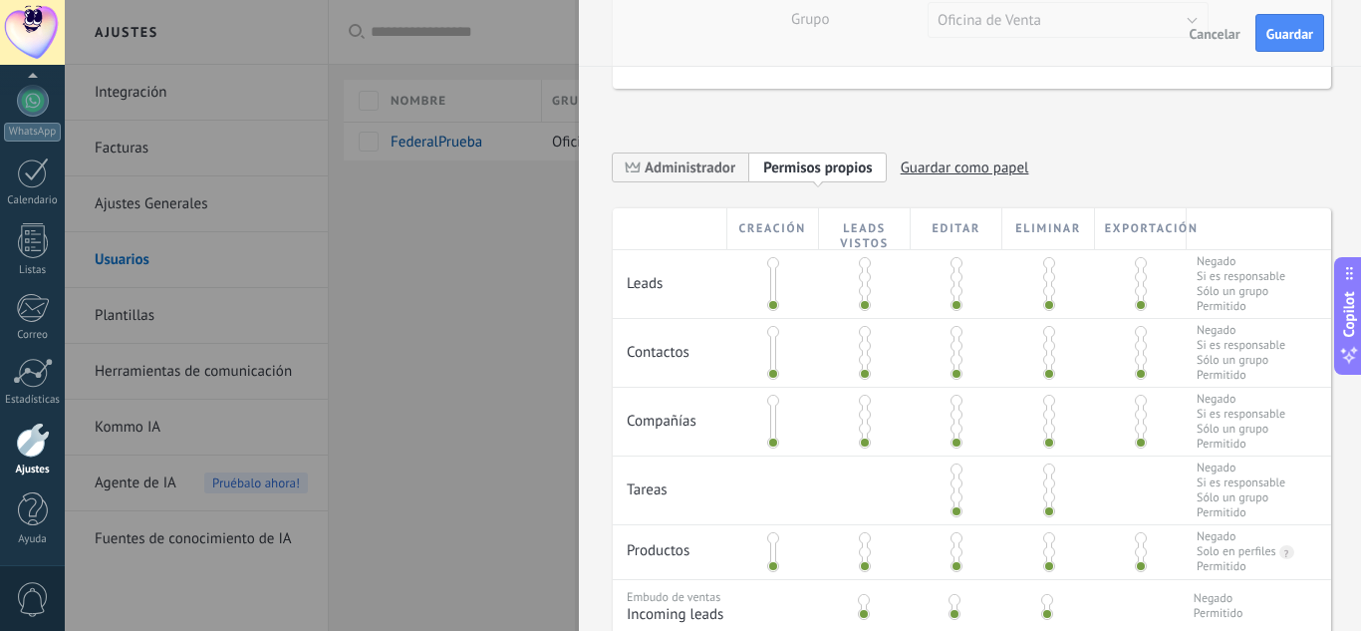
click at [767, 260] on span at bounding box center [773, 263] width 12 height 12
click at [771, 308] on span at bounding box center [773, 305] width 12 height 12
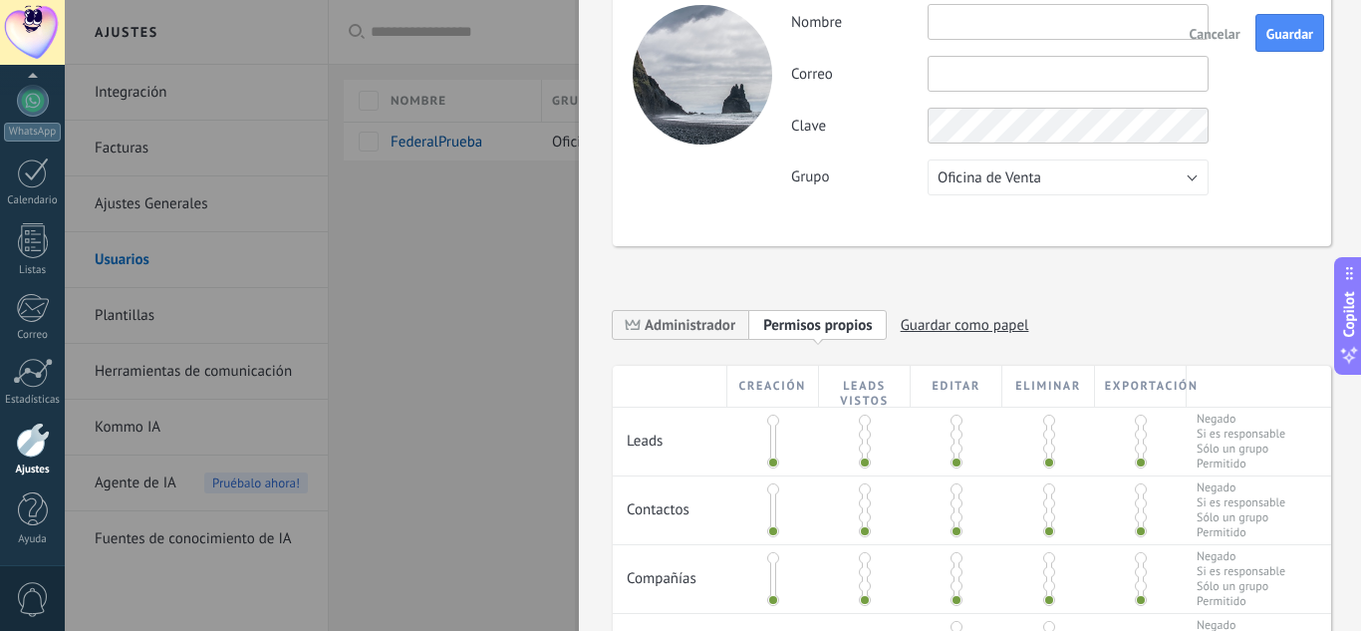
scroll to position [0, 0]
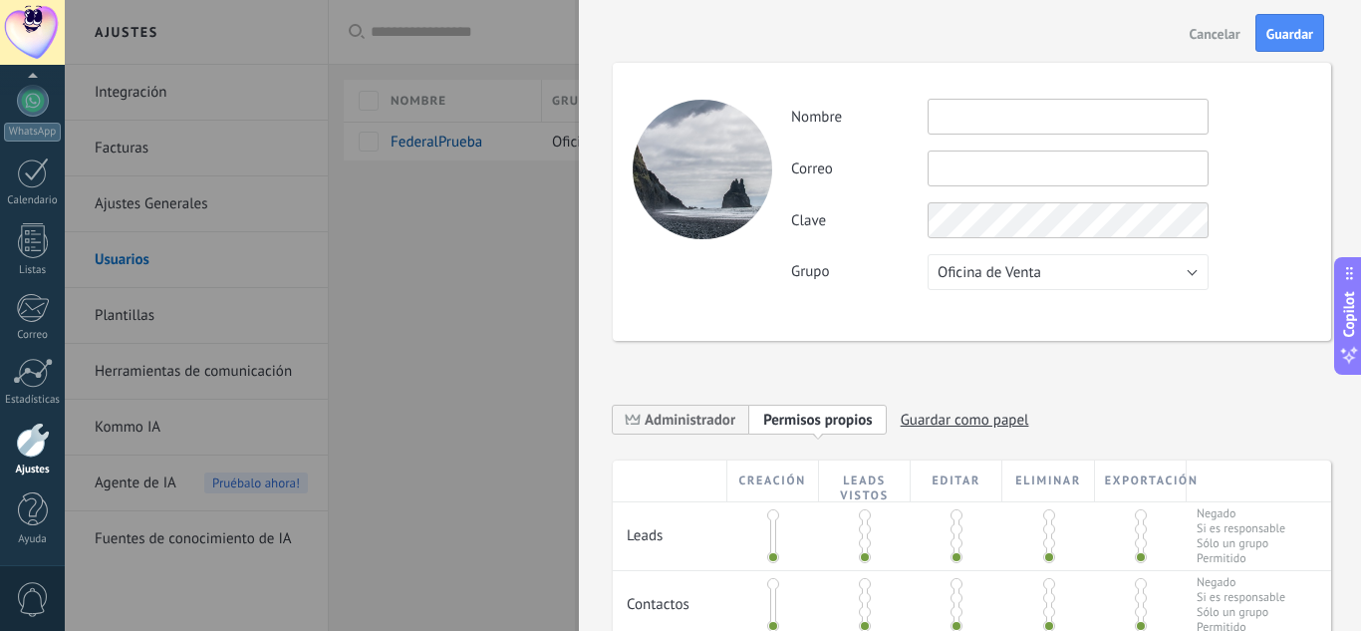
click at [1210, 41] on span "Cancelar" at bounding box center [1215, 34] width 51 height 14
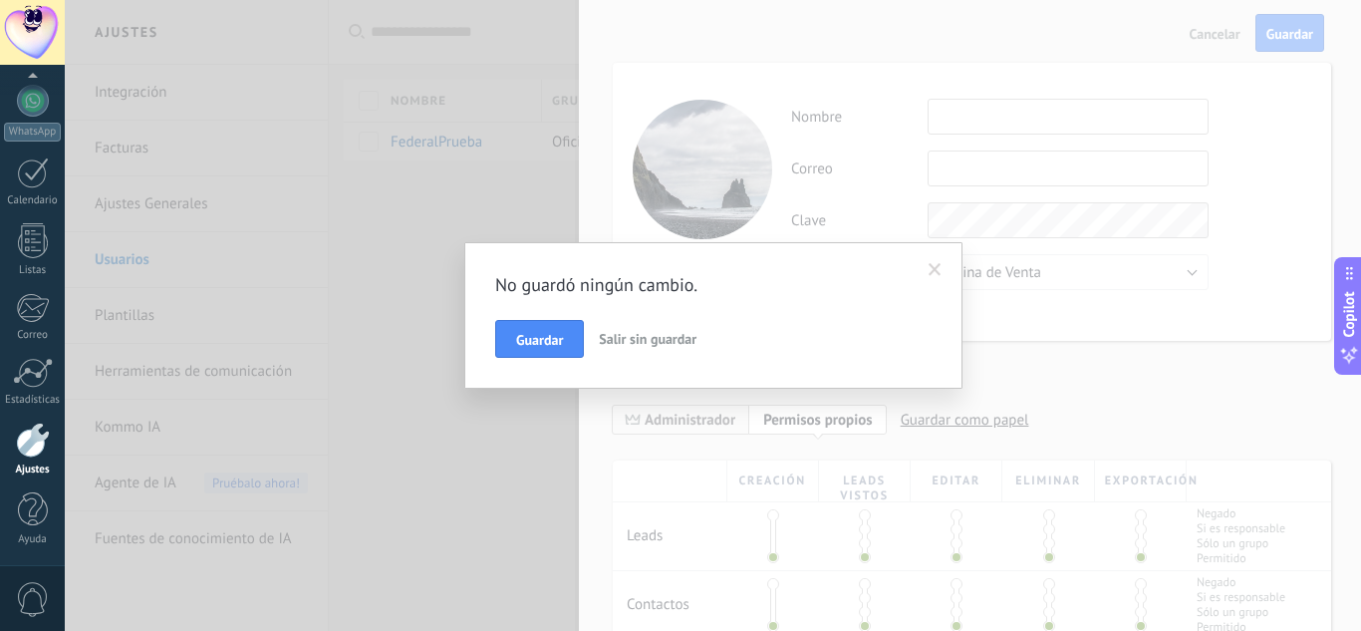
click at [533, 337] on span "Guardar" at bounding box center [539, 340] width 47 height 14
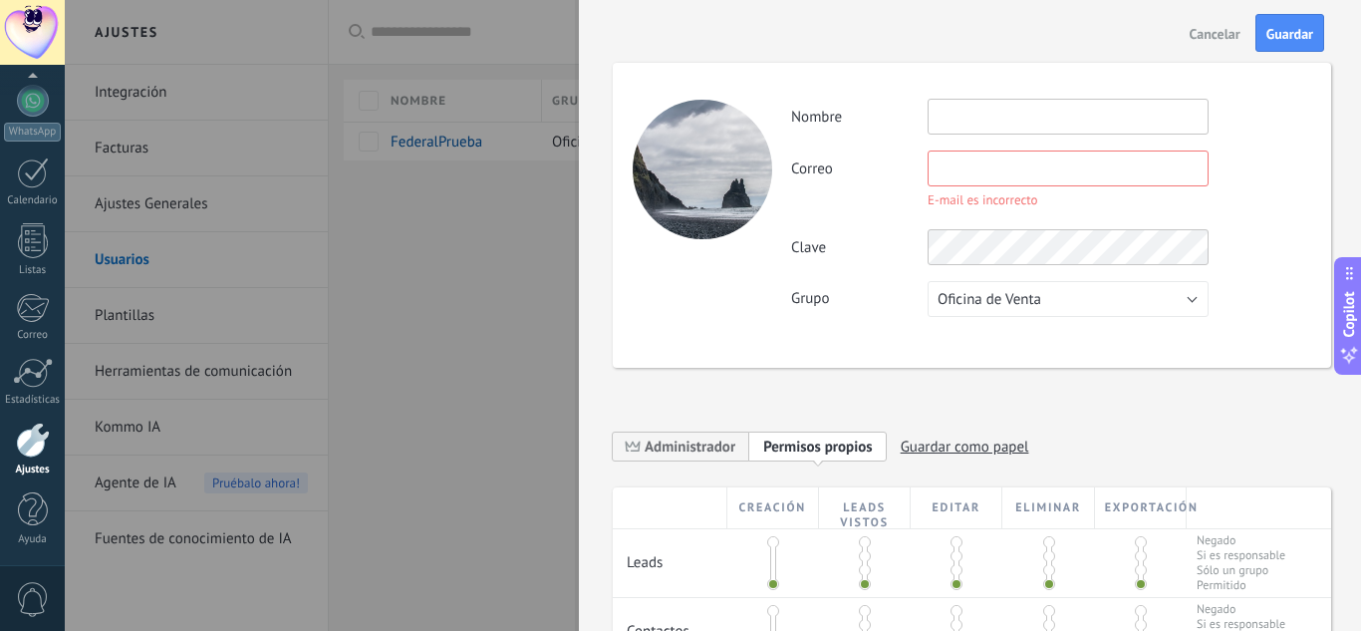
click at [1226, 27] on span "Cancelar" at bounding box center [1215, 34] width 51 height 14
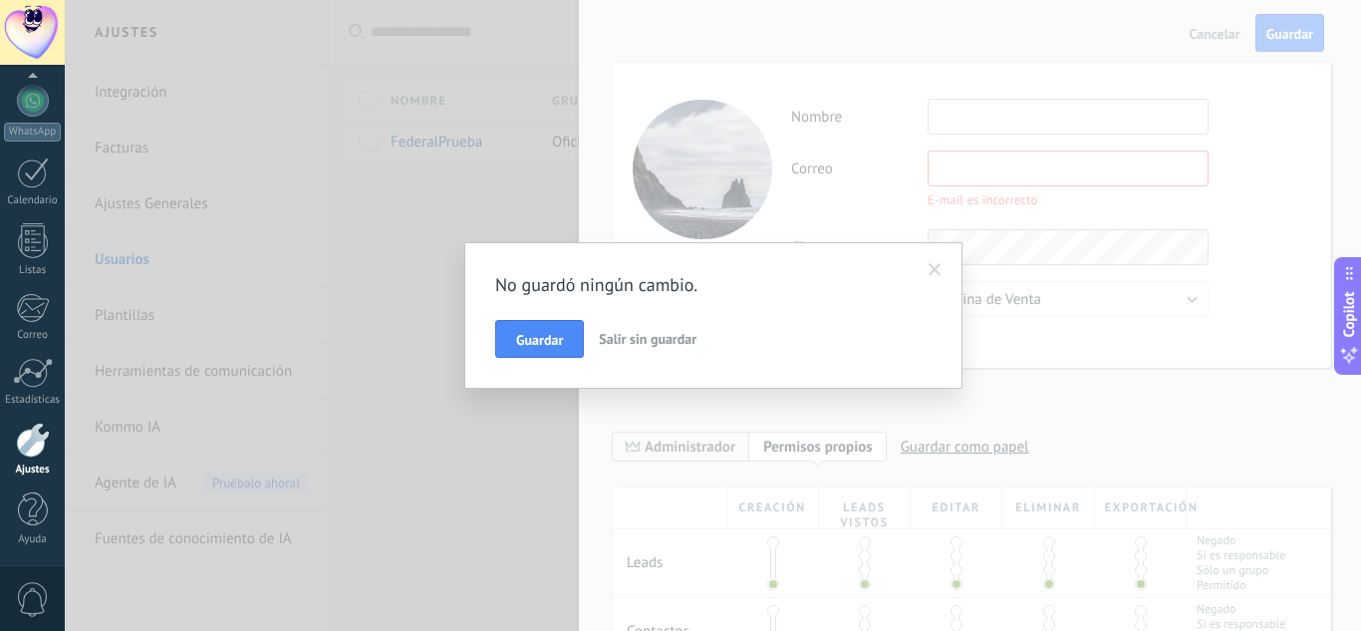
click at [605, 335] on span "Salir sin guardar" at bounding box center [648, 339] width 98 height 18
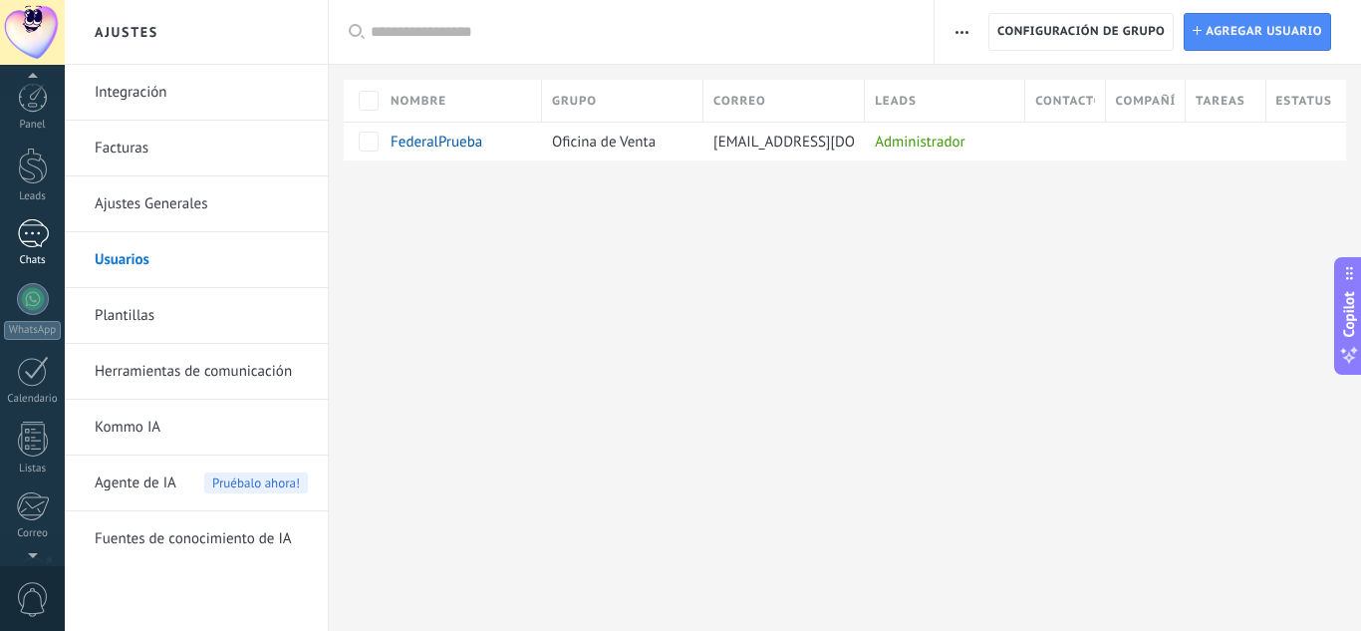
click at [45, 243] on div at bounding box center [33, 233] width 32 height 29
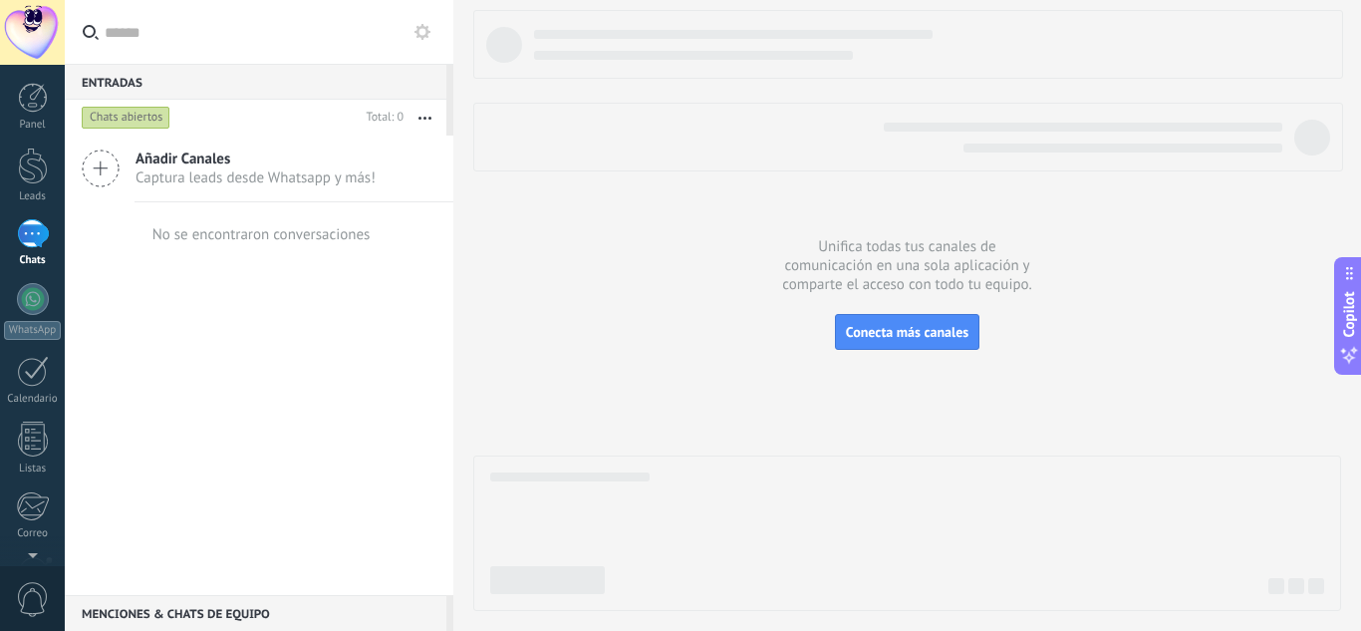
click at [434, 115] on button "button" at bounding box center [425, 118] width 43 height 36
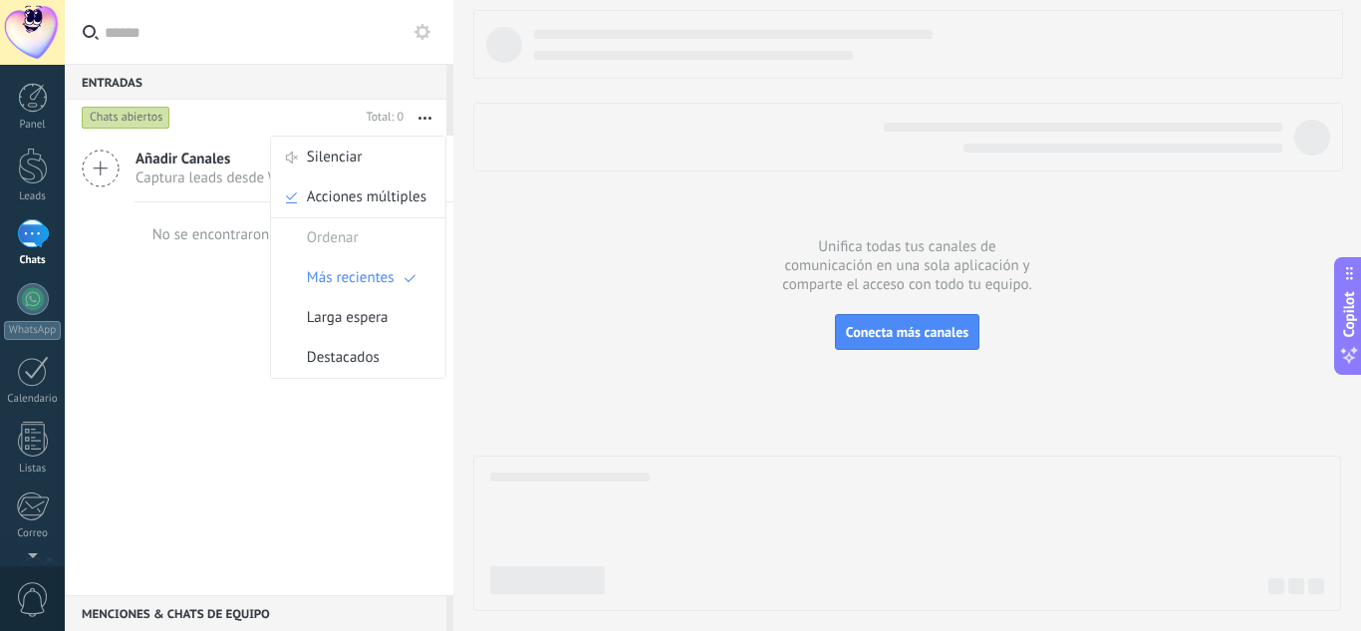
click at [236, 346] on div "Añadir Canales Captura leads desde Whatsapp y más! No se encontraron conversaci…" at bounding box center [259, 365] width 389 height 459
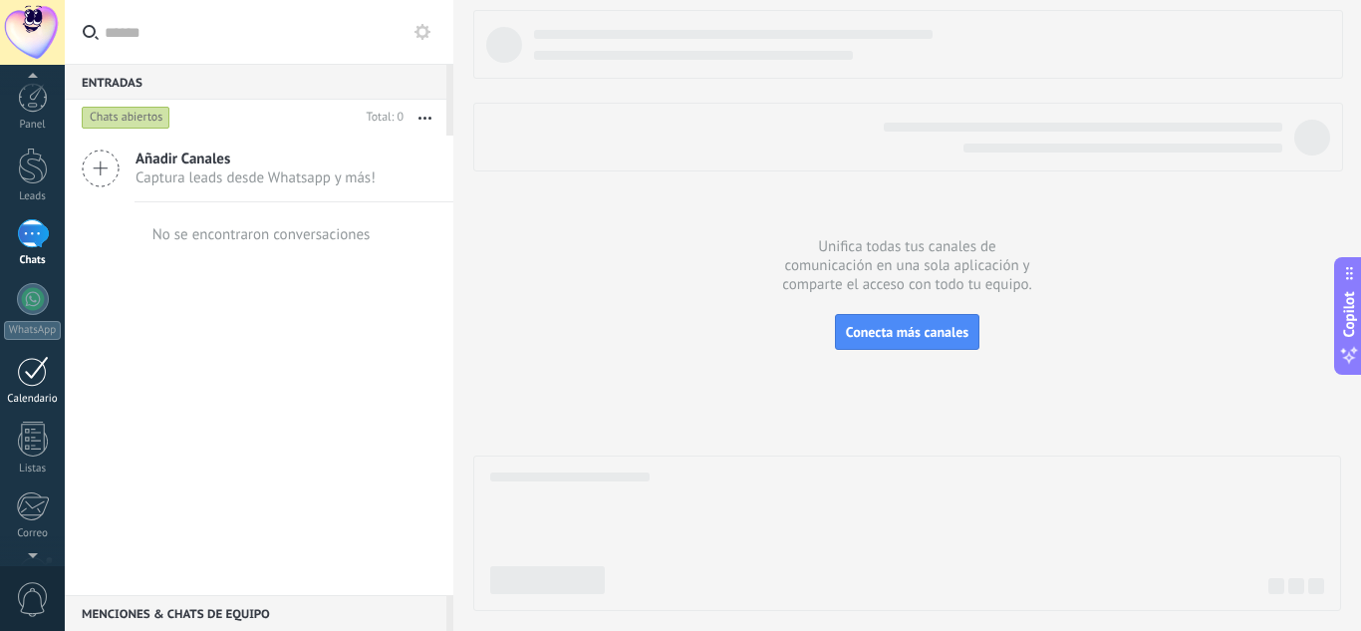
scroll to position [100, 0]
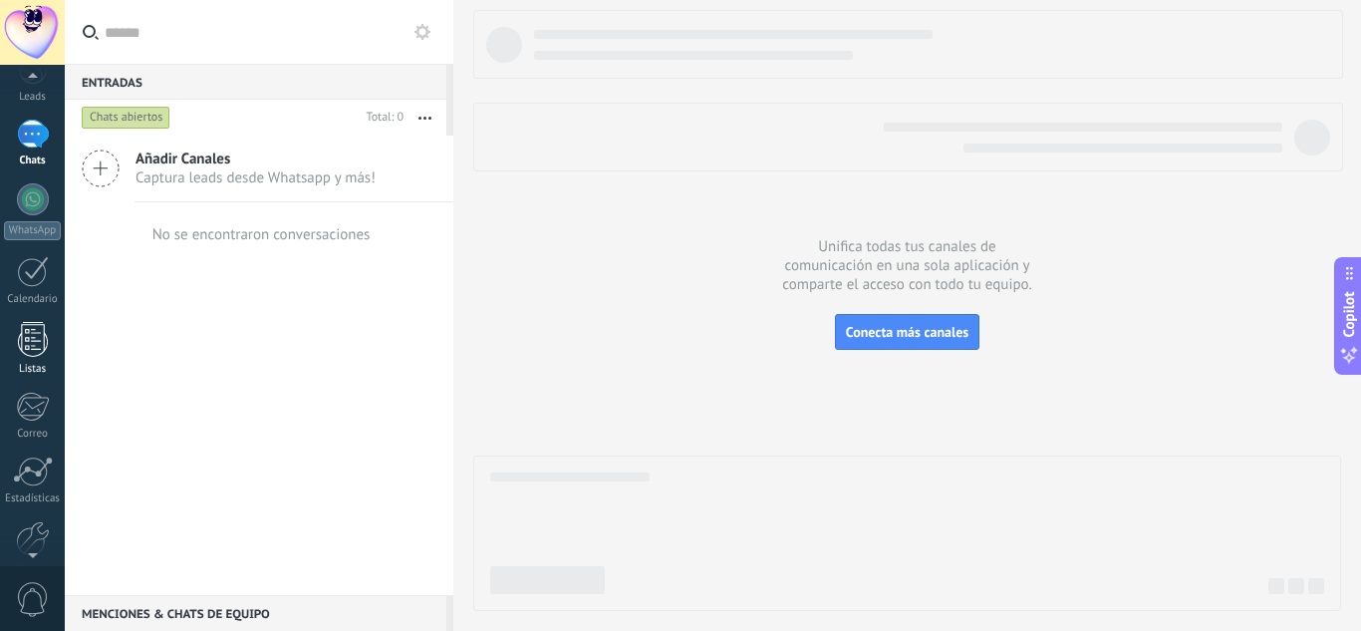
click at [48, 338] on link "Listas" at bounding box center [32, 349] width 65 height 54
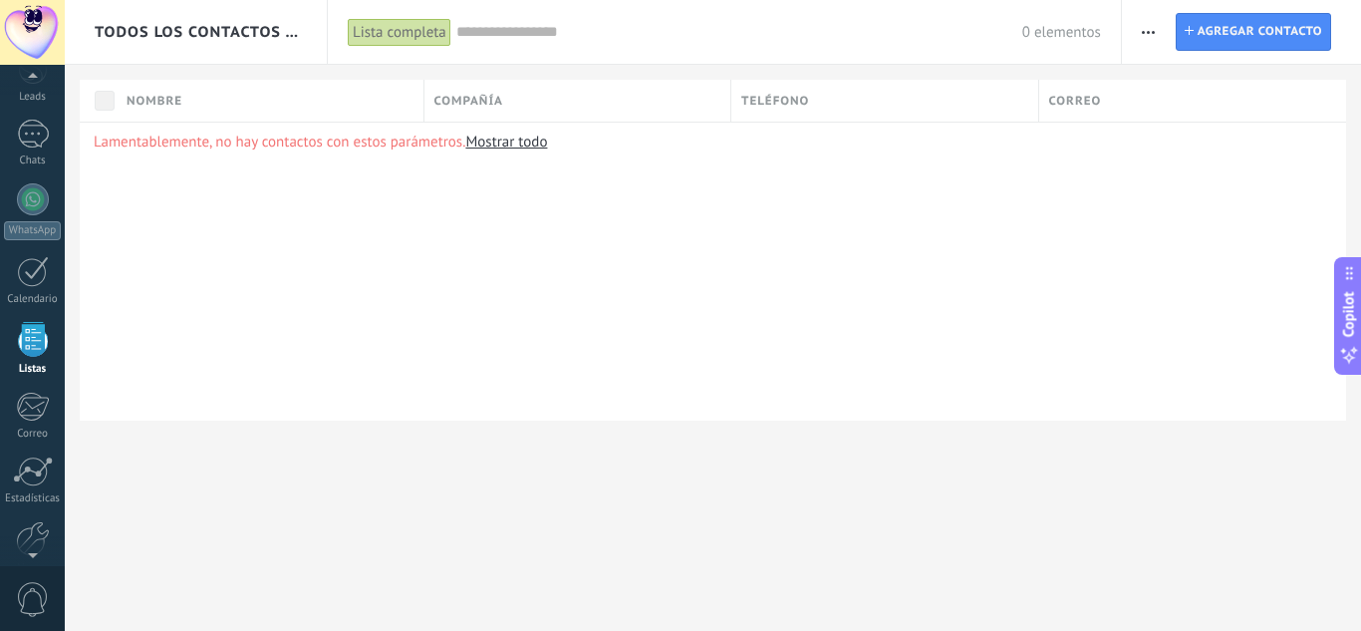
scroll to position [124, 0]
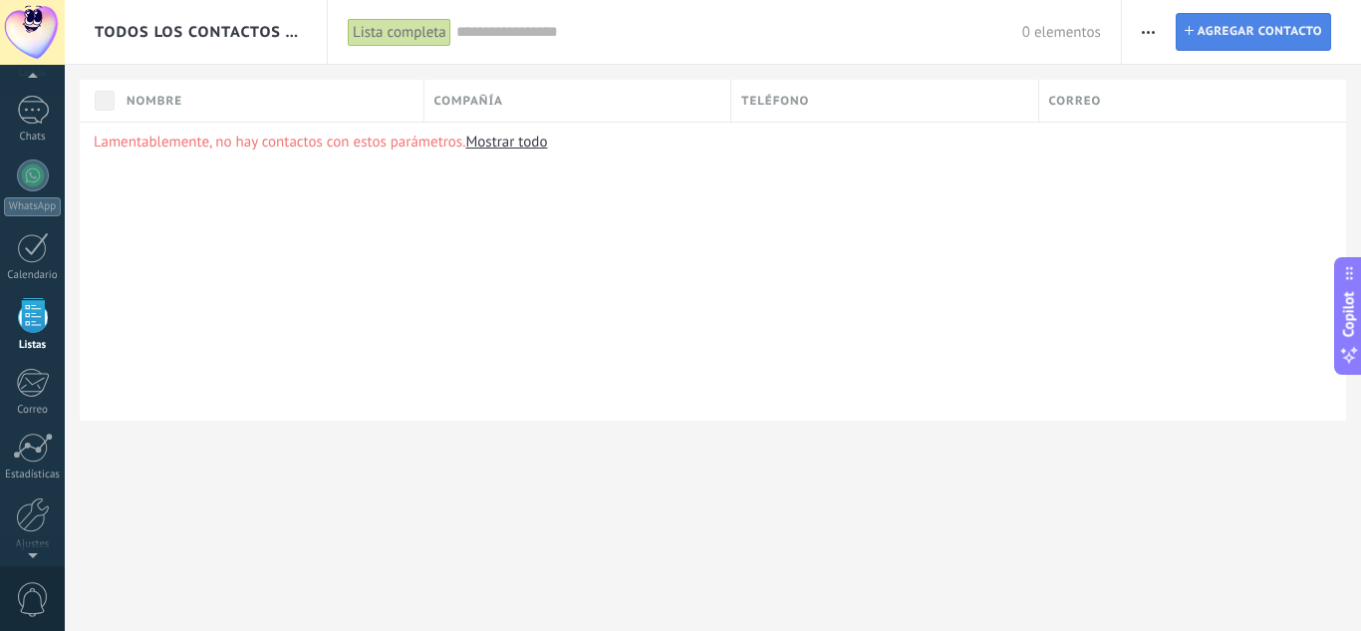
click at [1224, 44] on span "Agregar contacto" at bounding box center [1260, 32] width 125 height 36
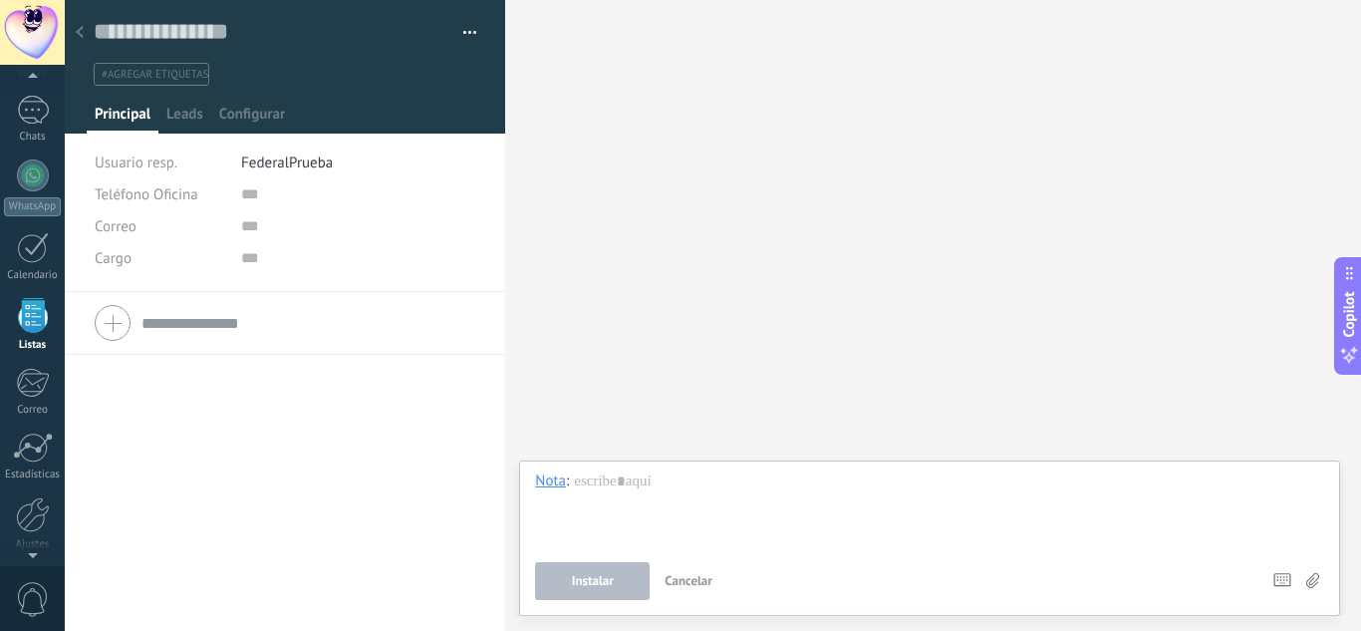
click at [477, 30] on div "Copie el nombre Guardar y crear Administrar etiquetas" at bounding box center [285, 43] width 441 height 86
click at [462, 33] on button "button" at bounding box center [462, 33] width 29 height 30
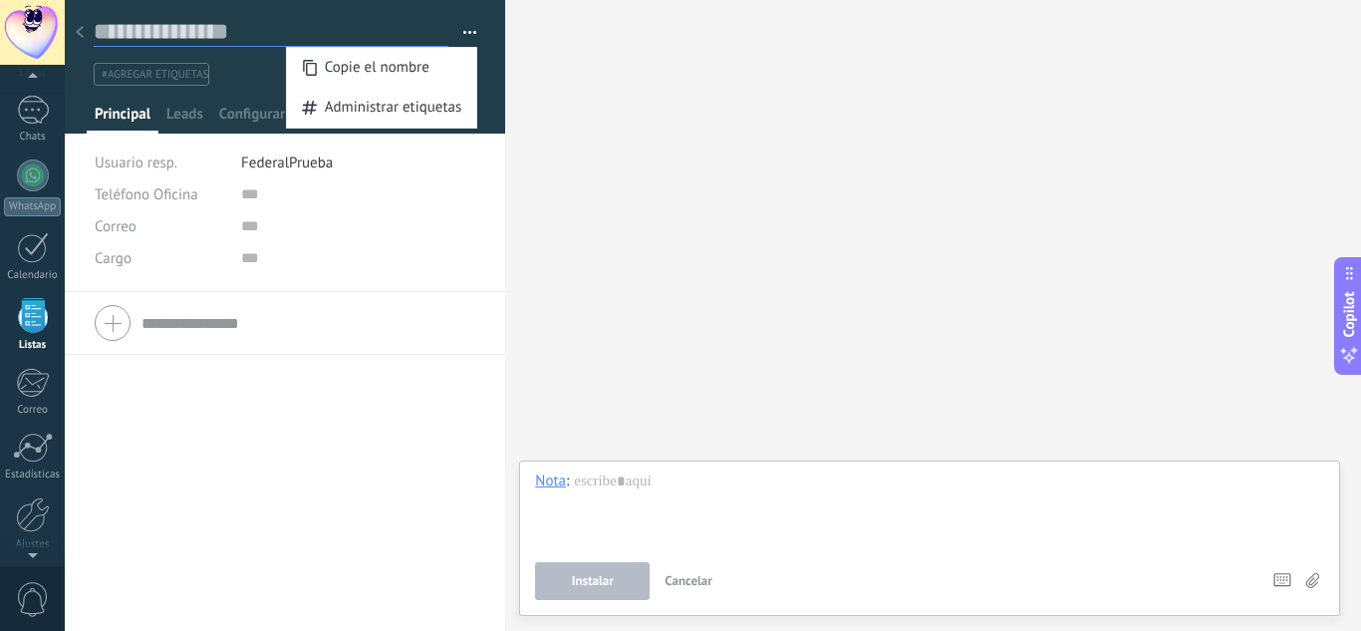
click at [94, 38] on input "text" at bounding box center [271, 32] width 355 height 30
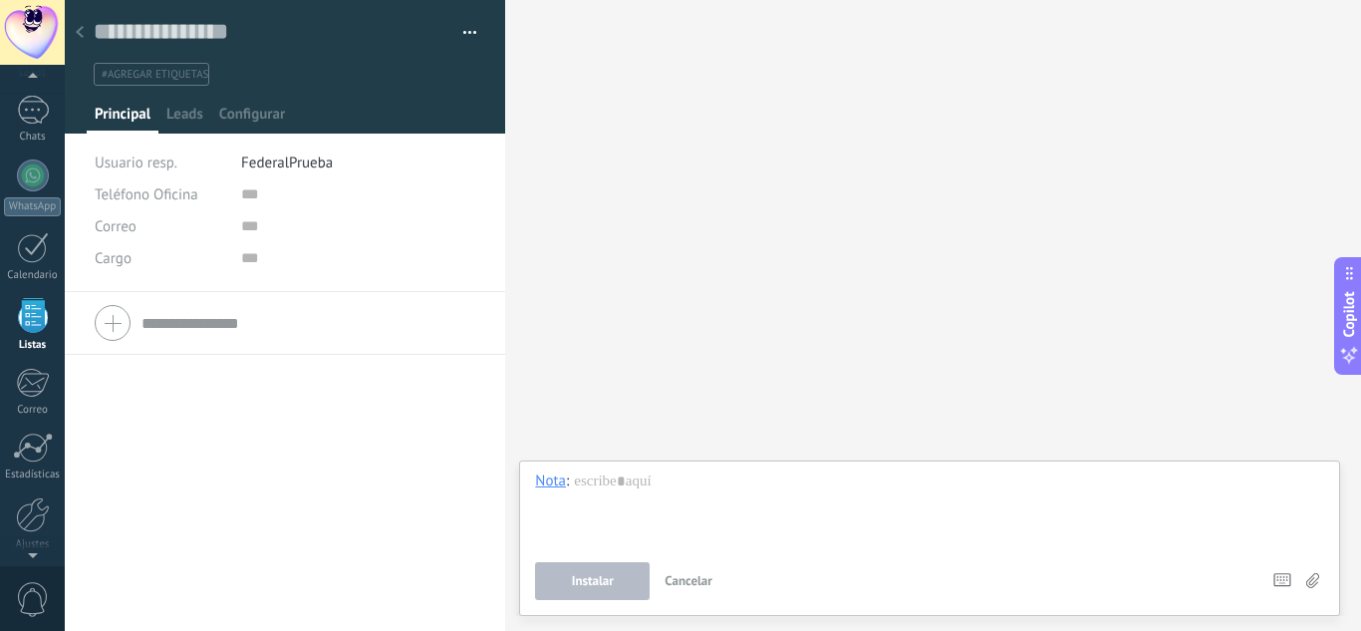
click at [84, 36] on div at bounding box center [80, 33] width 28 height 39
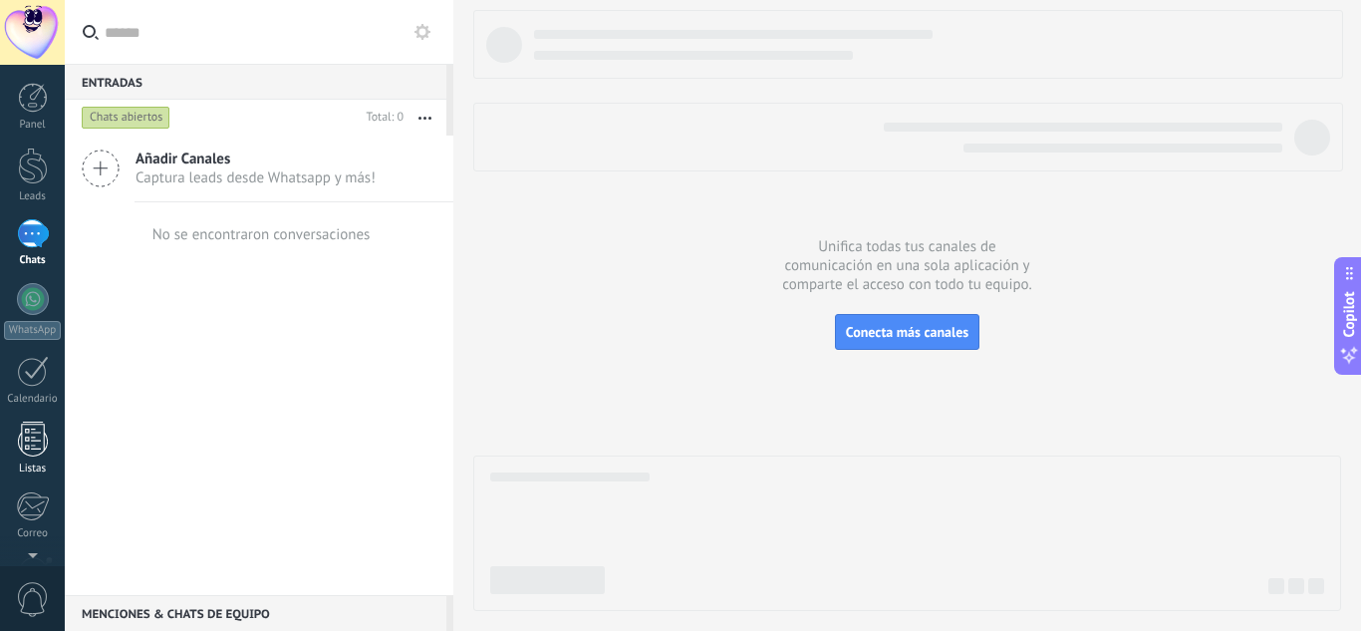
click at [30, 447] on div at bounding box center [33, 439] width 30 height 35
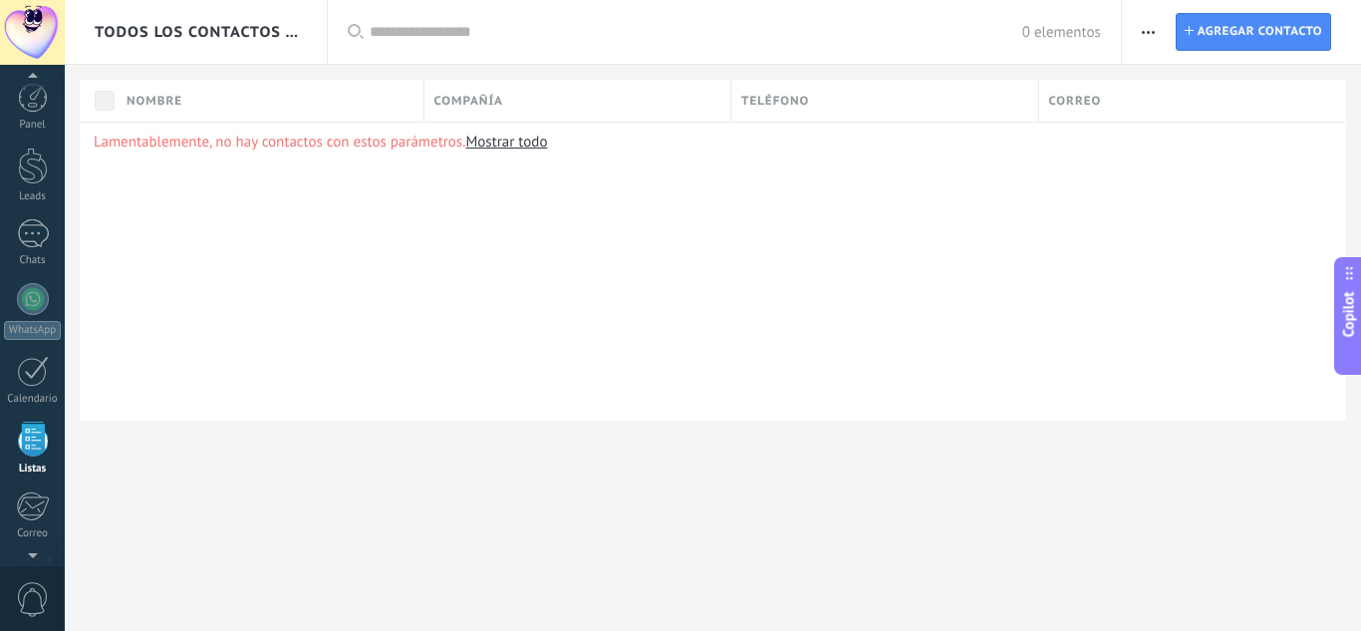
scroll to position [124, 0]
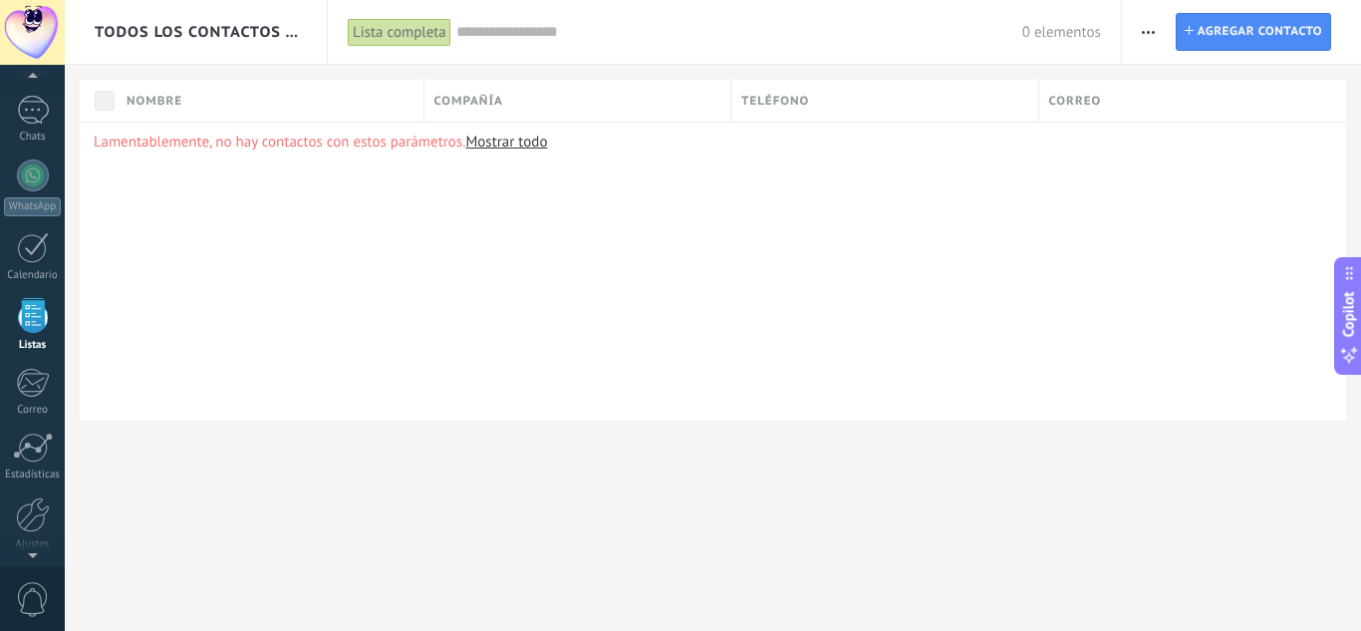
click at [1148, 38] on span "button" at bounding box center [1148, 32] width 13 height 38
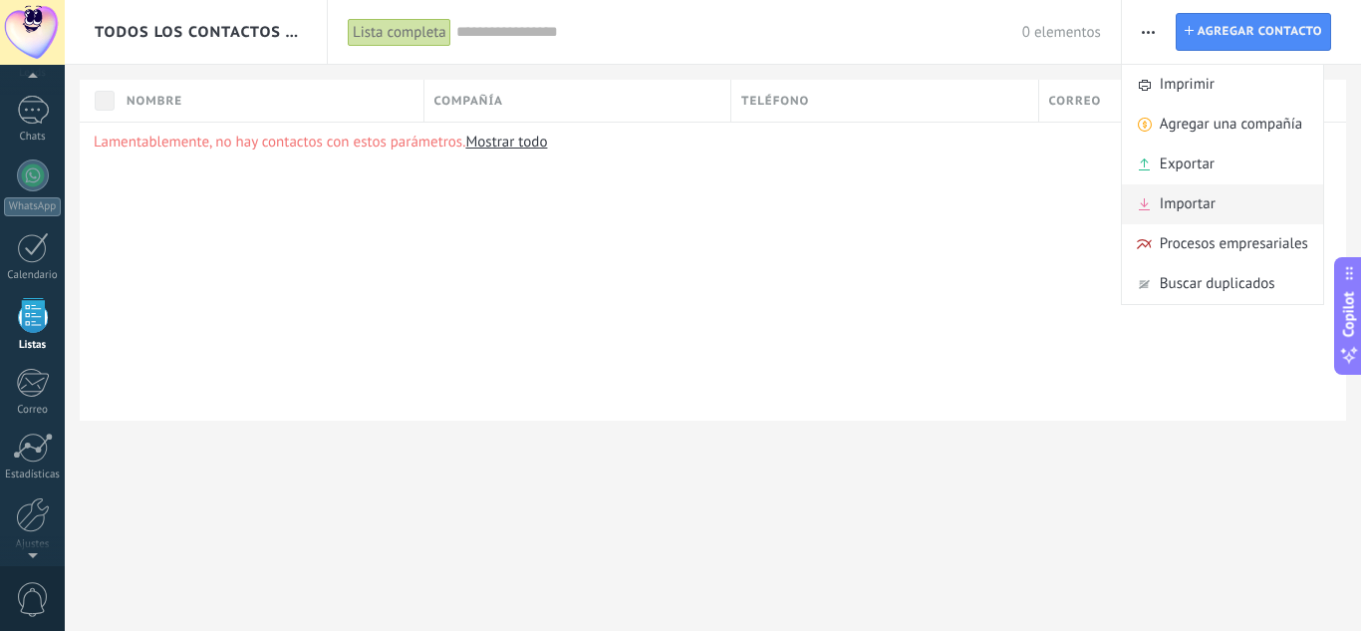
click at [1169, 208] on span "Importar" at bounding box center [1188, 204] width 56 height 40
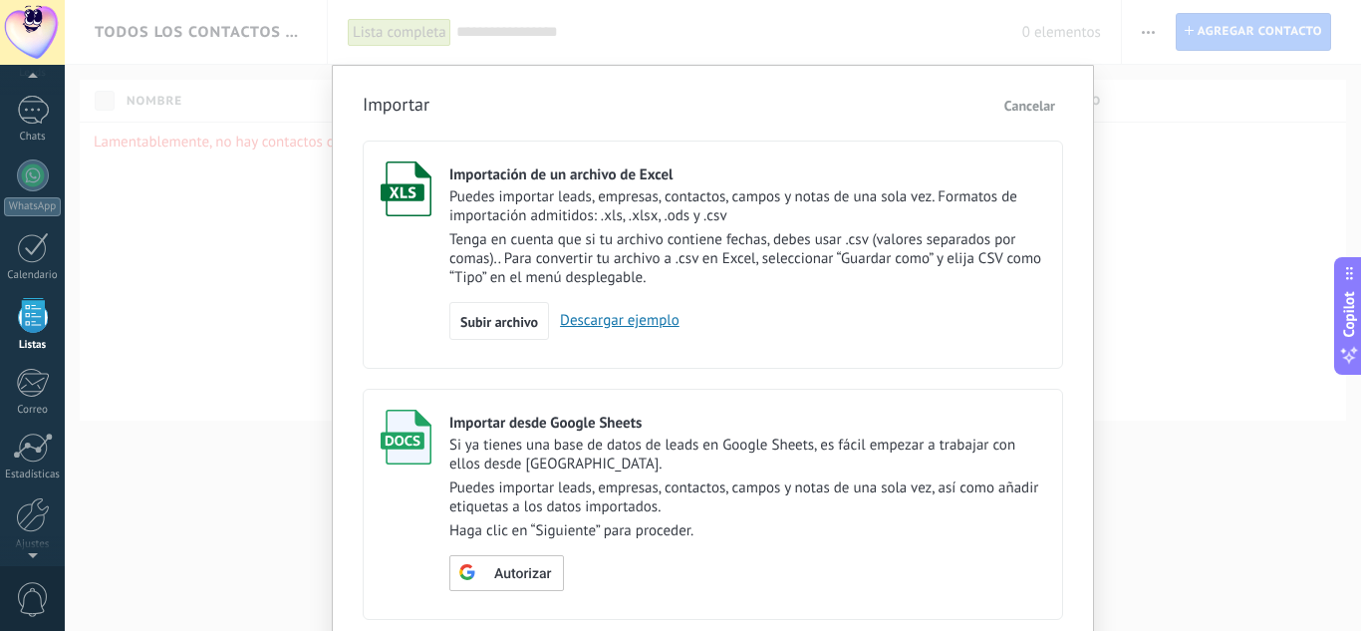
click at [1045, 105] on span "Cancelar" at bounding box center [1029, 106] width 51 height 18
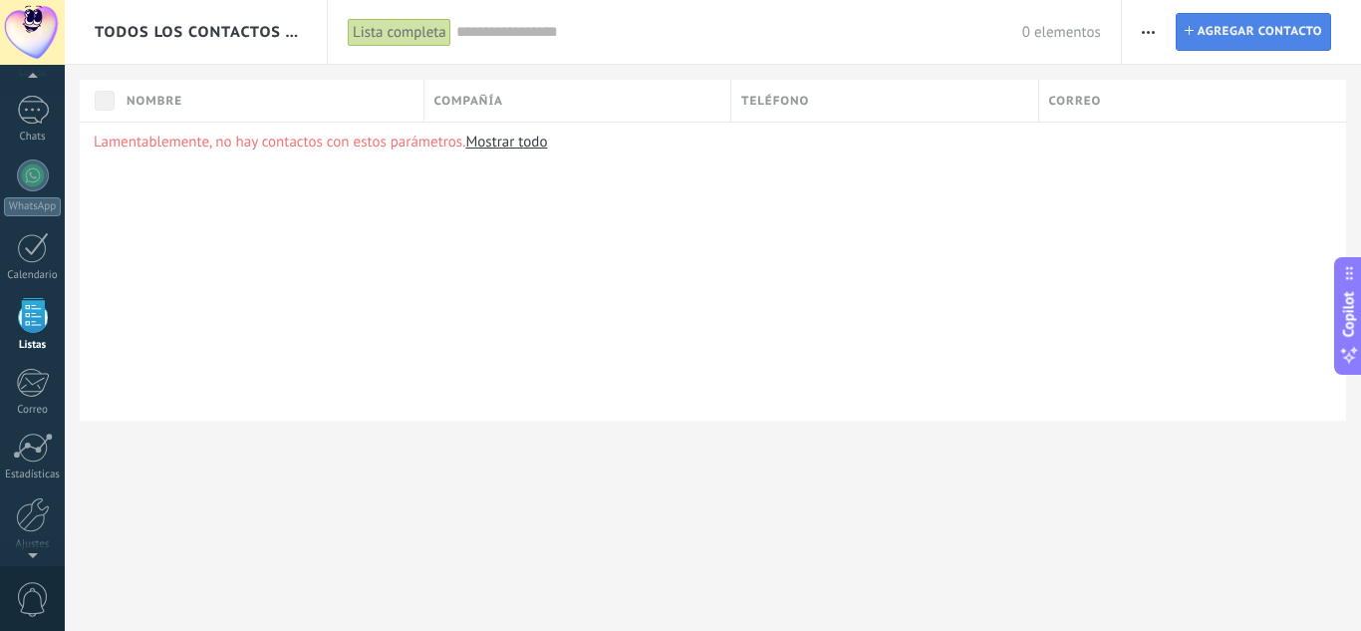
click at [1250, 38] on span "Agregar contacto" at bounding box center [1260, 32] width 125 height 36
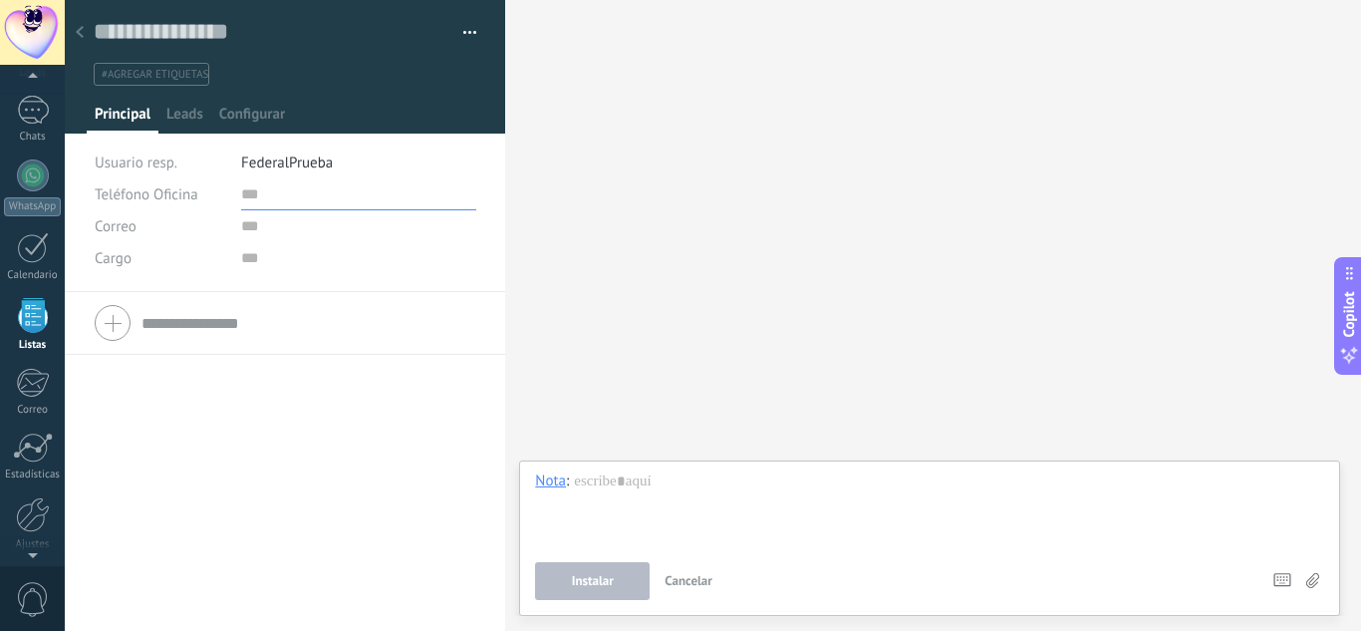
click at [306, 192] on input "text" at bounding box center [358, 194] width 235 height 32
click at [320, 153] on span "FederalPrueba" at bounding box center [287, 162] width 92 height 19
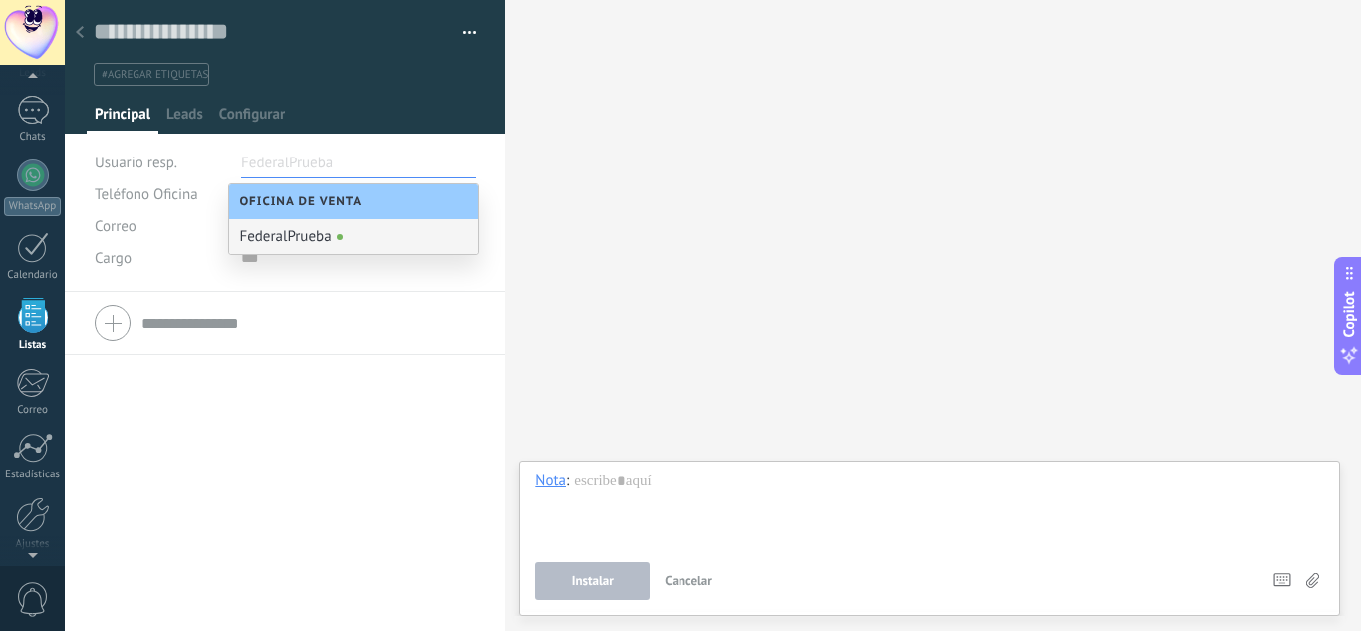
click at [336, 235] on div "FederalPrueba" at bounding box center [353, 236] width 249 height 35
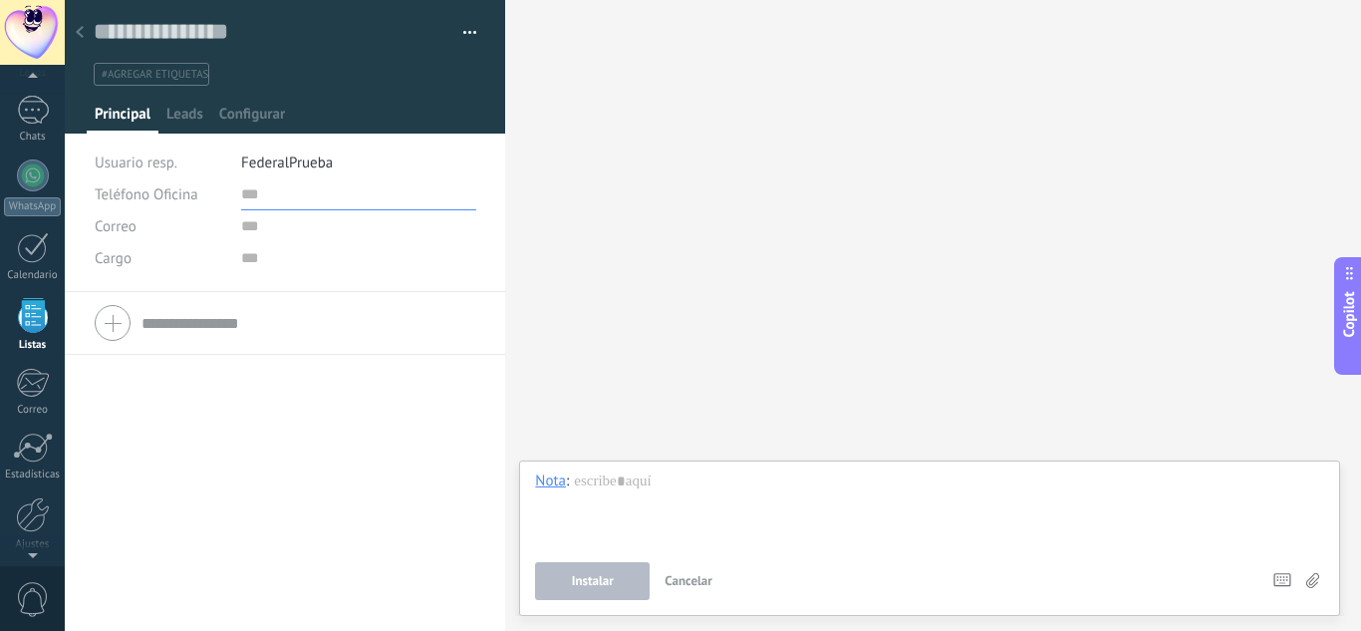
click at [308, 207] on input "text" at bounding box center [358, 194] width 235 height 32
click at [166, 116] on div "Leads" at bounding box center [184, 119] width 53 height 29
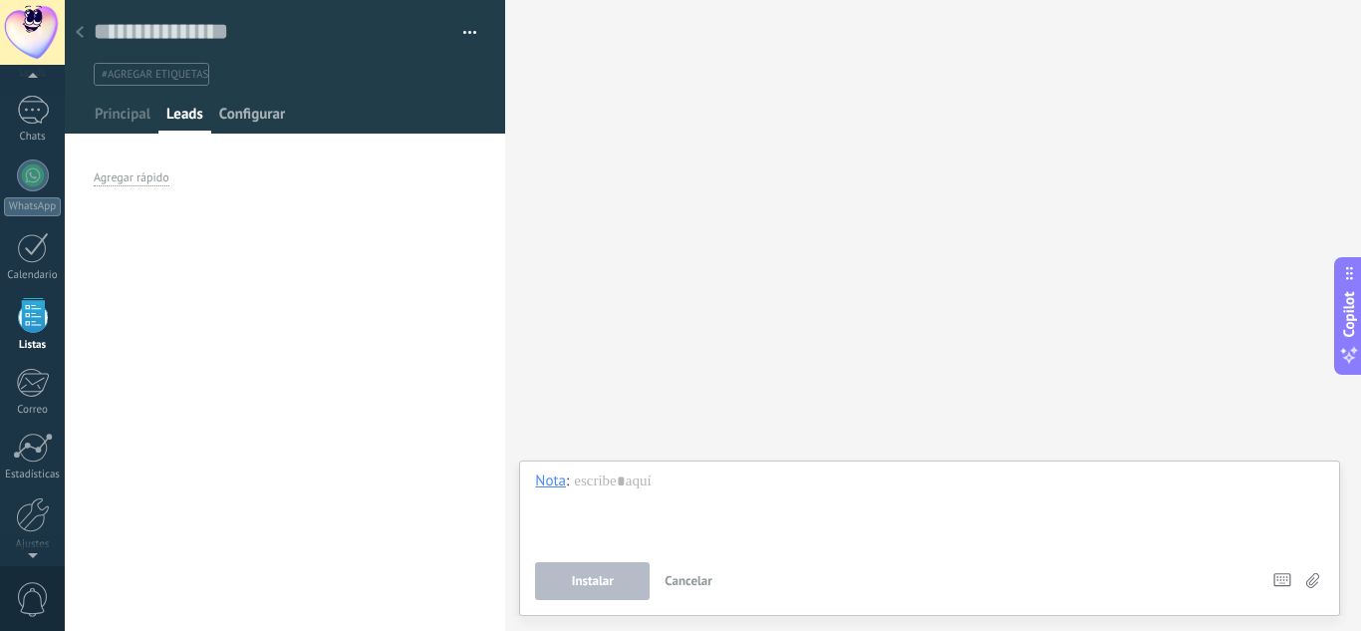
click at [246, 118] on span "Configurar" at bounding box center [252, 119] width 66 height 29
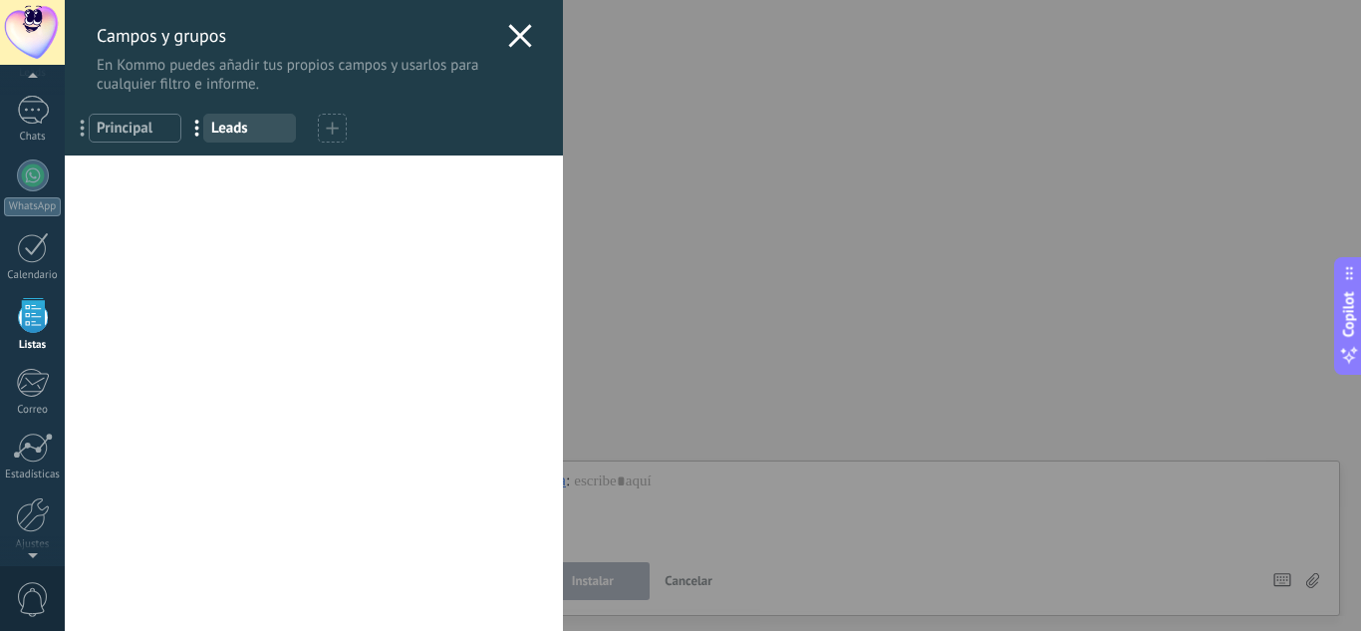
click at [525, 30] on div "Campos y grupos En Kommo puedes añadir tus propios campos y usarlos para cualqu…" at bounding box center [314, 47] width 498 height 94
click at [508, 39] on icon at bounding box center [520, 36] width 24 height 24
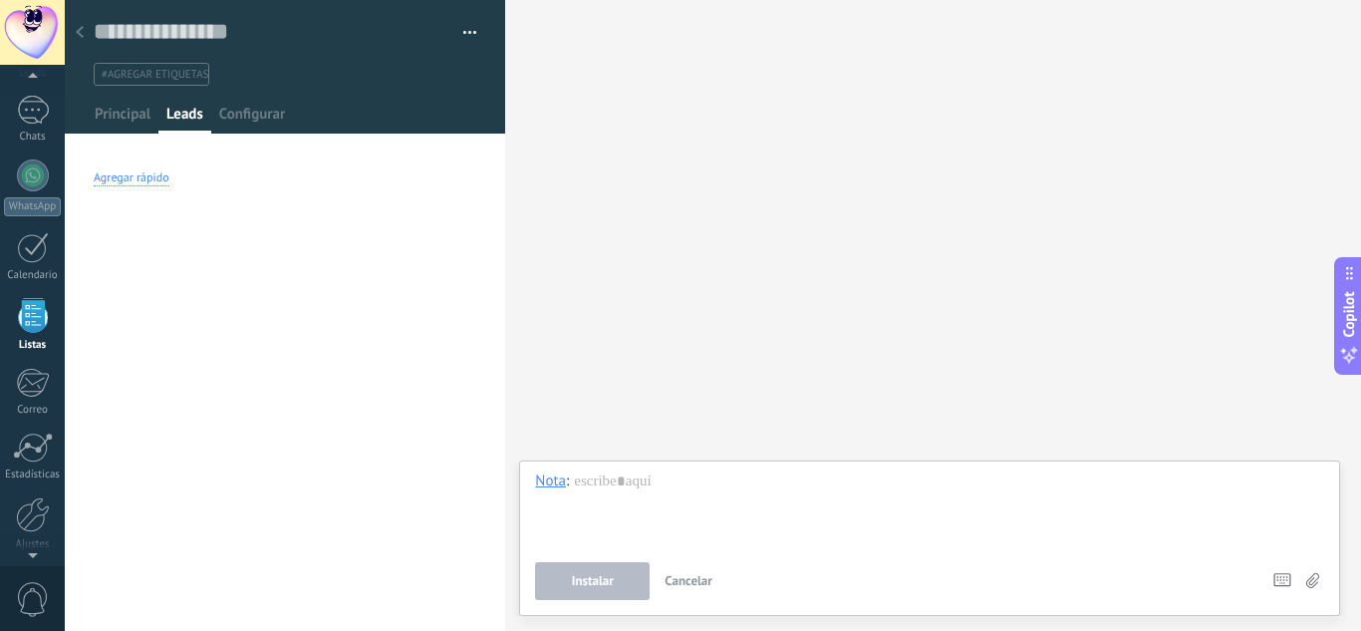
click at [141, 187] on div "Agregar rápido" at bounding box center [285, 178] width 383 height 65
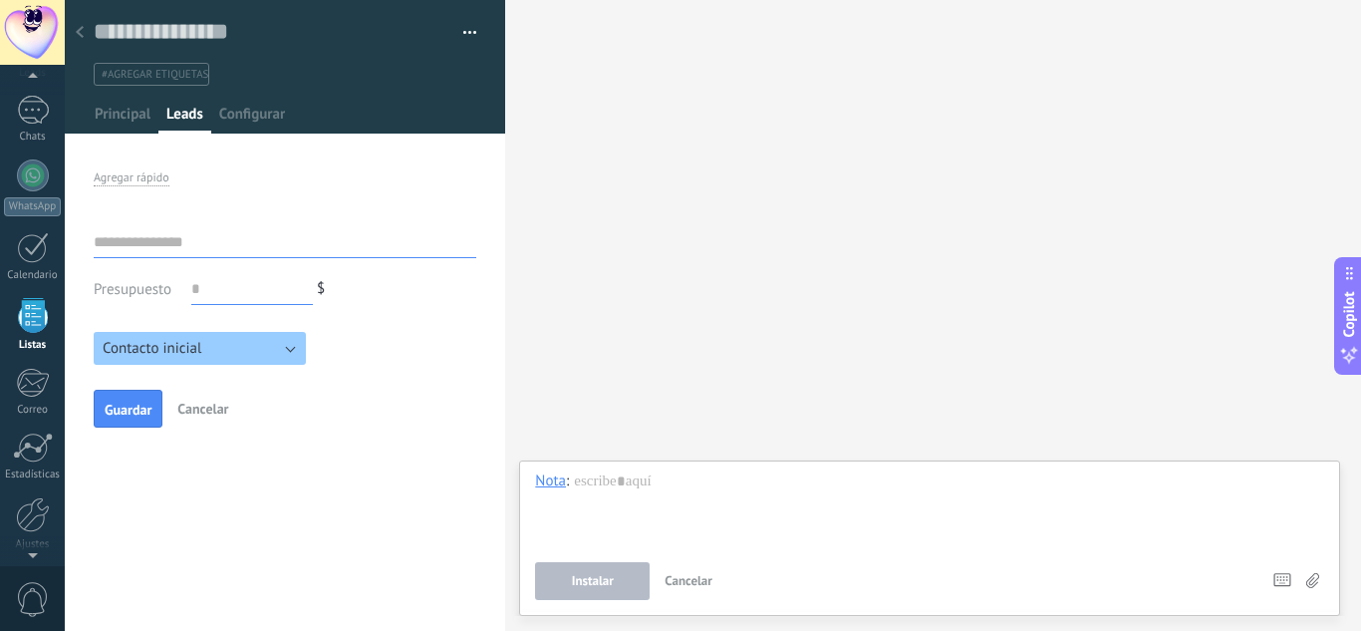
click at [223, 360] on button "Contacto inicial" at bounding box center [200, 348] width 212 height 33
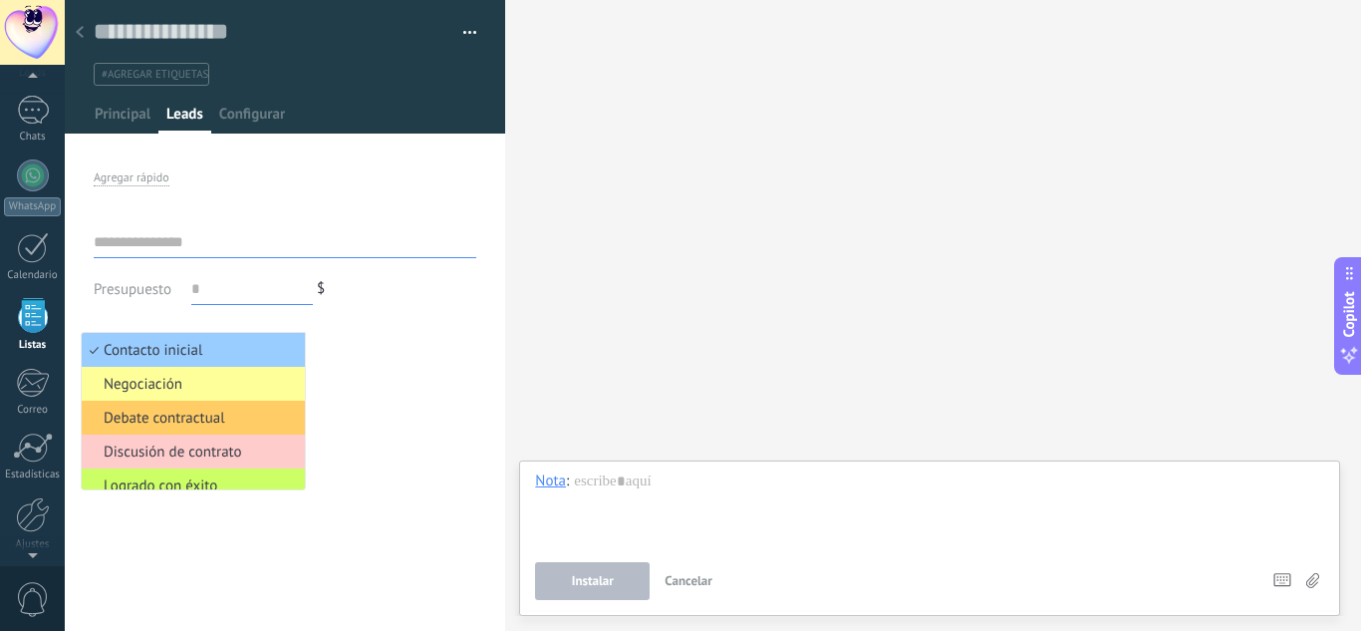
click at [368, 389] on div "Presupuesto $ Contacto inicial Negociación Debate contractual Discusión de cont…" at bounding box center [285, 326] width 383 height 231
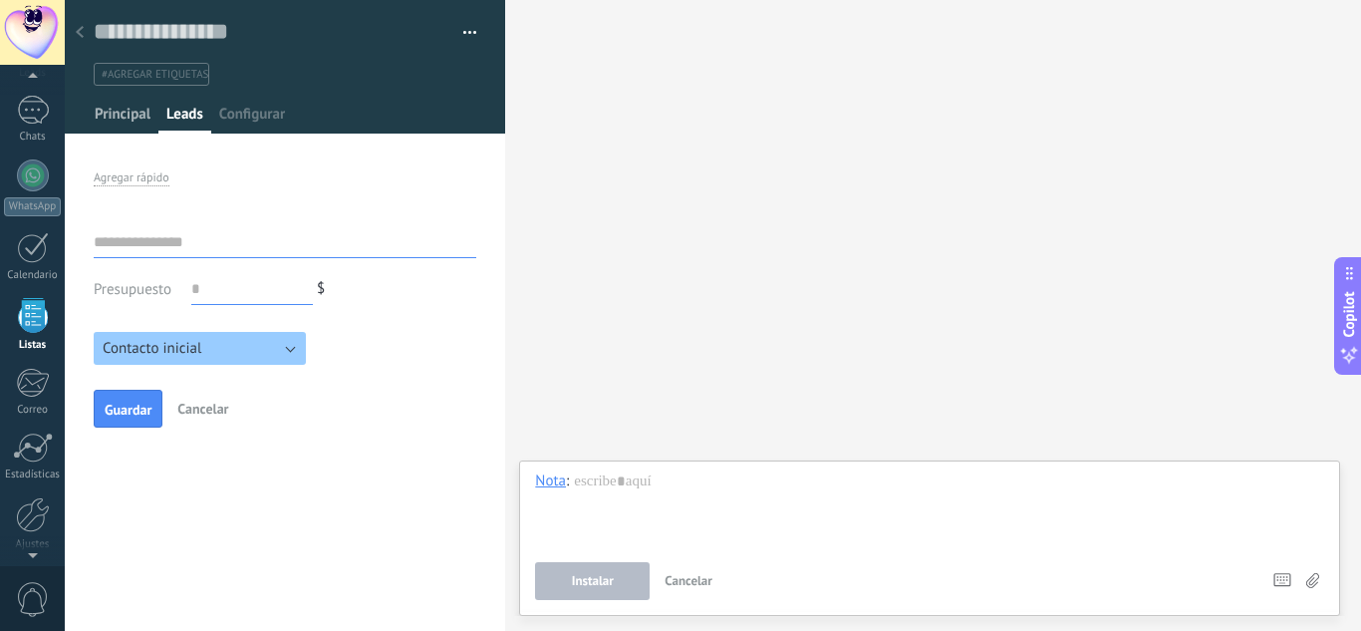
click at [116, 121] on span "Principal" at bounding box center [123, 119] width 56 height 29
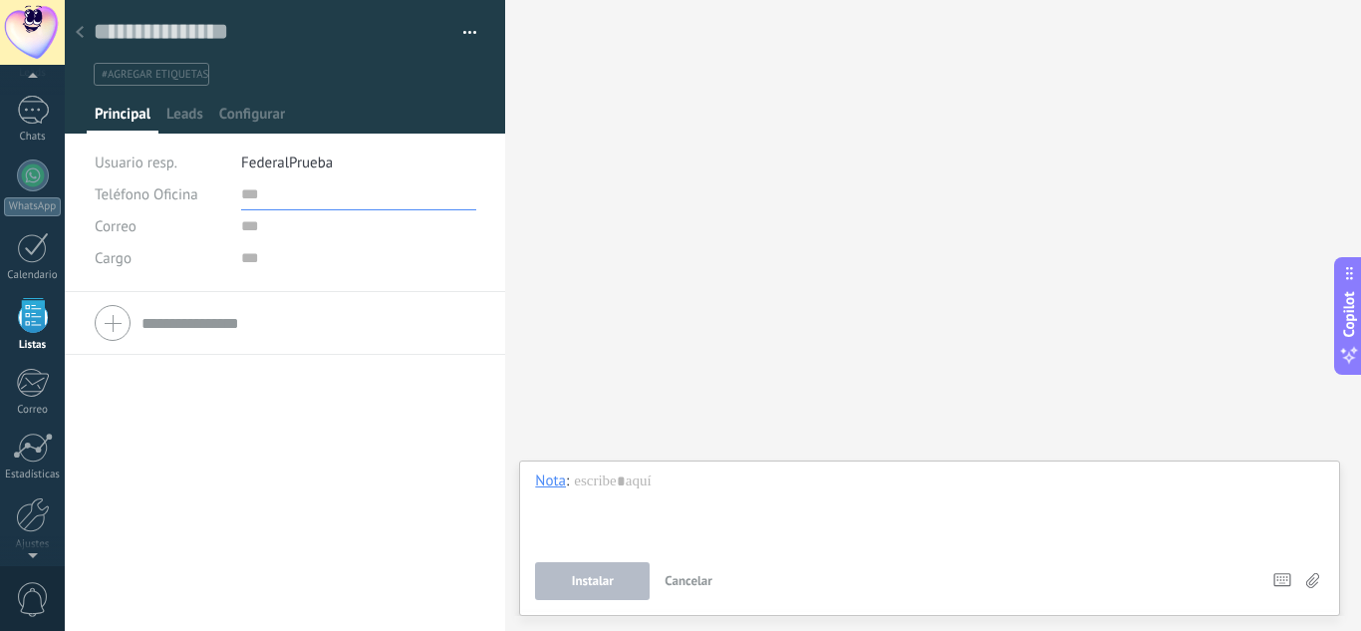
click at [261, 196] on input "text" at bounding box center [358, 194] width 235 height 32
click at [109, 330] on div at bounding box center [285, 323] width 381 height 50
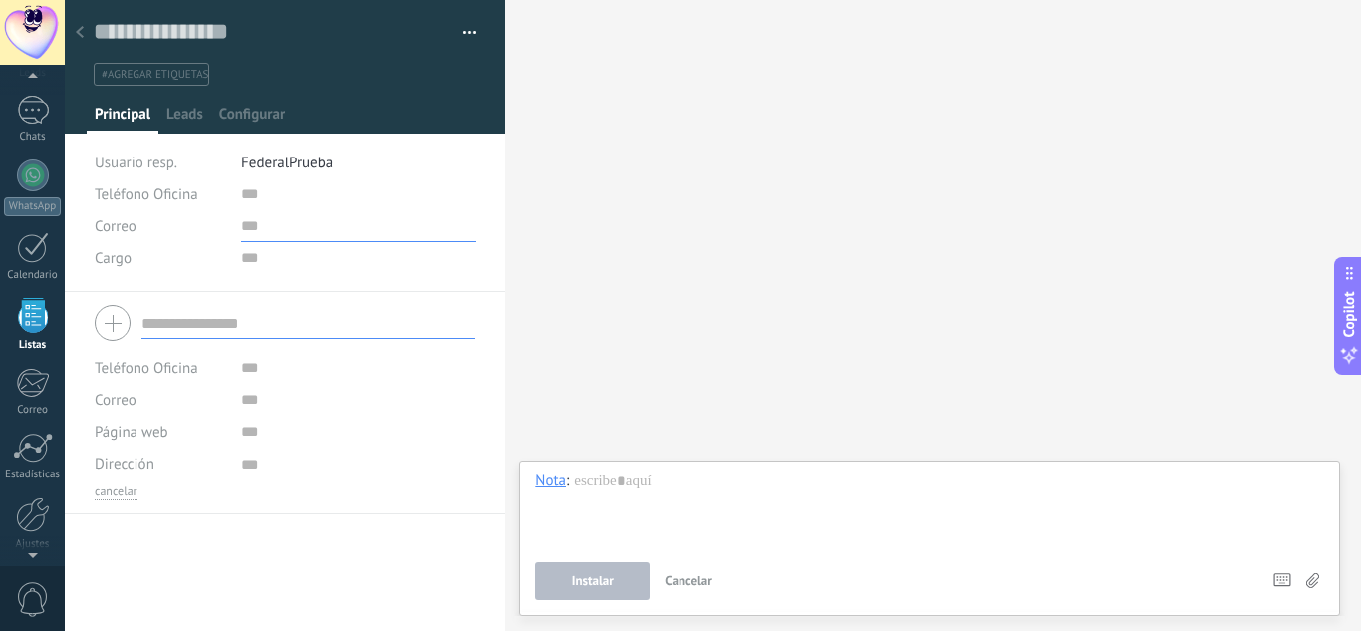
click at [273, 231] on input "text" at bounding box center [358, 226] width 235 height 32
click at [270, 189] on input "text" at bounding box center [358, 194] width 235 height 32
click at [275, 150] on li "FederalPrueba" at bounding box center [358, 162] width 235 height 32
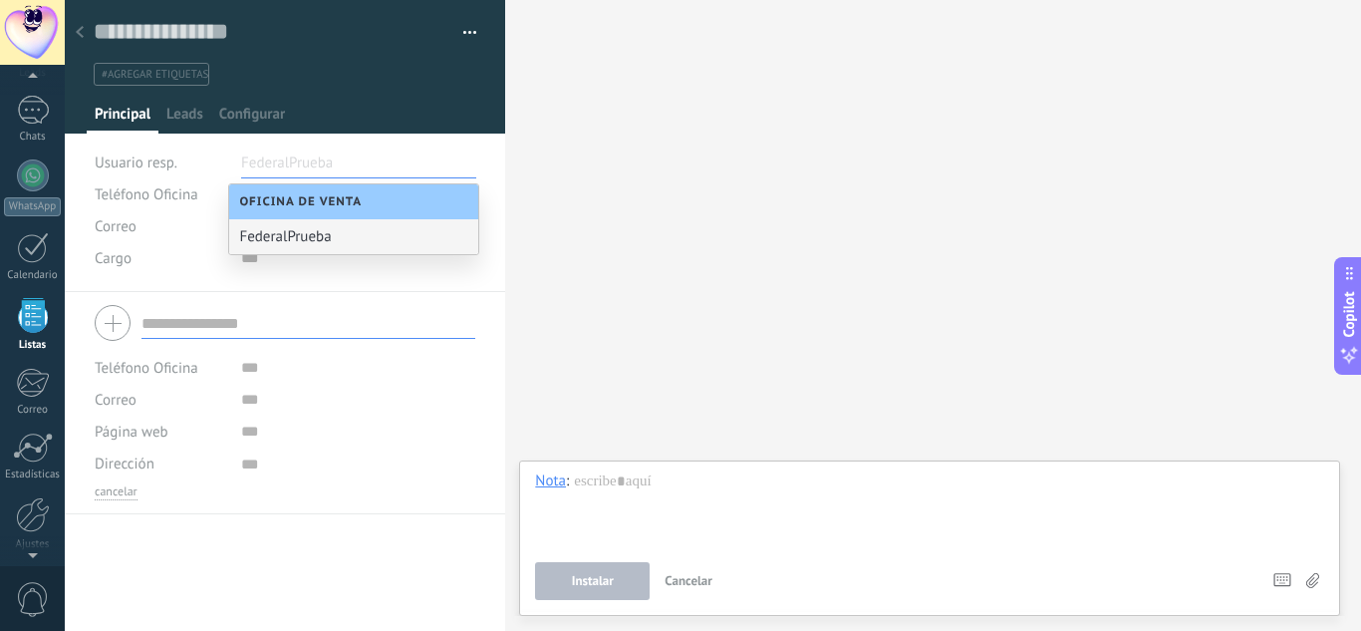
click at [274, 237] on div "FederalPrueba" at bounding box center [353, 236] width 249 height 35
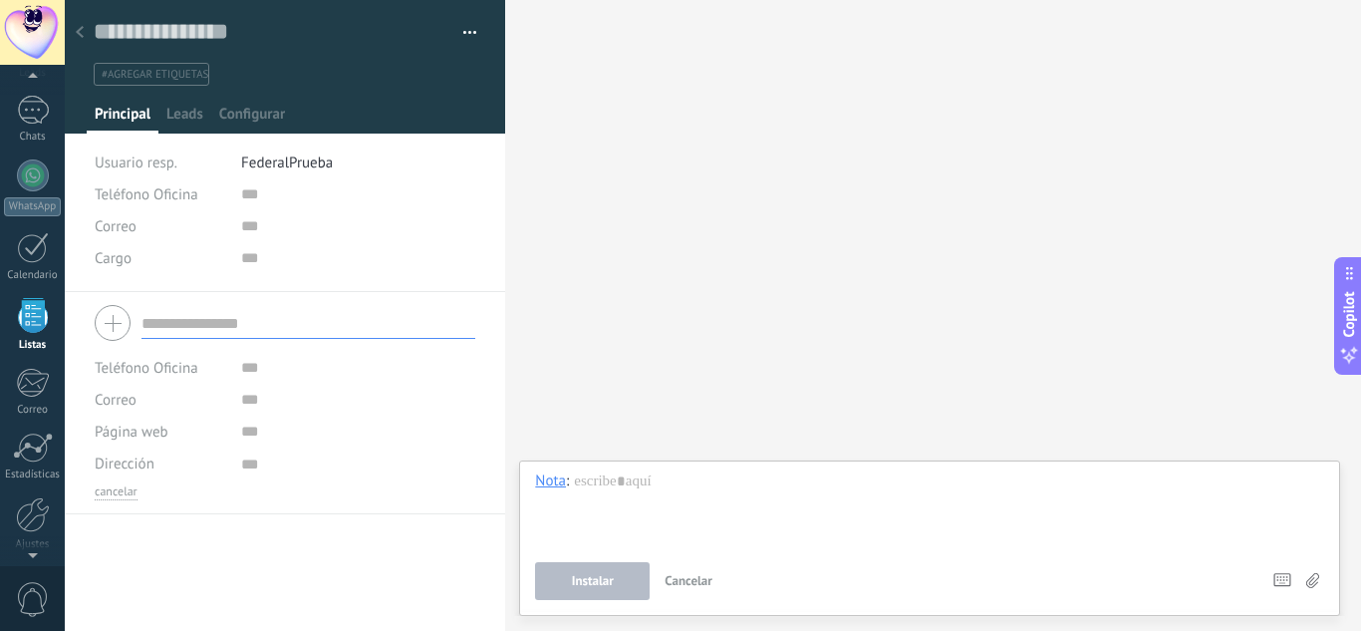
click at [290, 167] on span "FederalPrueba" at bounding box center [287, 162] width 92 height 19
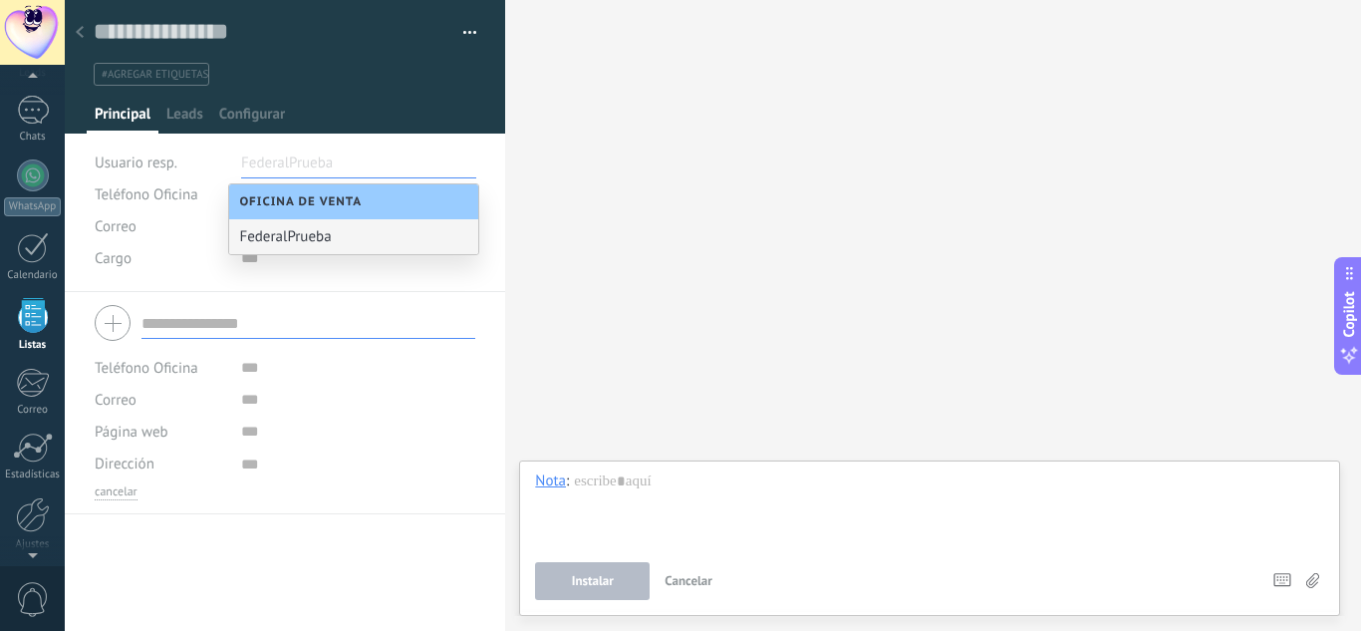
click at [289, 197] on span "Oficina de Venta" at bounding box center [305, 201] width 133 height 15
click at [261, 233] on div "FederalPrueba" at bounding box center [353, 236] width 249 height 35
